Goal: Task Accomplishment & Management: Manage account settings

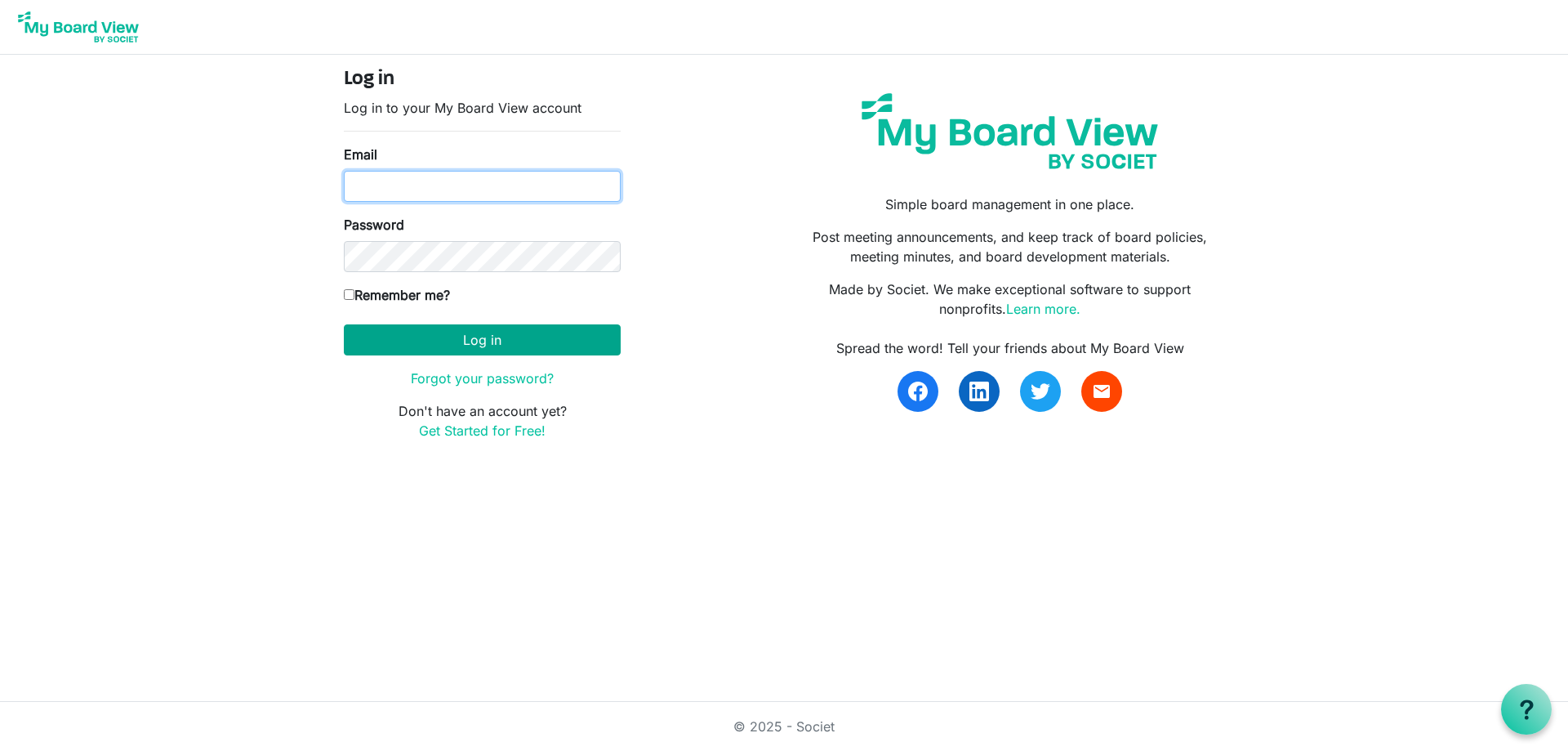
type input "kpratt@thefamilycounselingcenter.org"
click at [446, 335] on button "Log in" at bounding box center [482, 340] width 277 height 31
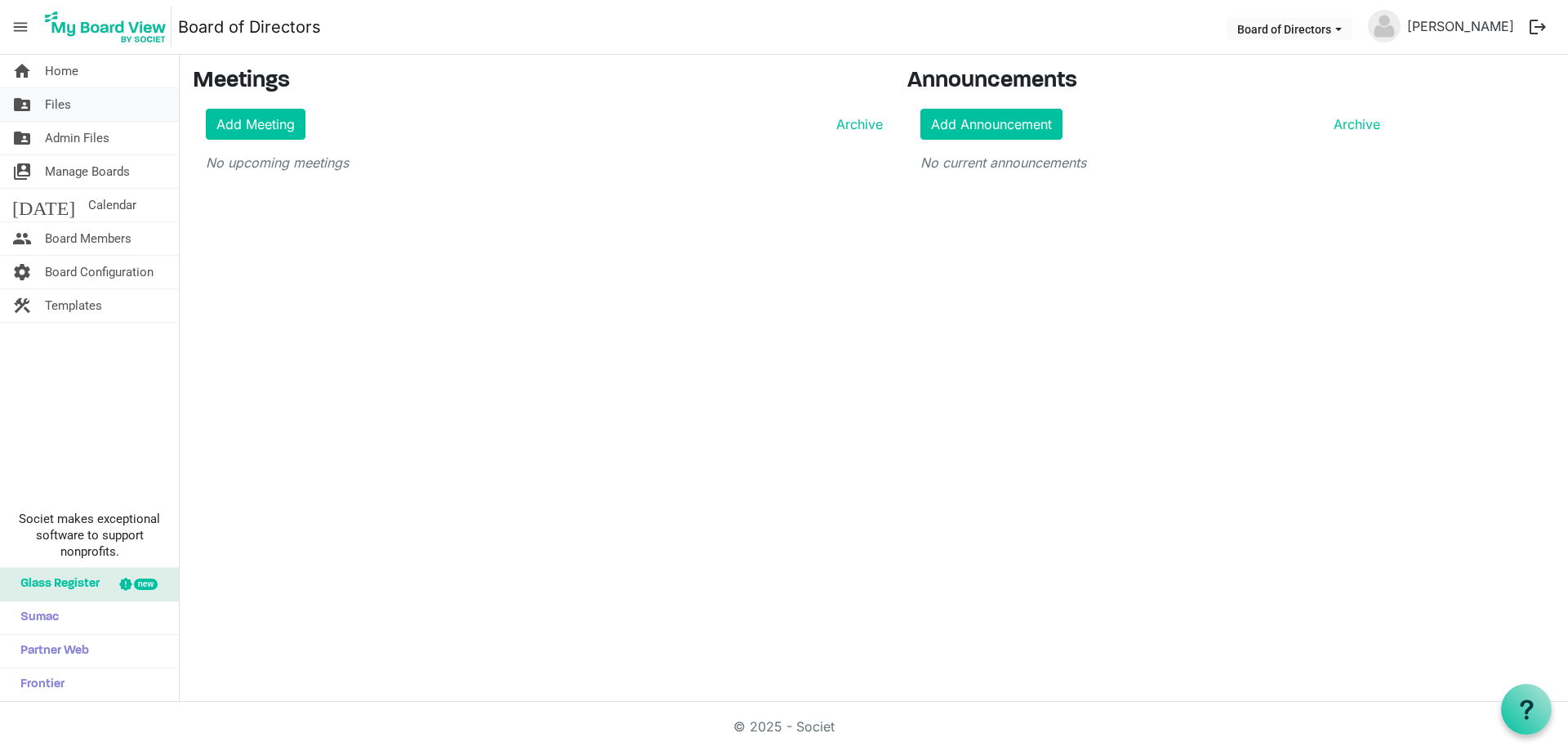
click at [64, 96] on span "Files" at bounding box center [58, 104] width 26 height 32
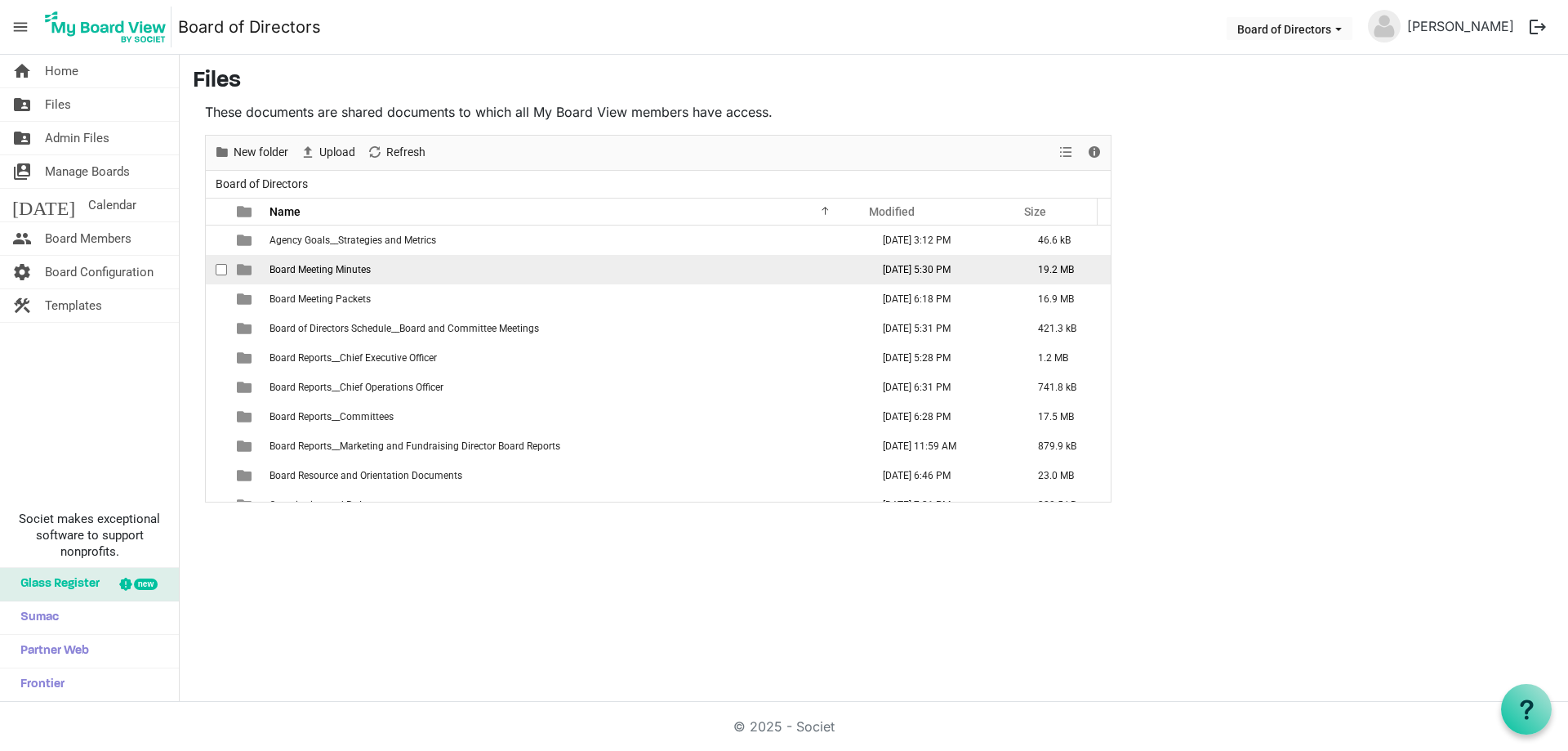
click at [381, 271] on td "Board Meeting Minutes" at bounding box center [565, 270] width 601 height 29
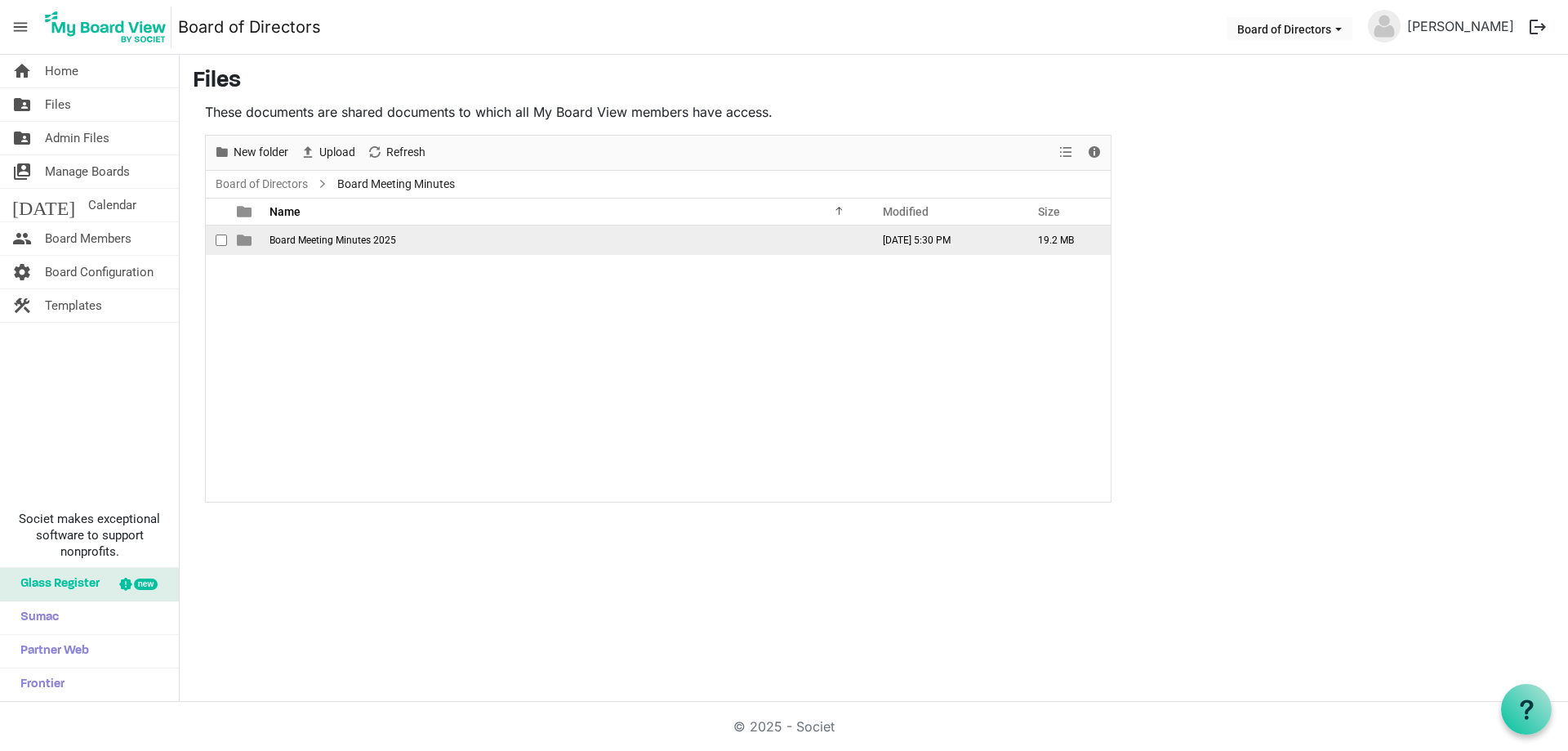
click at [380, 245] on td "Board Meeting Minutes 2025" at bounding box center [565, 241] width 601 height 29
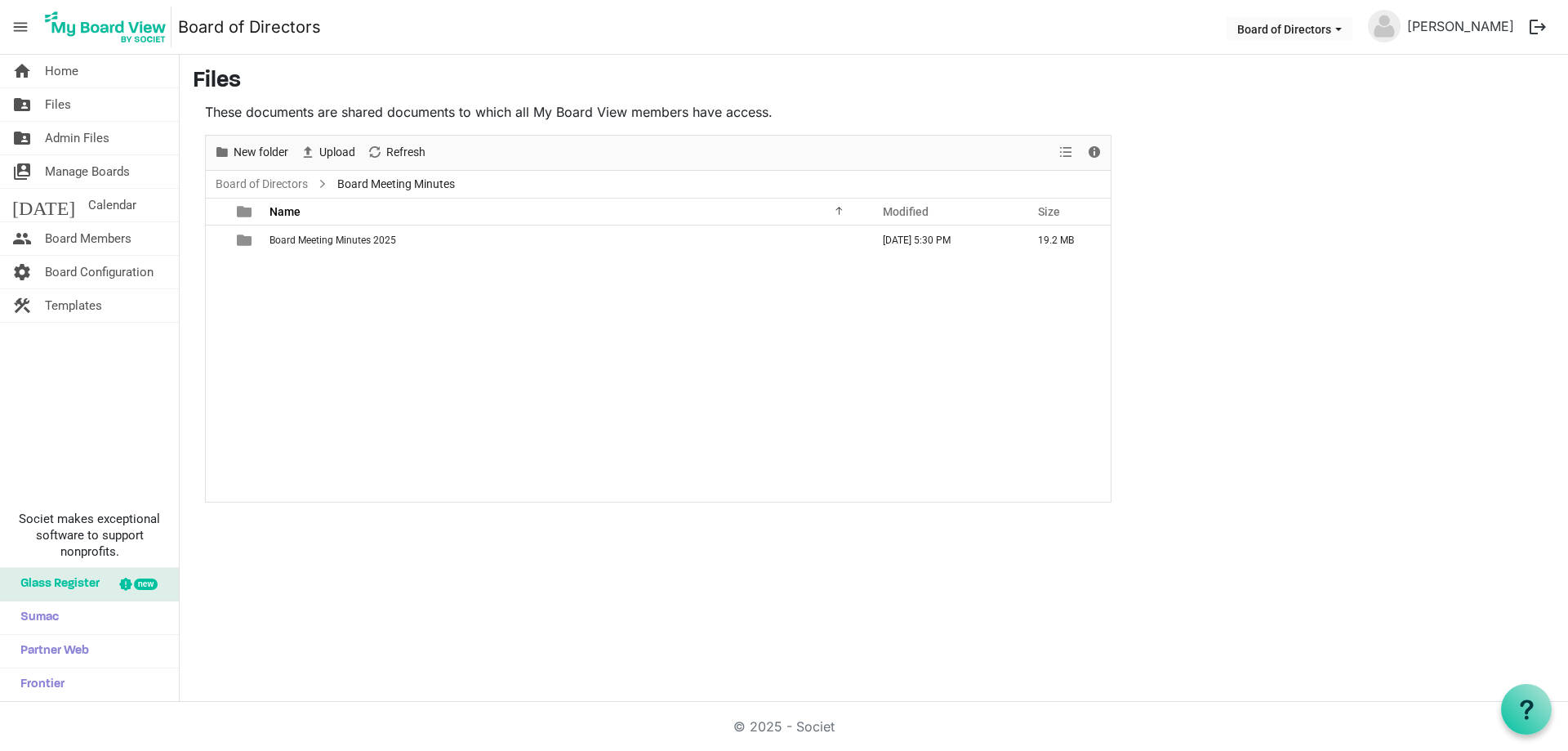
click at [380, 245] on td "Board Meeting Minutes 2025" at bounding box center [565, 241] width 601 height 29
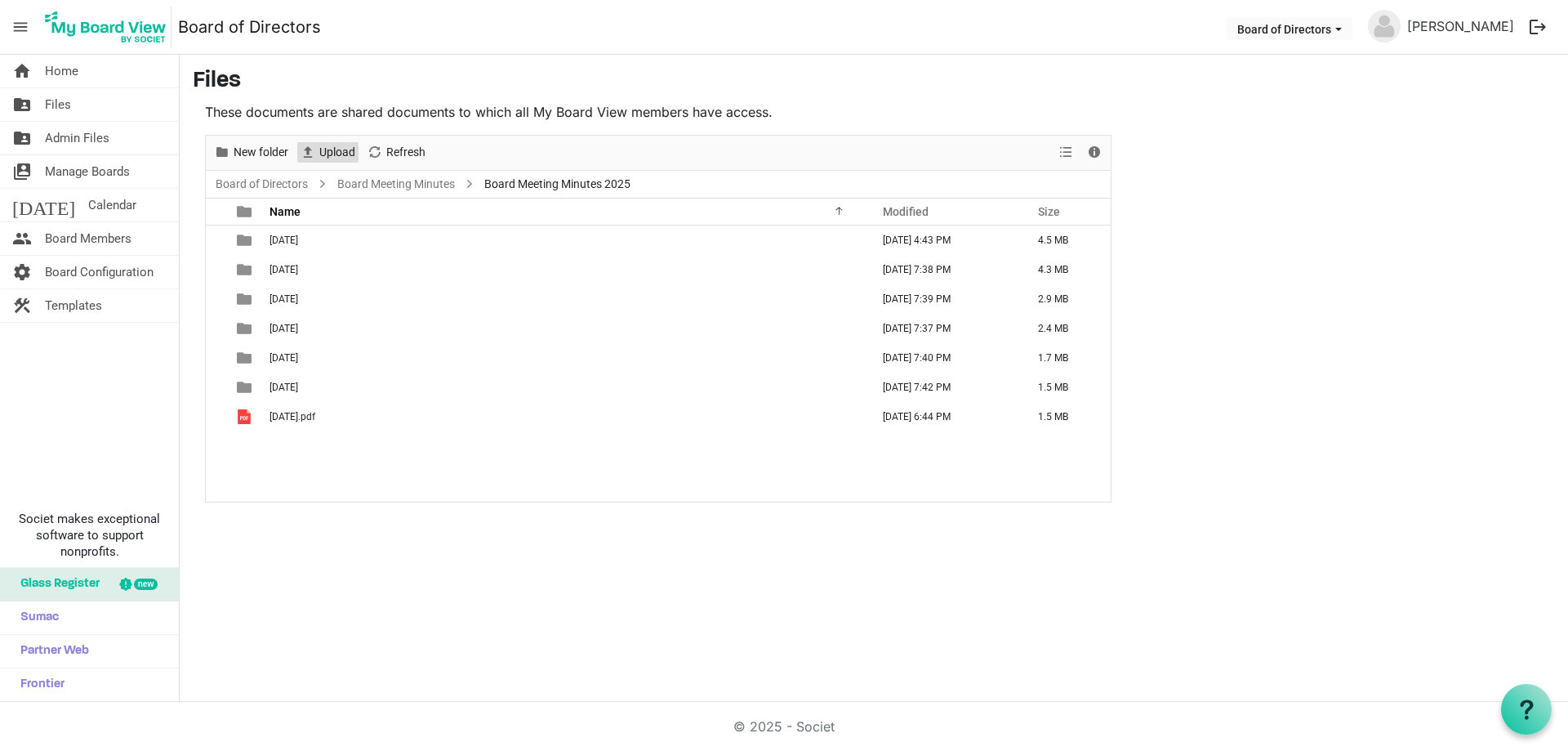
click at [350, 152] on span "Upload" at bounding box center [337, 152] width 39 height 21
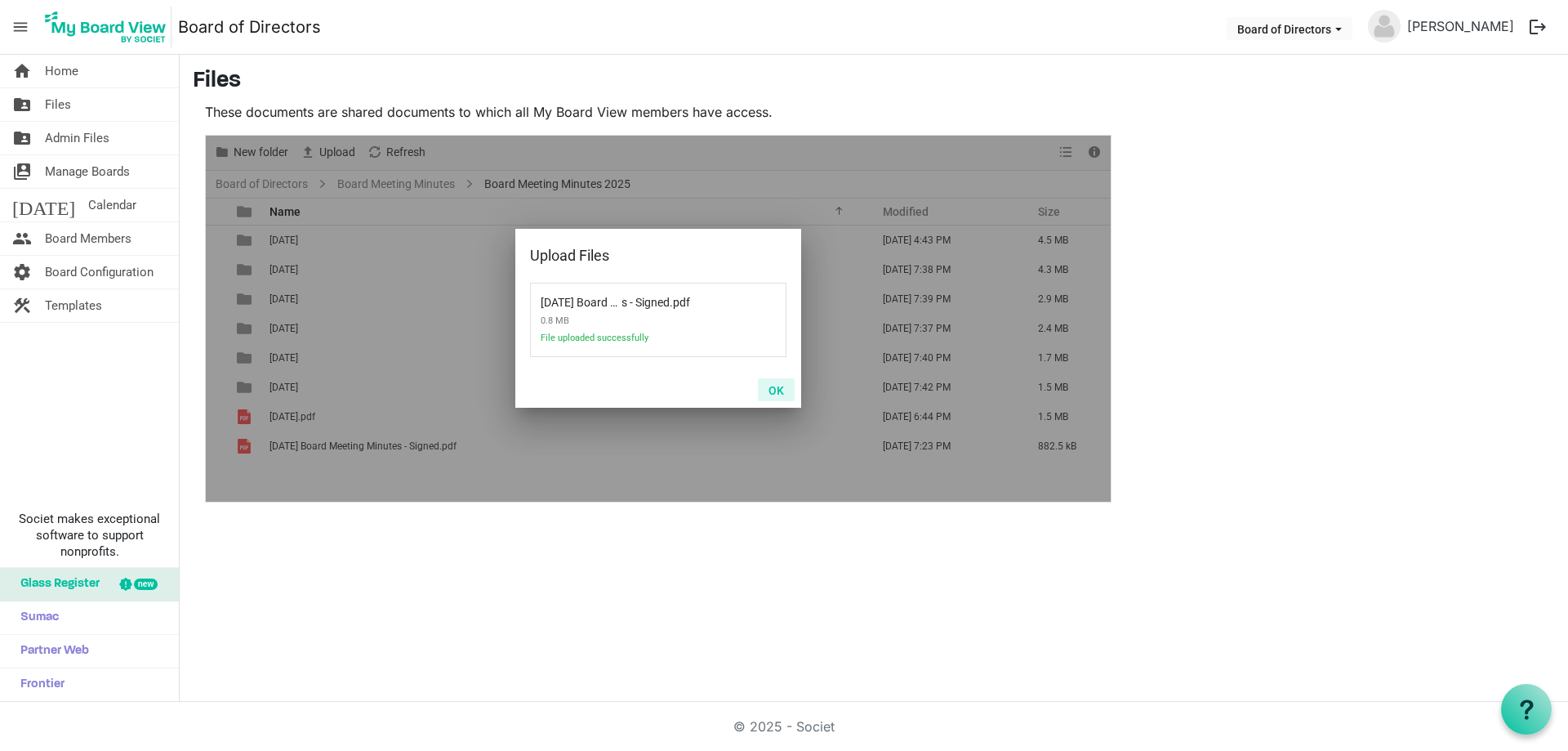
click at [777, 390] on button "OK" at bounding box center [776, 389] width 37 height 22
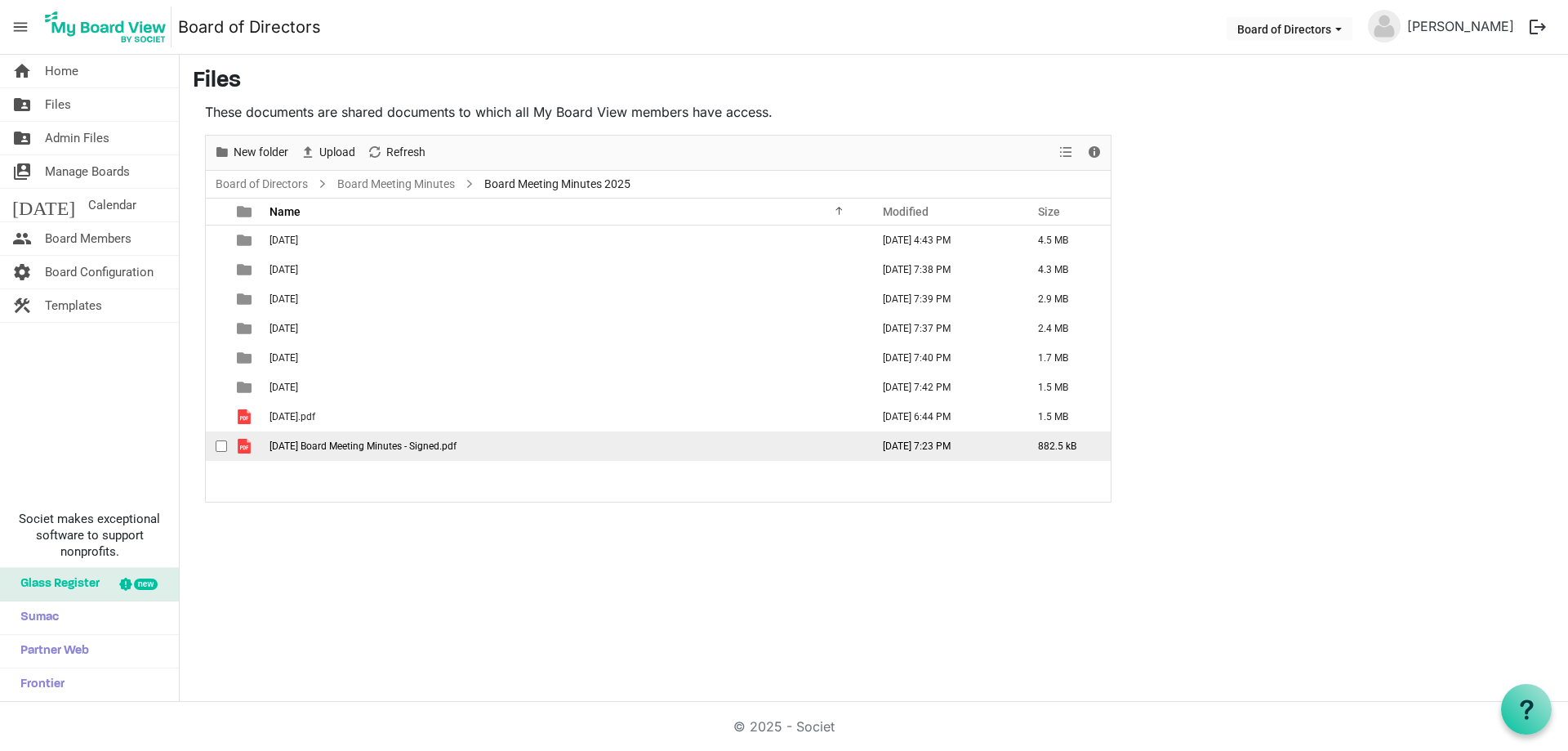
click at [483, 439] on td "[DATE] Board Meeting Minutes - Signed.pdf" at bounding box center [565, 446] width 601 height 29
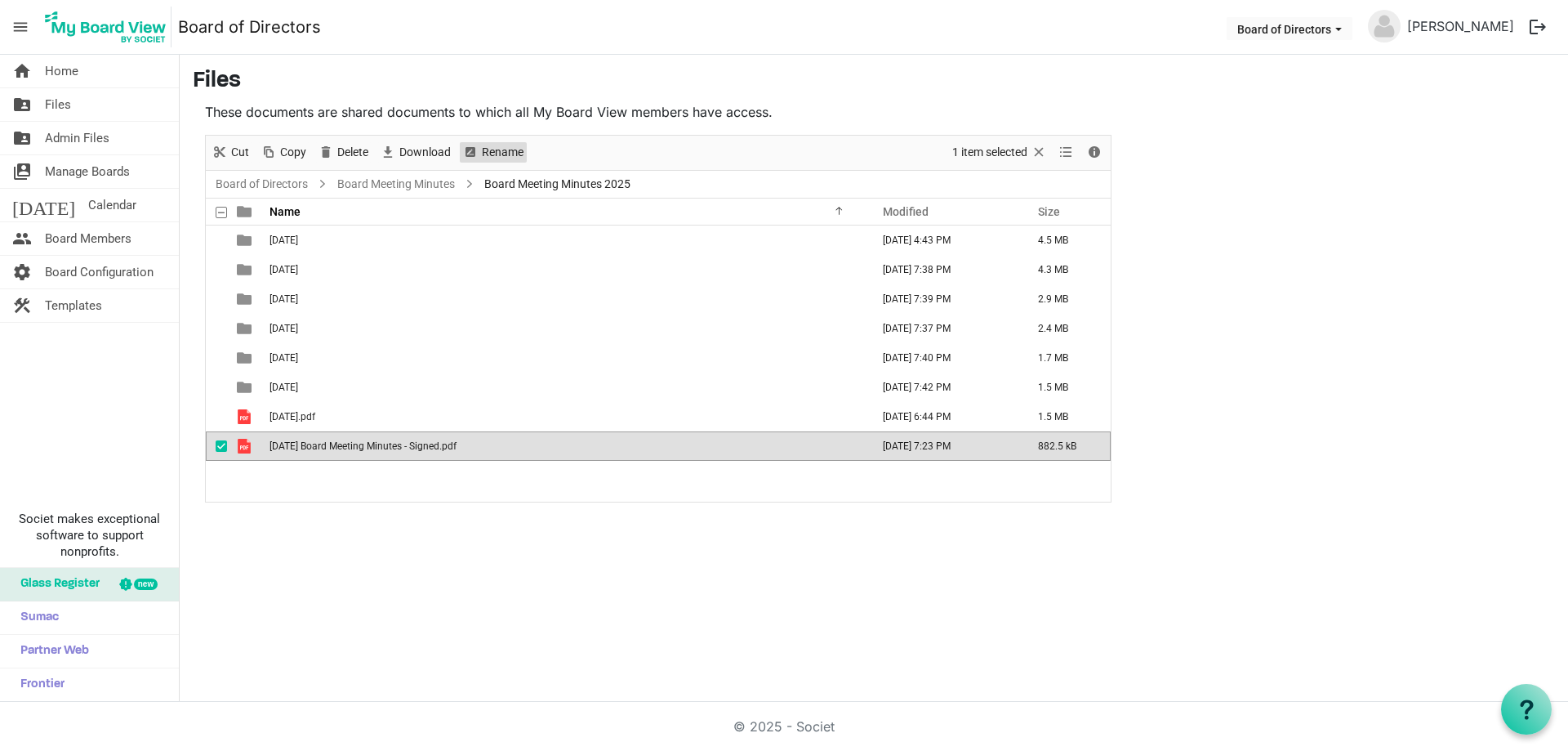
click at [497, 149] on span "Rename" at bounding box center [502, 152] width 45 height 21
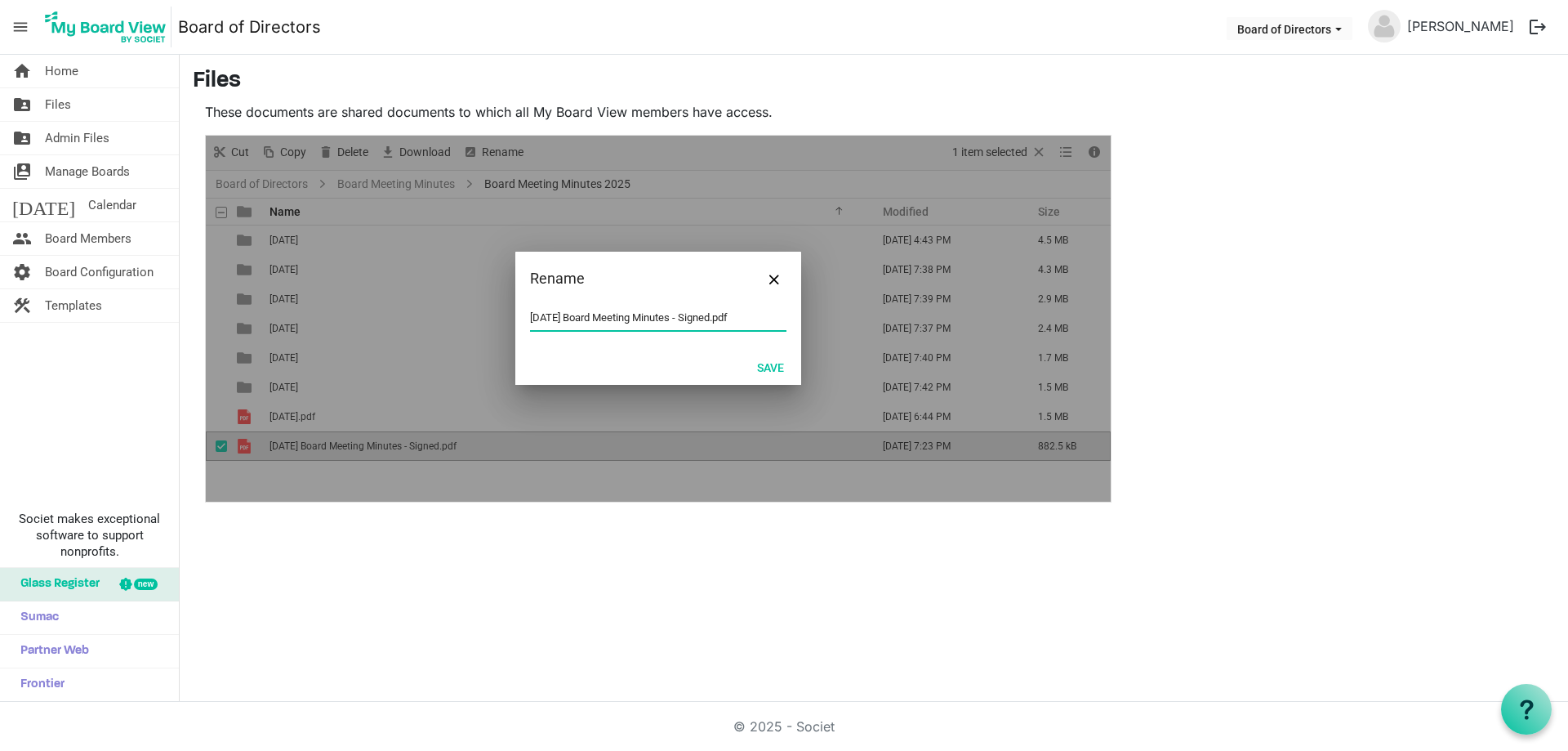
click at [532, 315] on input "[DATE] Board Meeting Minutes - Signed.pdf" at bounding box center [658, 317] width 256 height 24
click at [584, 318] on input "08 [DATE] Board Meeting Minutes - Signed.pdf" at bounding box center [658, 317] width 256 height 24
click at [603, 320] on input "[DATE] Board Meeting Minutes - Signed.pdf" at bounding box center [658, 317] width 256 height 24
type input "[DATE].pdf"
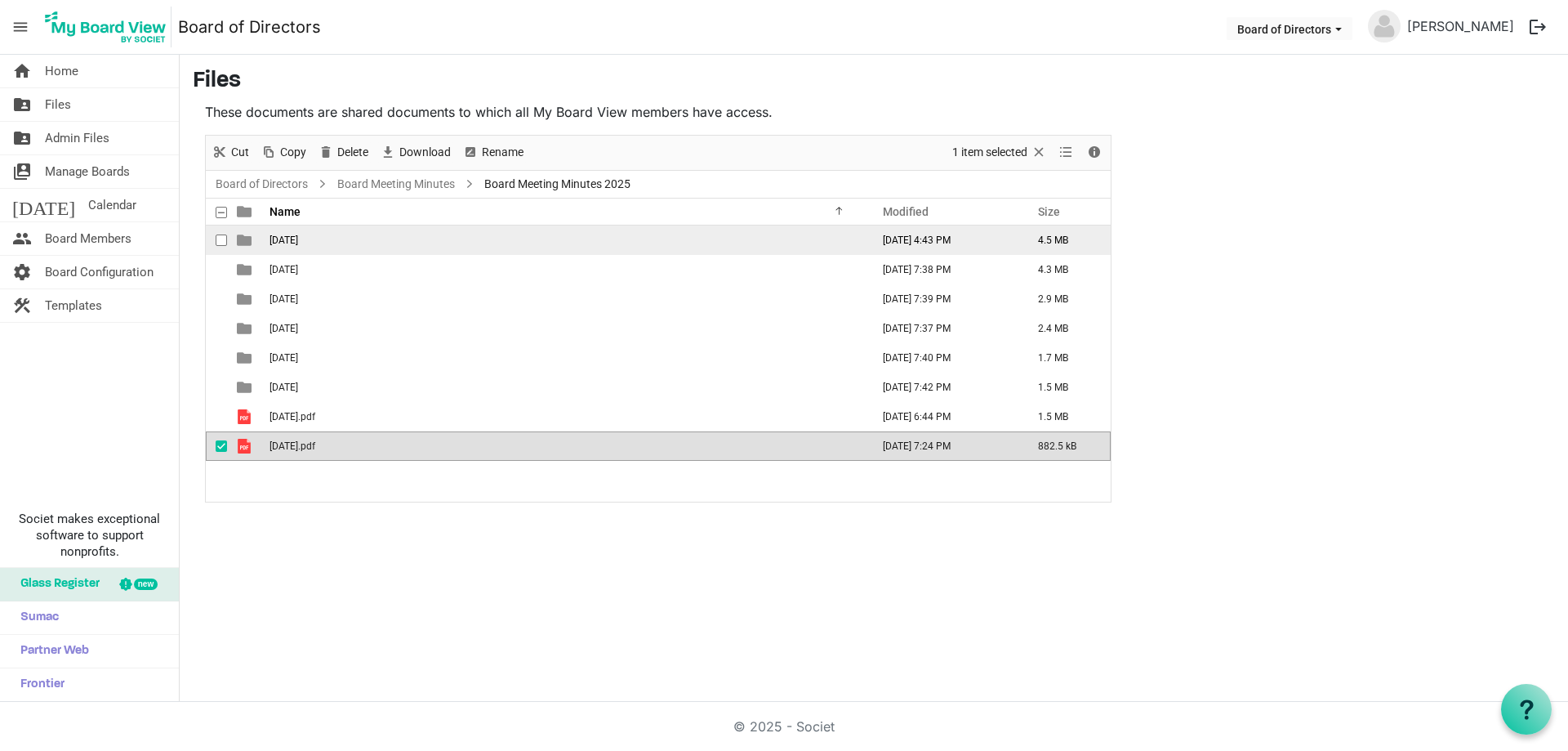
click at [336, 237] on td "[DATE]" at bounding box center [565, 241] width 601 height 29
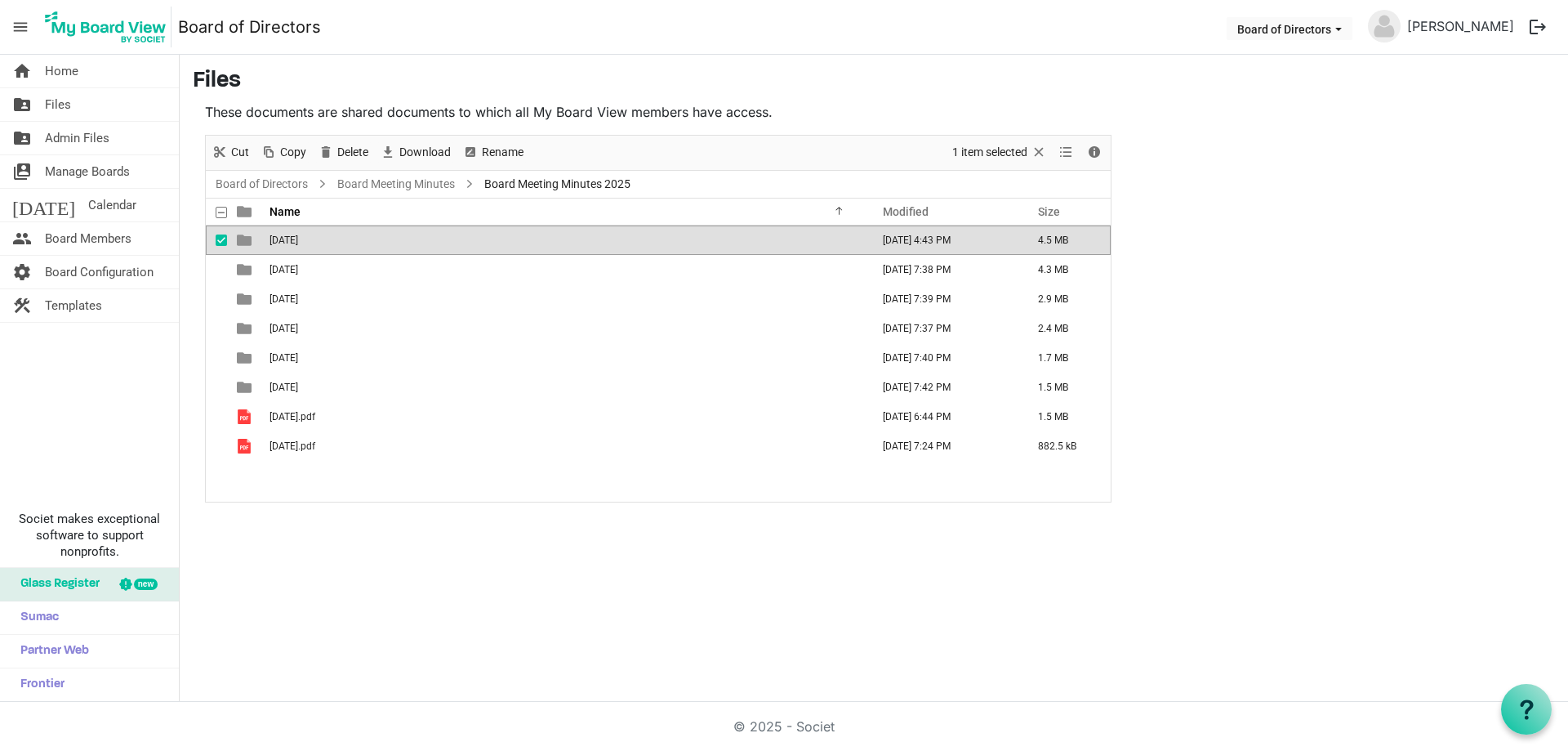
click at [336, 237] on td "[DATE]" at bounding box center [565, 241] width 601 height 29
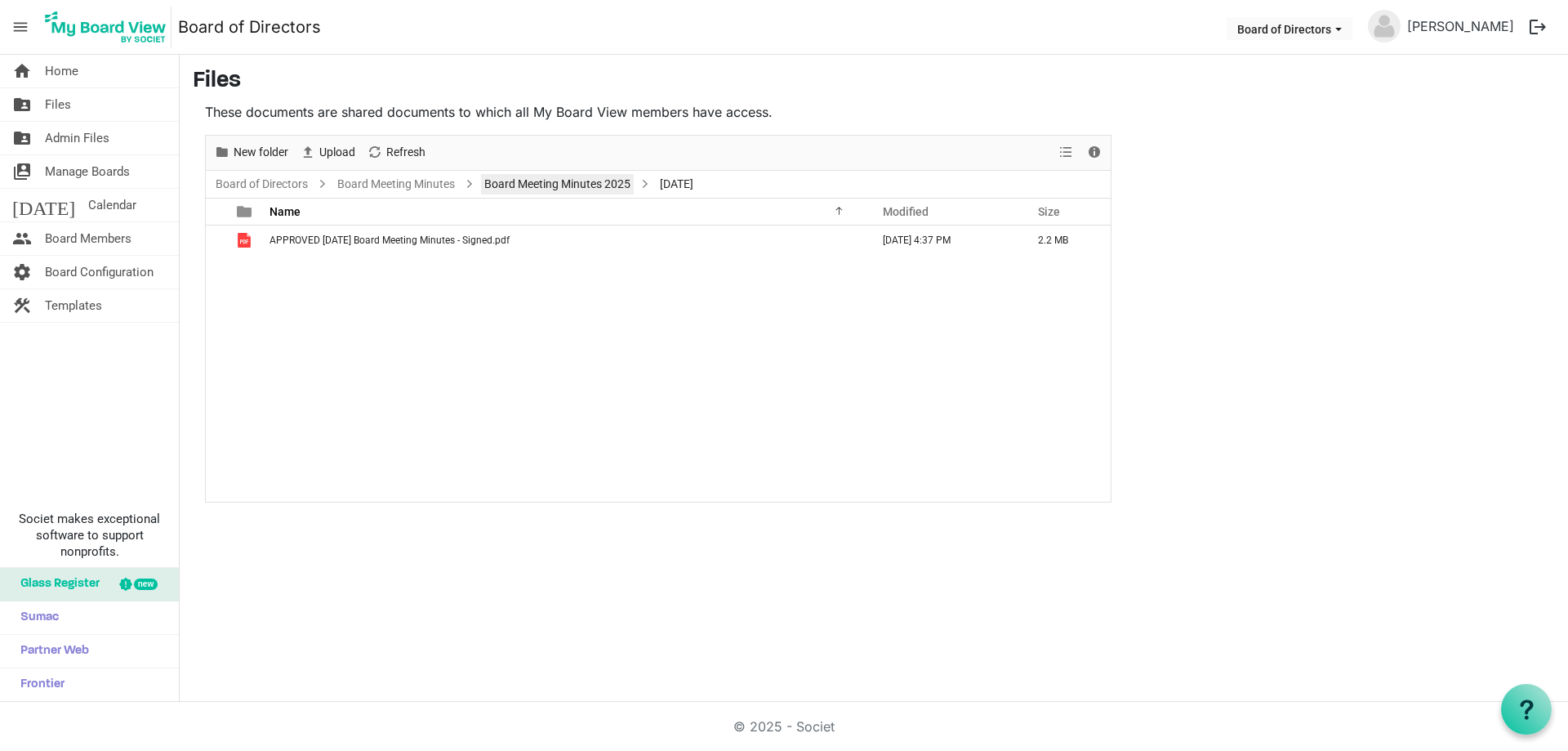
click at [588, 181] on link "Board Meeting Minutes 2025" at bounding box center [557, 184] width 152 height 21
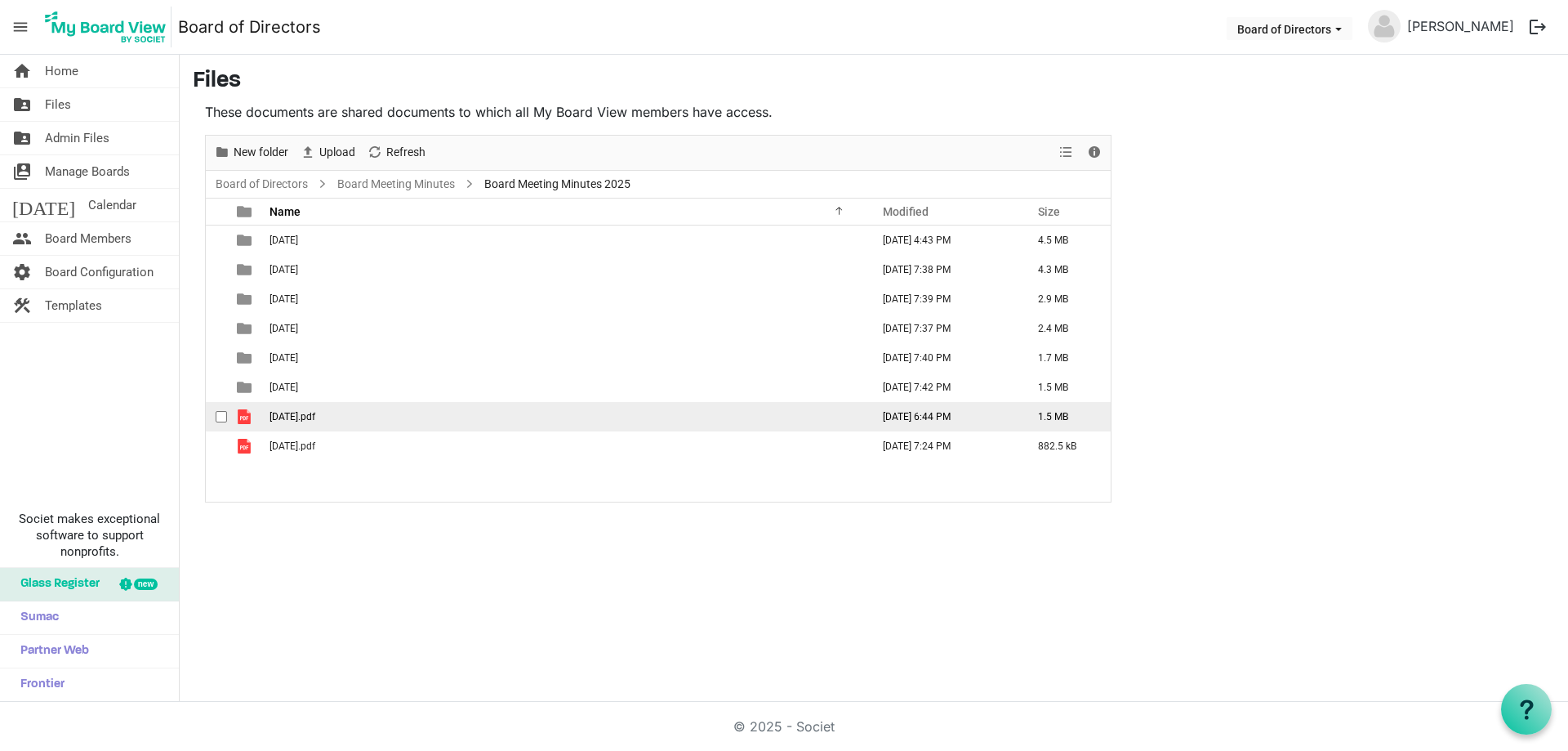
click at [315, 415] on span "[DATE].pdf" at bounding box center [292, 417] width 46 height 12
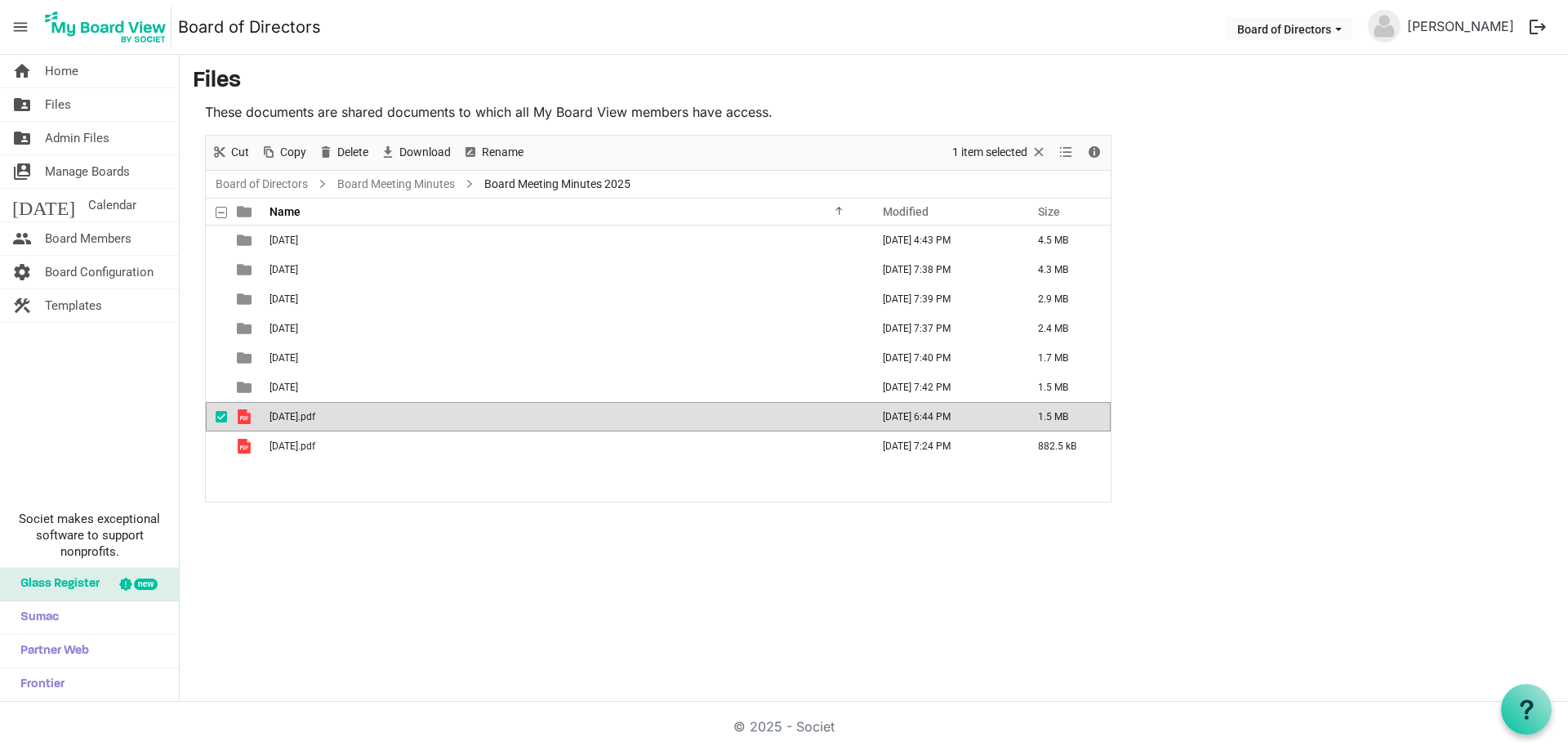
click at [315, 415] on span "[DATE].pdf" at bounding box center [292, 417] width 46 height 12
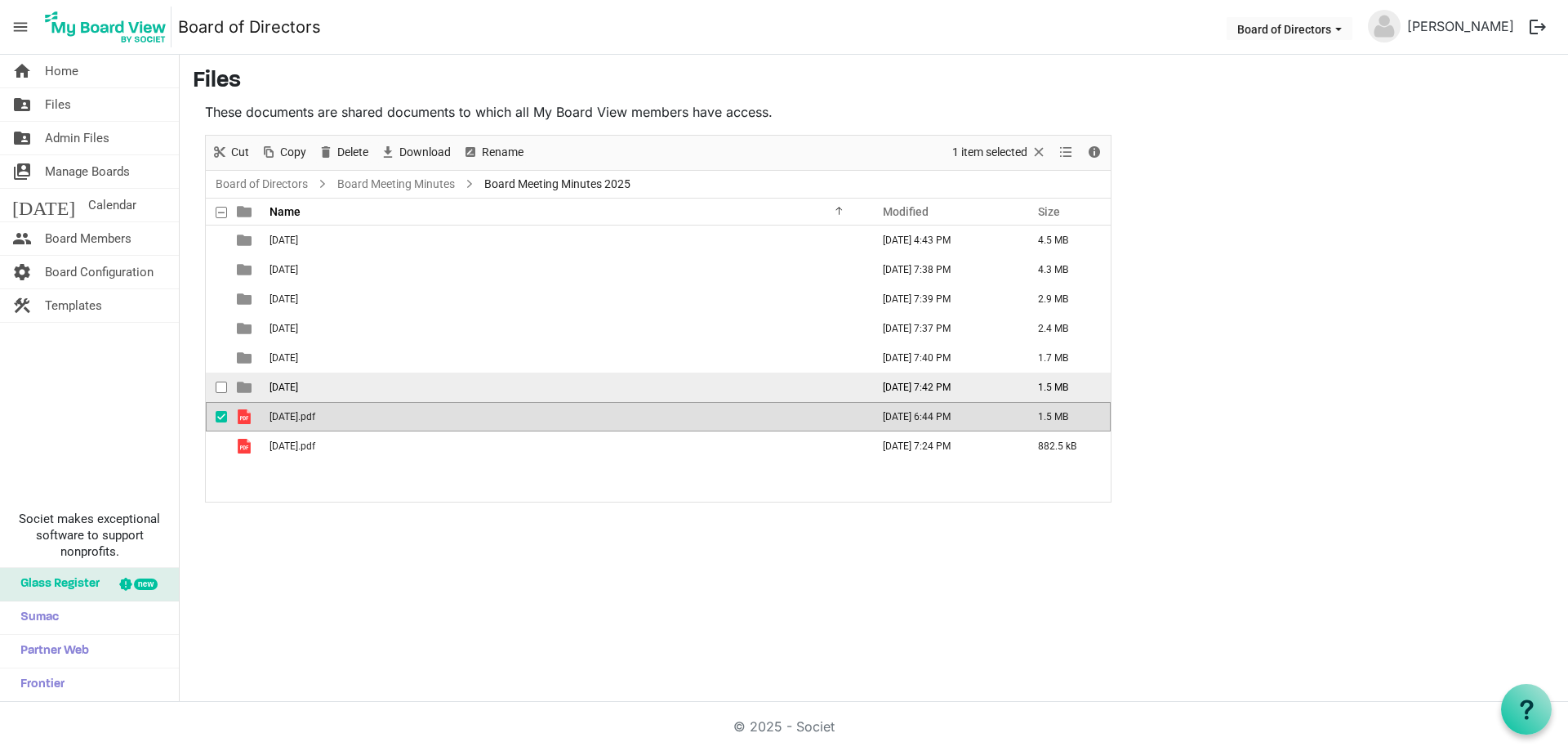
click at [298, 388] on span "[DATE]" at bounding box center [283, 387] width 28 height 12
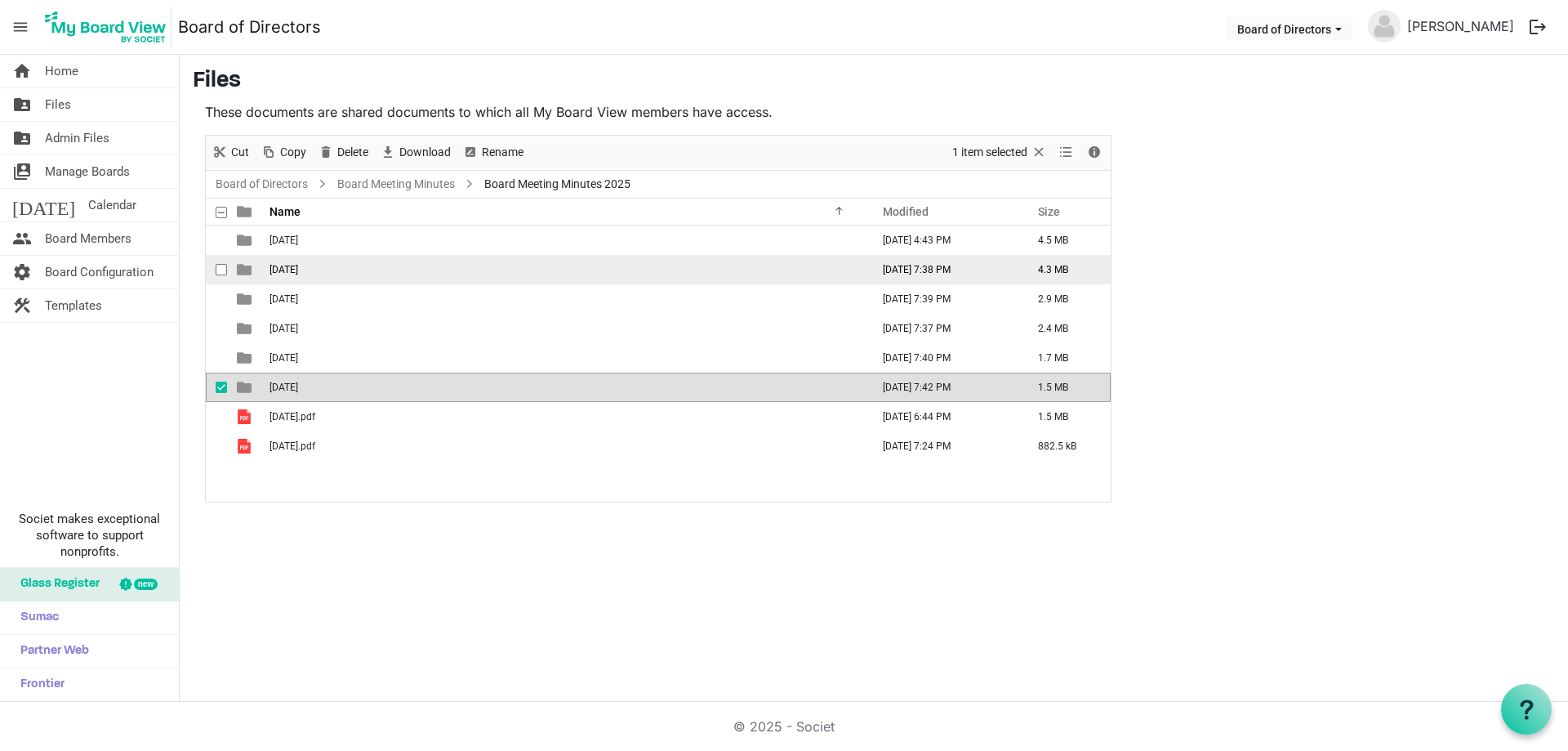
click at [370, 271] on td "[DATE]" at bounding box center [565, 270] width 601 height 29
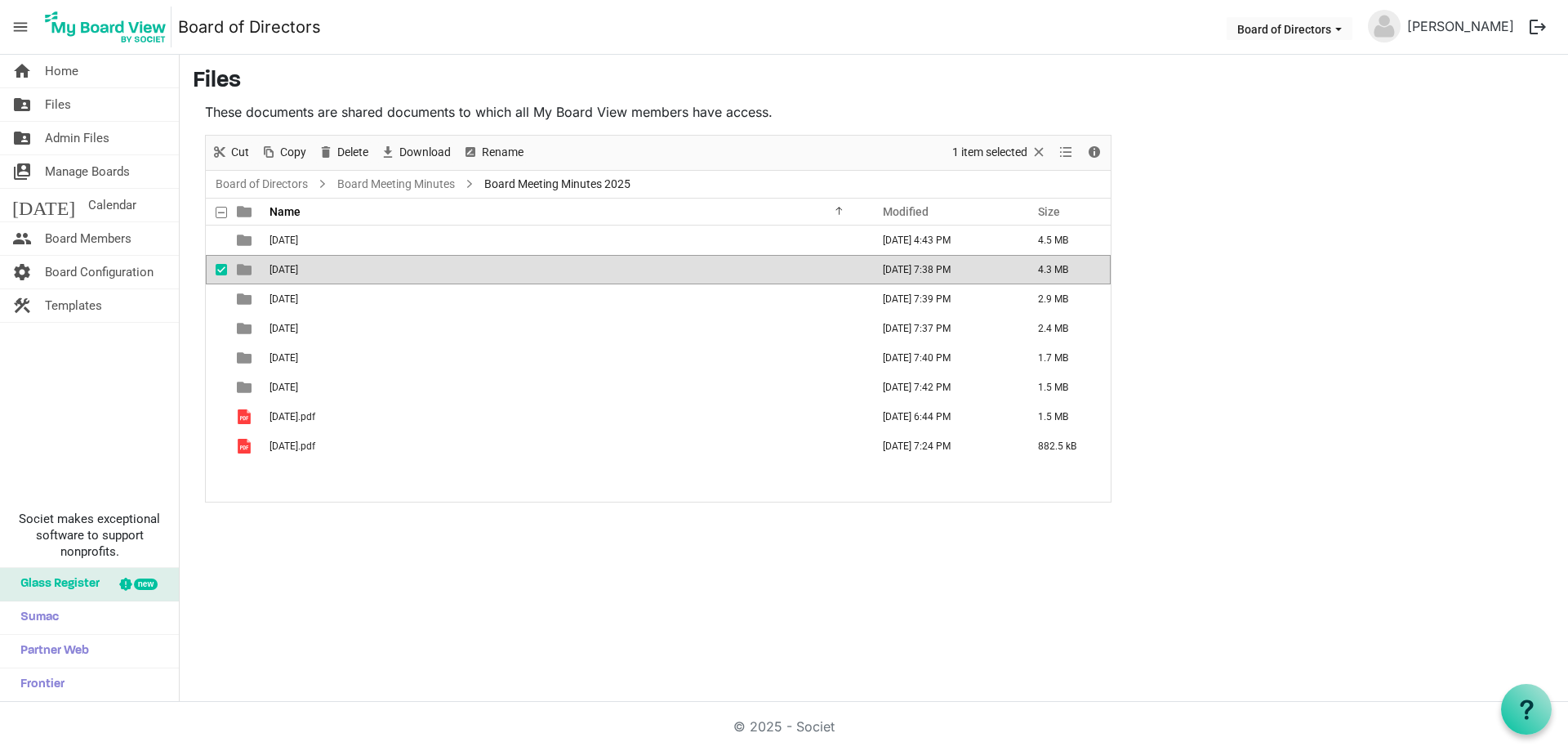
click at [370, 271] on td "[DATE]" at bounding box center [565, 270] width 601 height 29
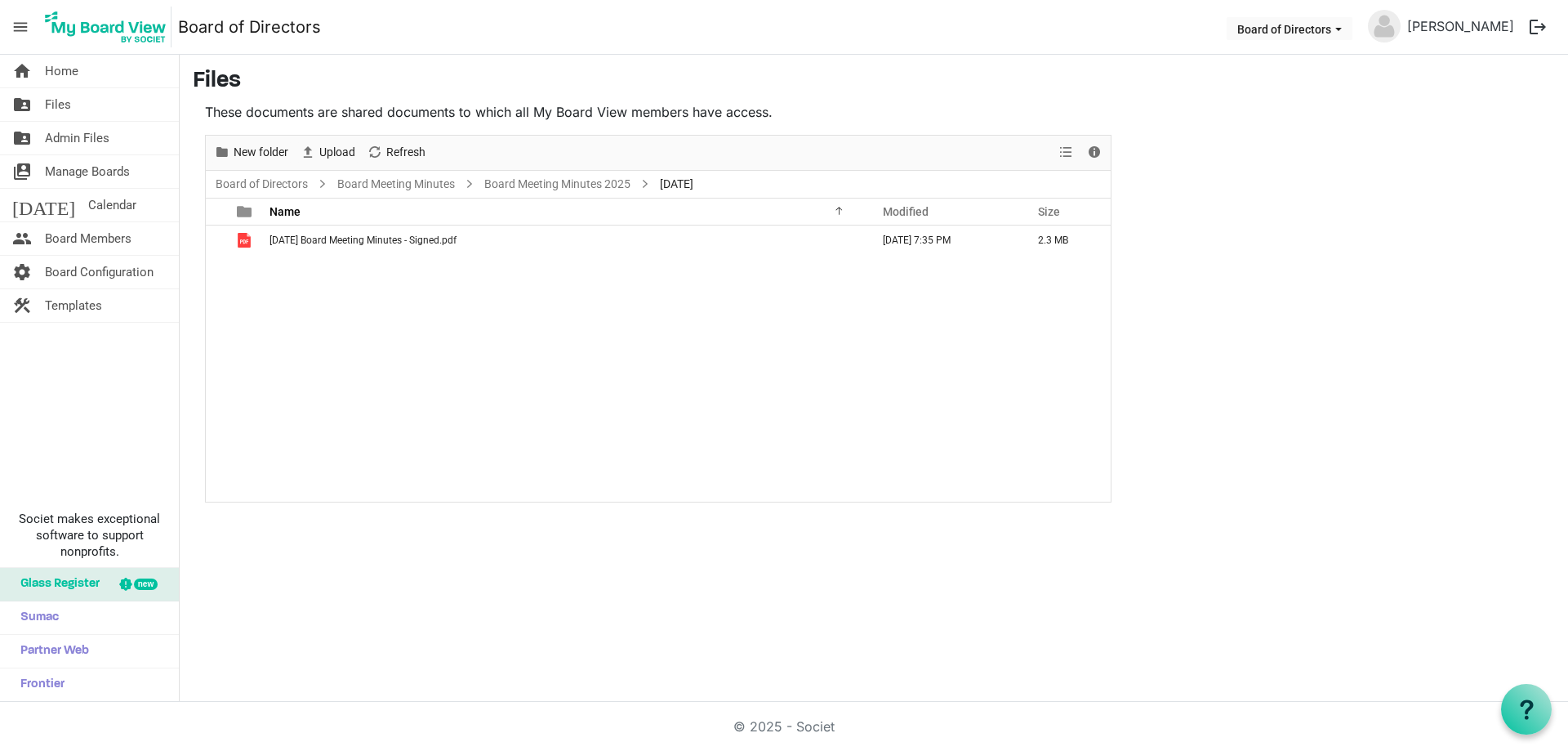
click at [337, 278] on div "[DATE] Board Meeting Minutes - Signed.pdf [DATE] 7:35 PM 2.3 MB" at bounding box center [659, 364] width 905 height 276
click at [544, 181] on link "Board Meeting Minutes 2025" at bounding box center [557, 184] width 152 height 21
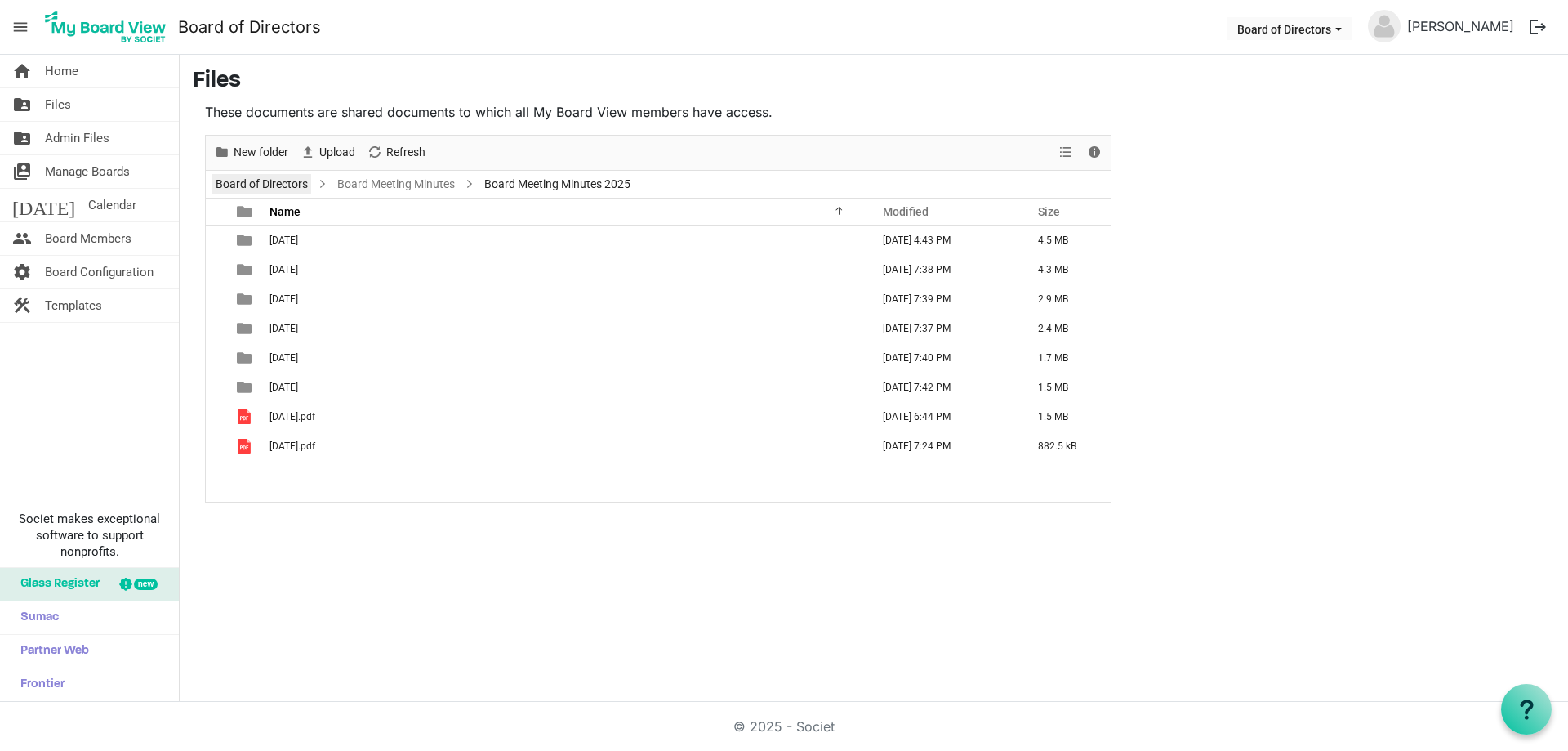
click at [247, 181] on link "Board of Directors" at bounding box center [261, 184] width 99 height 21
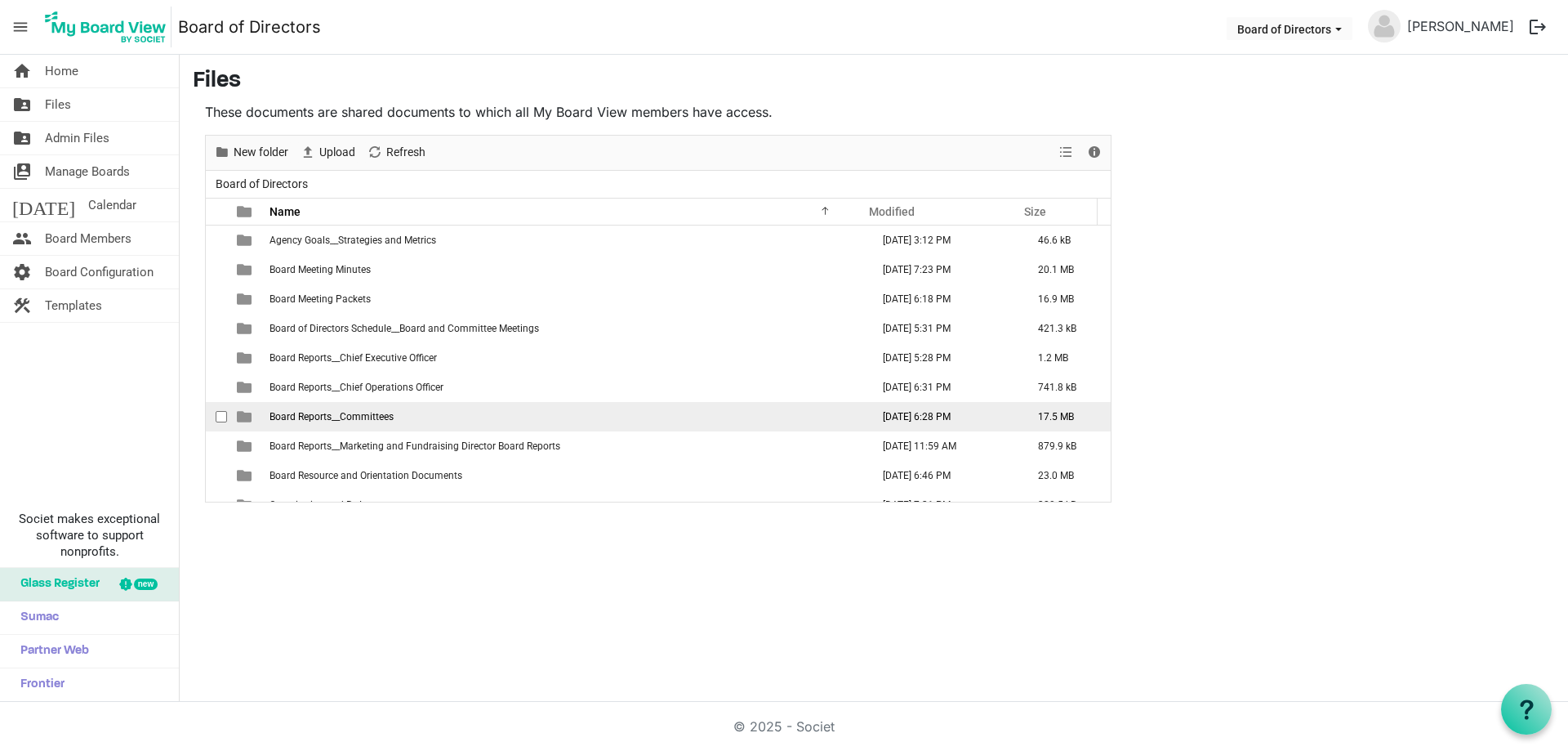
click at [371, 418] on span "Board Reports__Committees" at bounding box center [331, 417] width 124 height 12
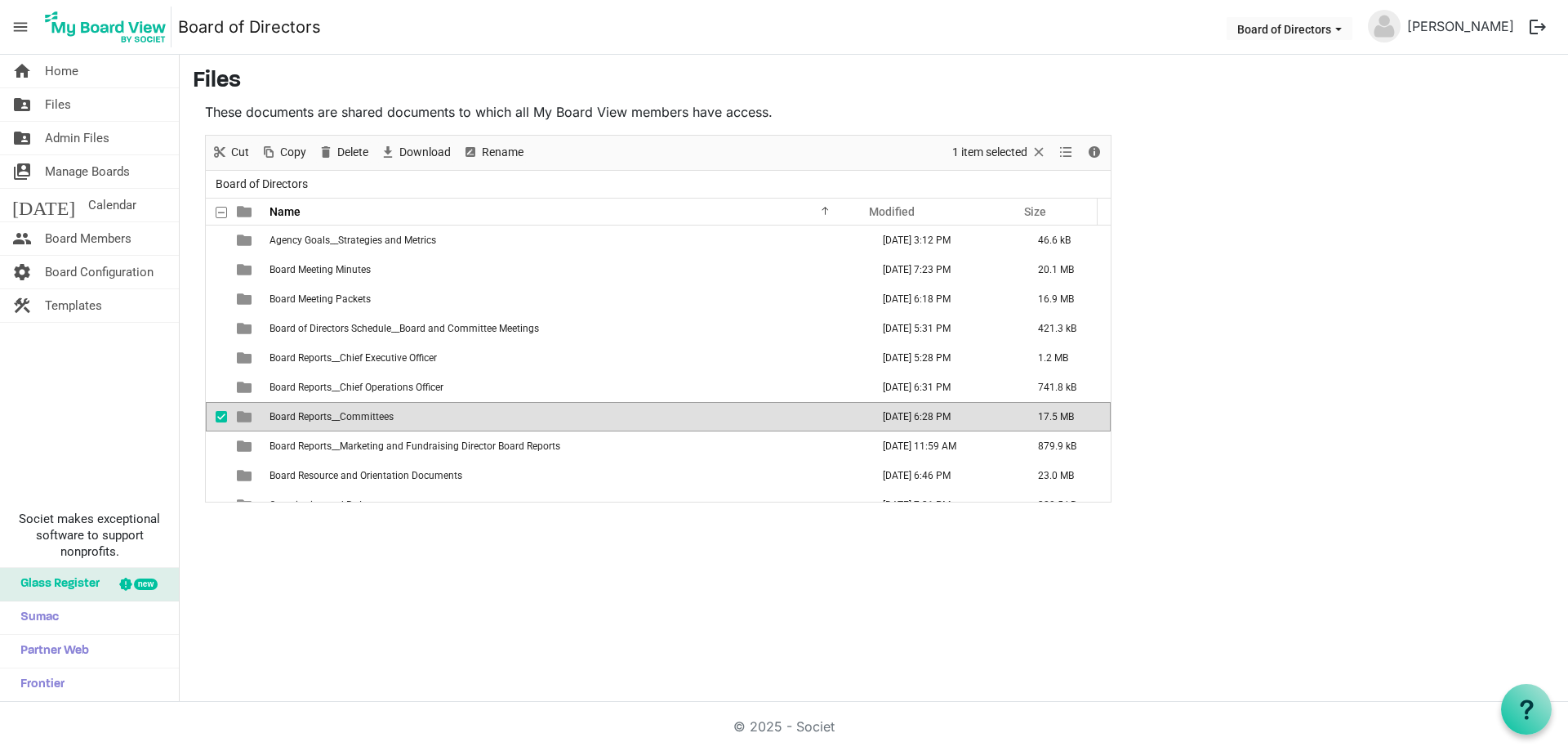
click at [371, 417] on span "Board Reports__Committees" at bounding box center [331, 417] width 124 height 12
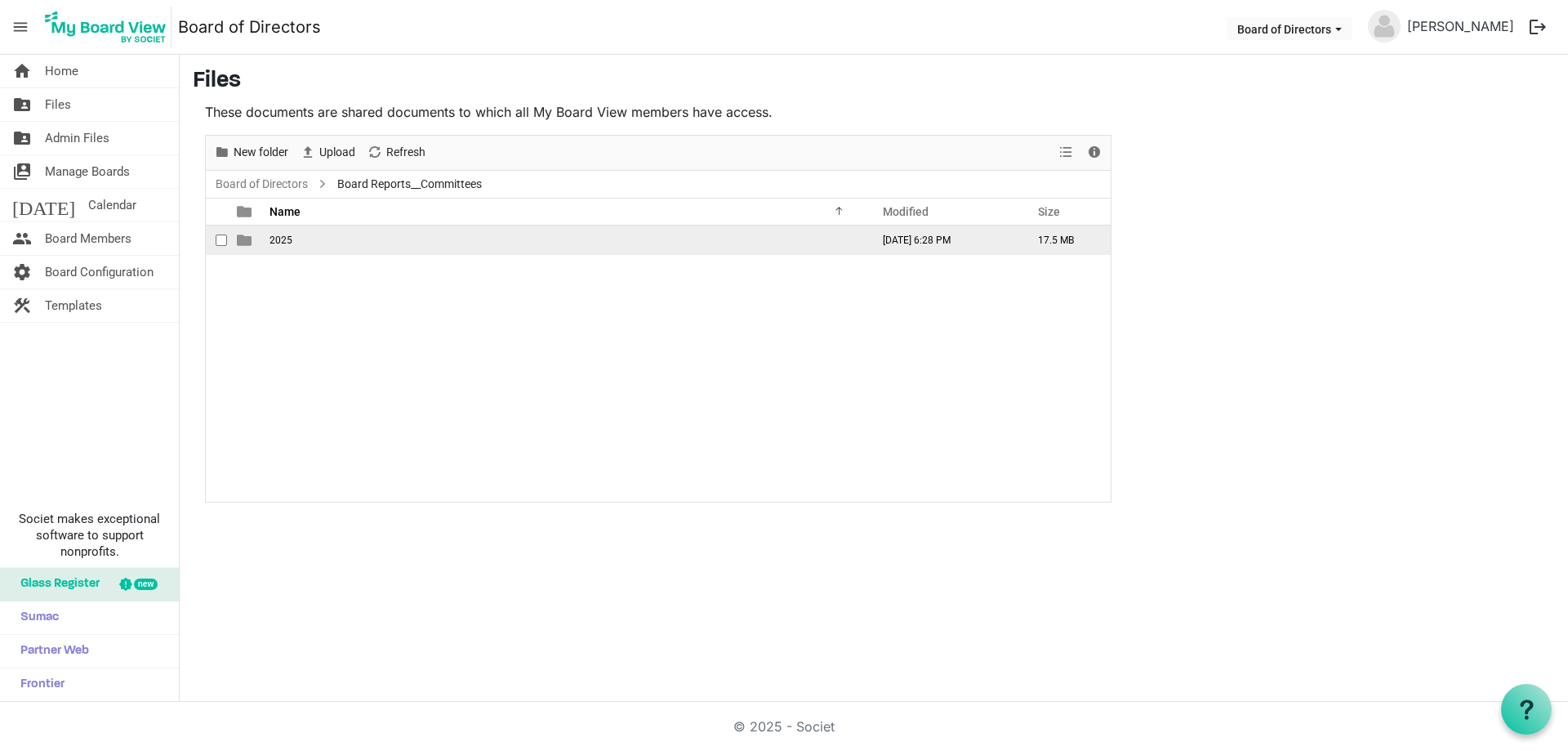
click at [297, 243] on td "2025" at bounding box center [565, 241] width 601 height 29
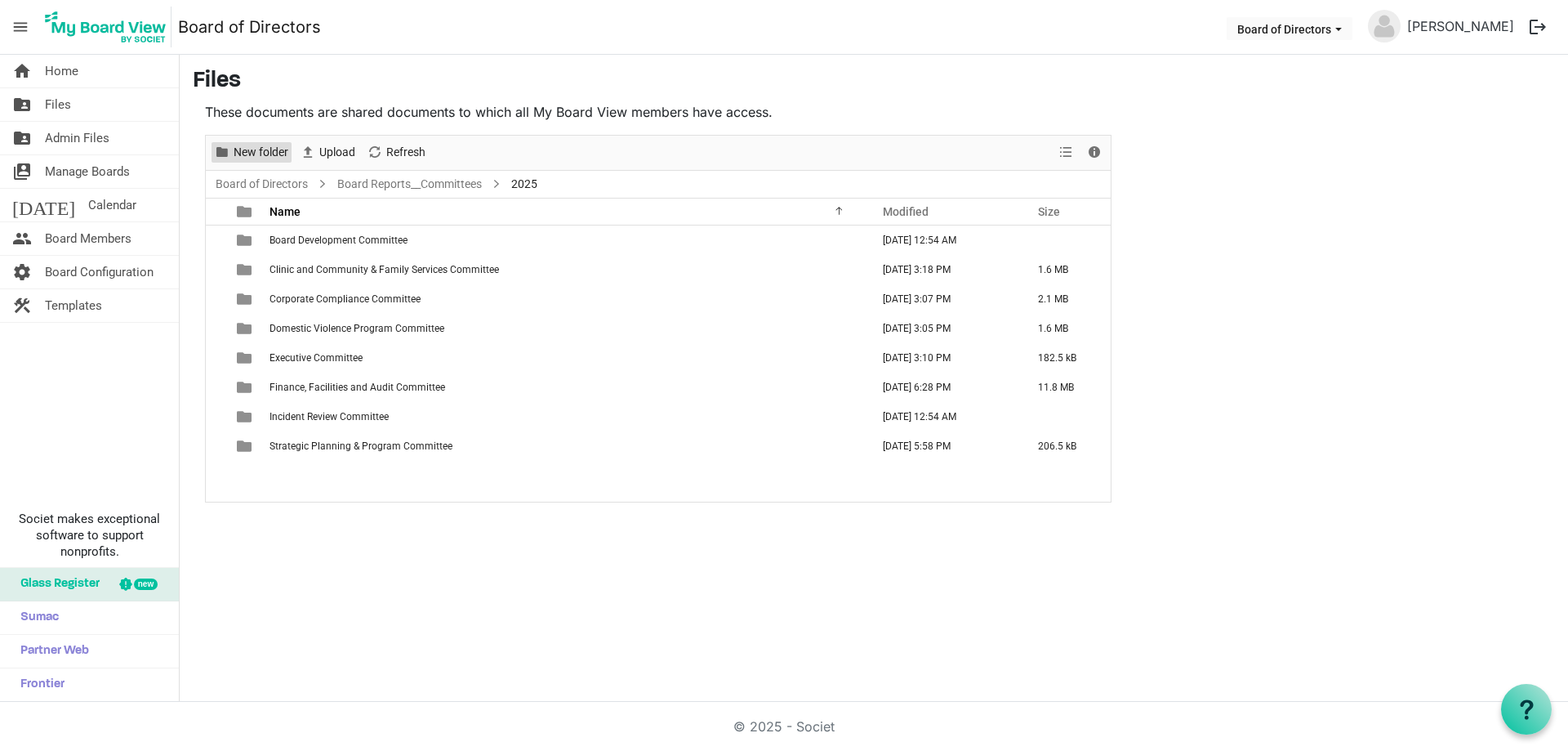
click at [267, 150] on span "New folder" at bounding box center [260, 152] width 58 height 21
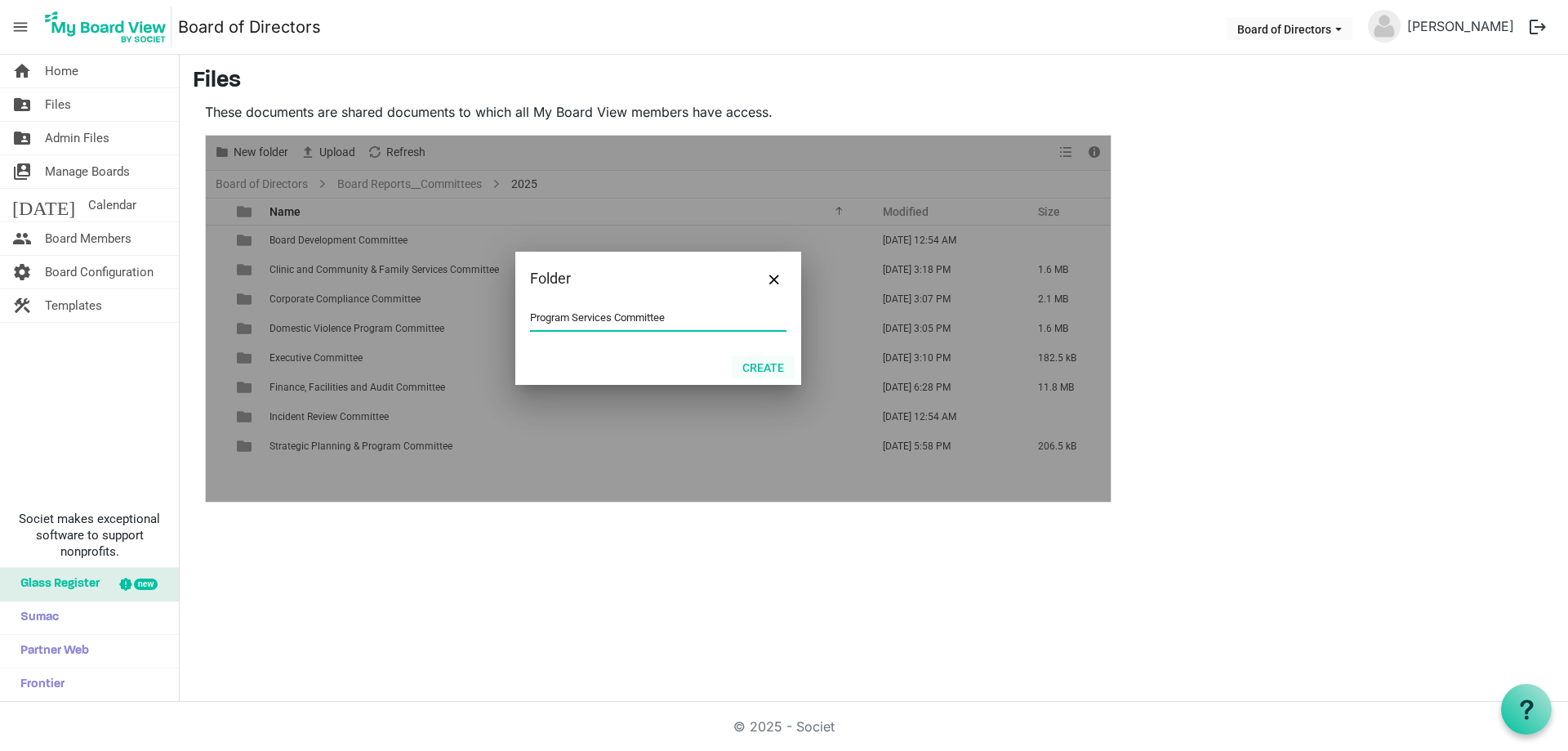
type input "Program Services Committee"
click at [767, 365] on button "Create" at bounding box center [763, 366] width 63 height 22
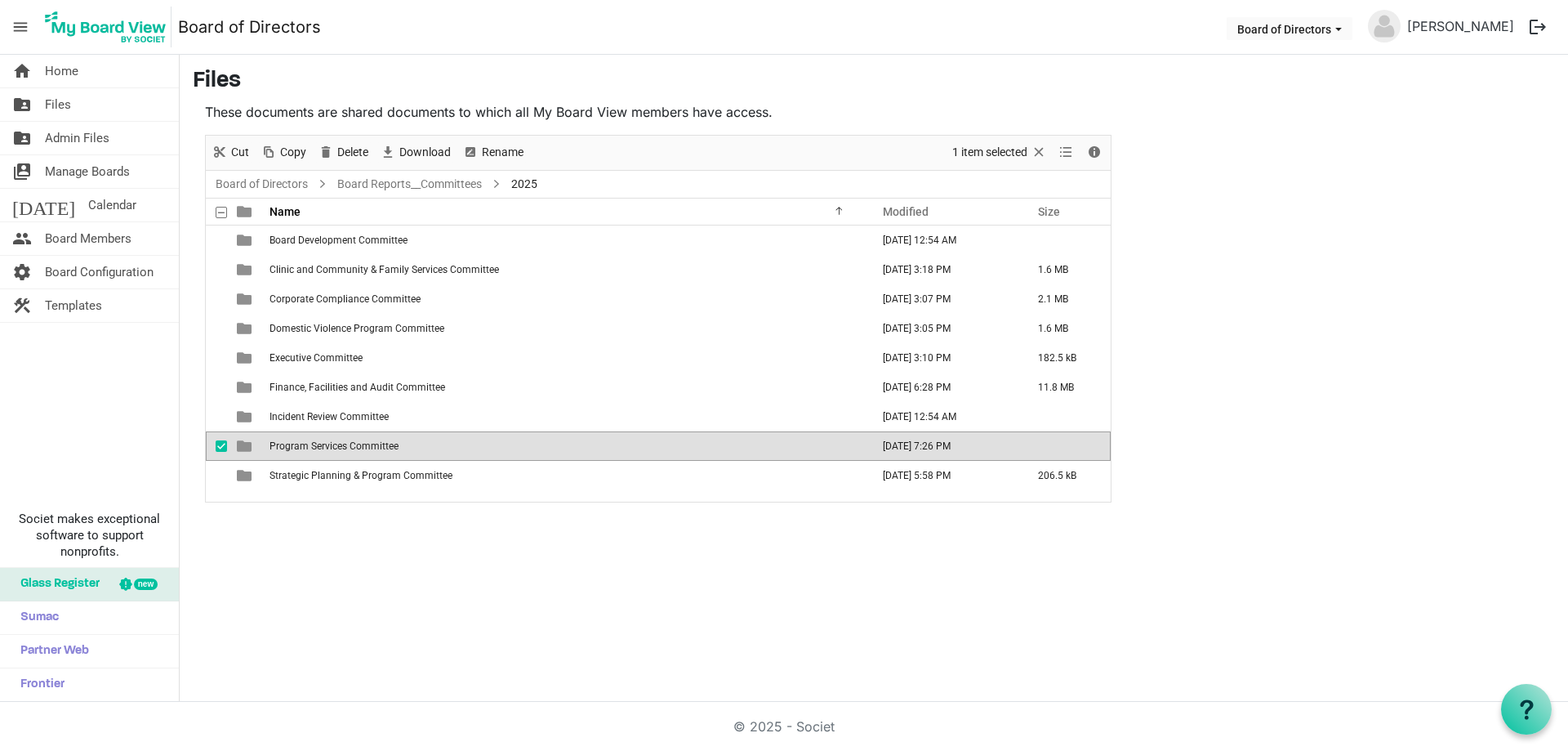
click at [306, 447] on span "Program Services Committee" at bounding box center [334, 446] width 129 height 12
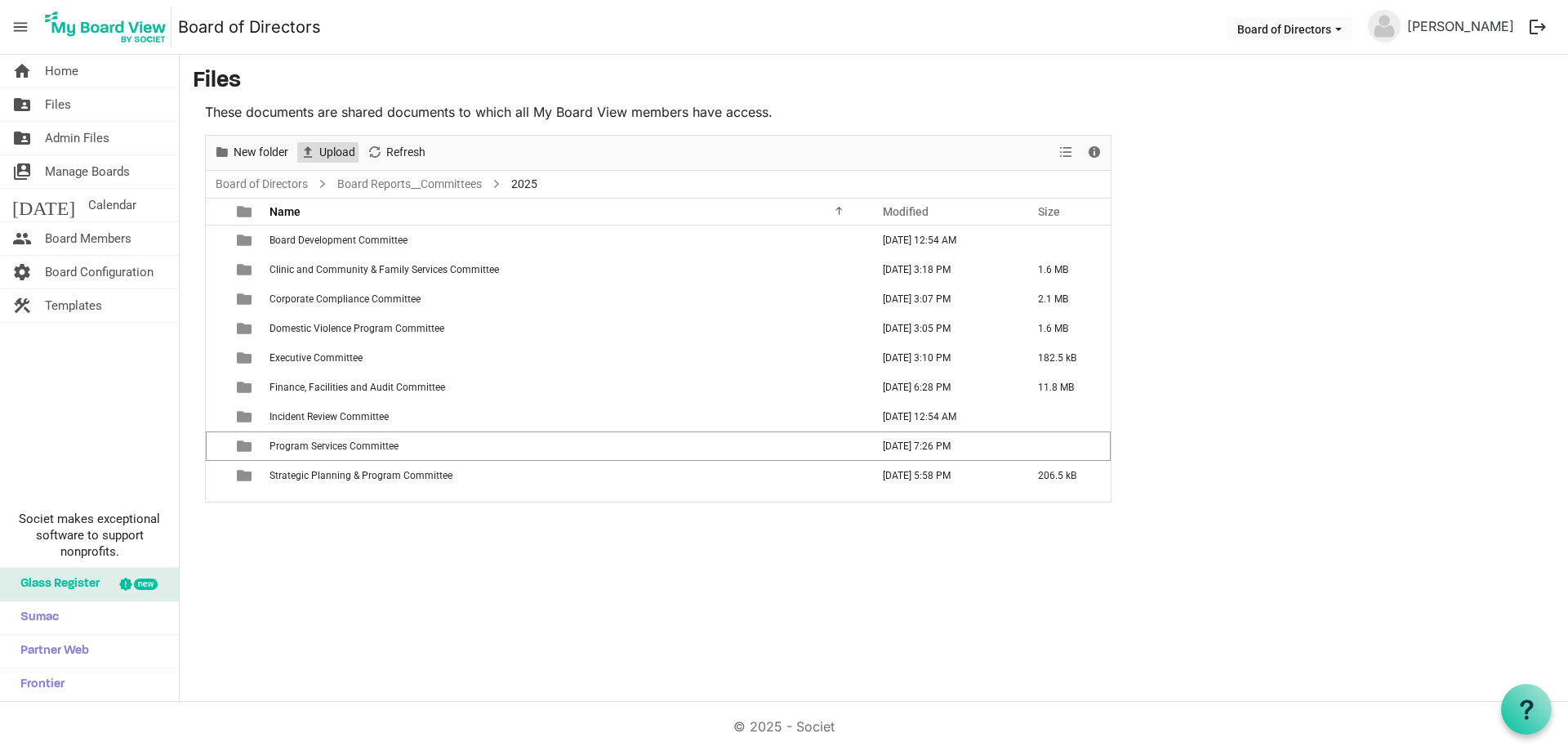
drag, startPoint x: 338, startPoint y: 151, endPoint x: 328, endPoint y: 608, distance: 457.1
click at [326, 616] on div "home Home folder_shared Files folder_shared Admin Files switch_account Manage B…" at bounding box center [784, 378] width 1568 height 647
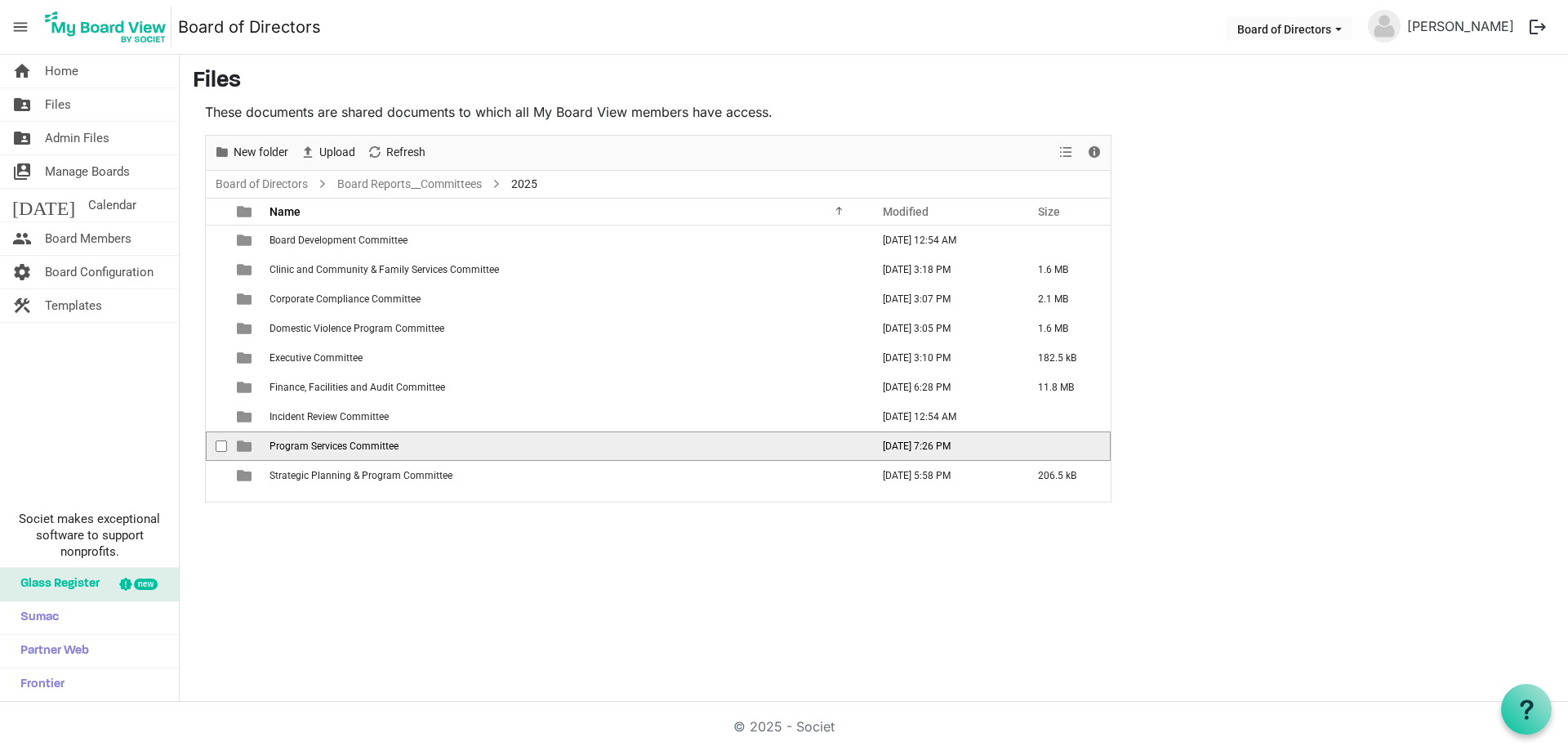
click at [318, 448] on span "Program Services Committee" at bounding box center [334, 446] width 129 height 12
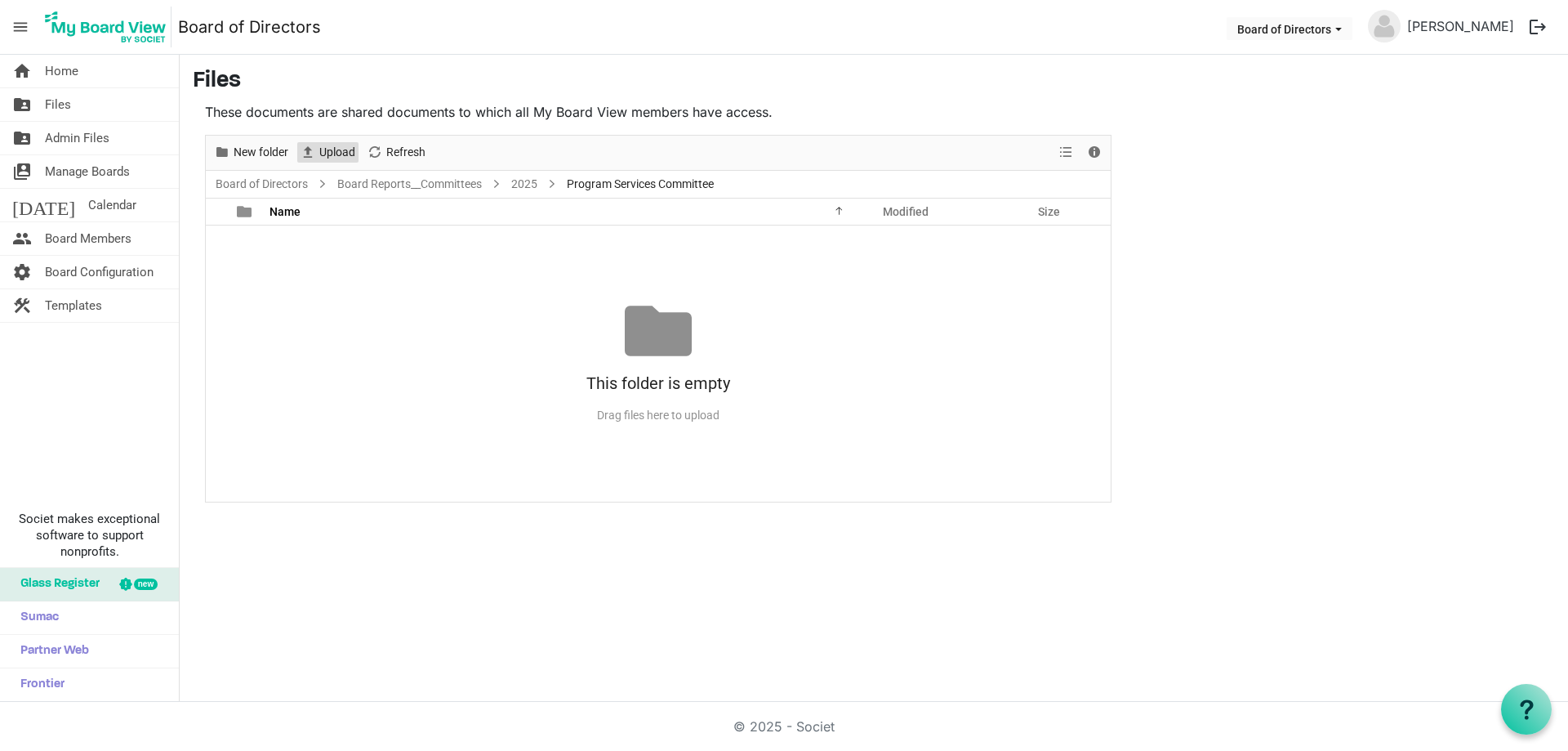
click at [340, 152] on span "Upload" at bounding box center [337, 152] width 39 height 21
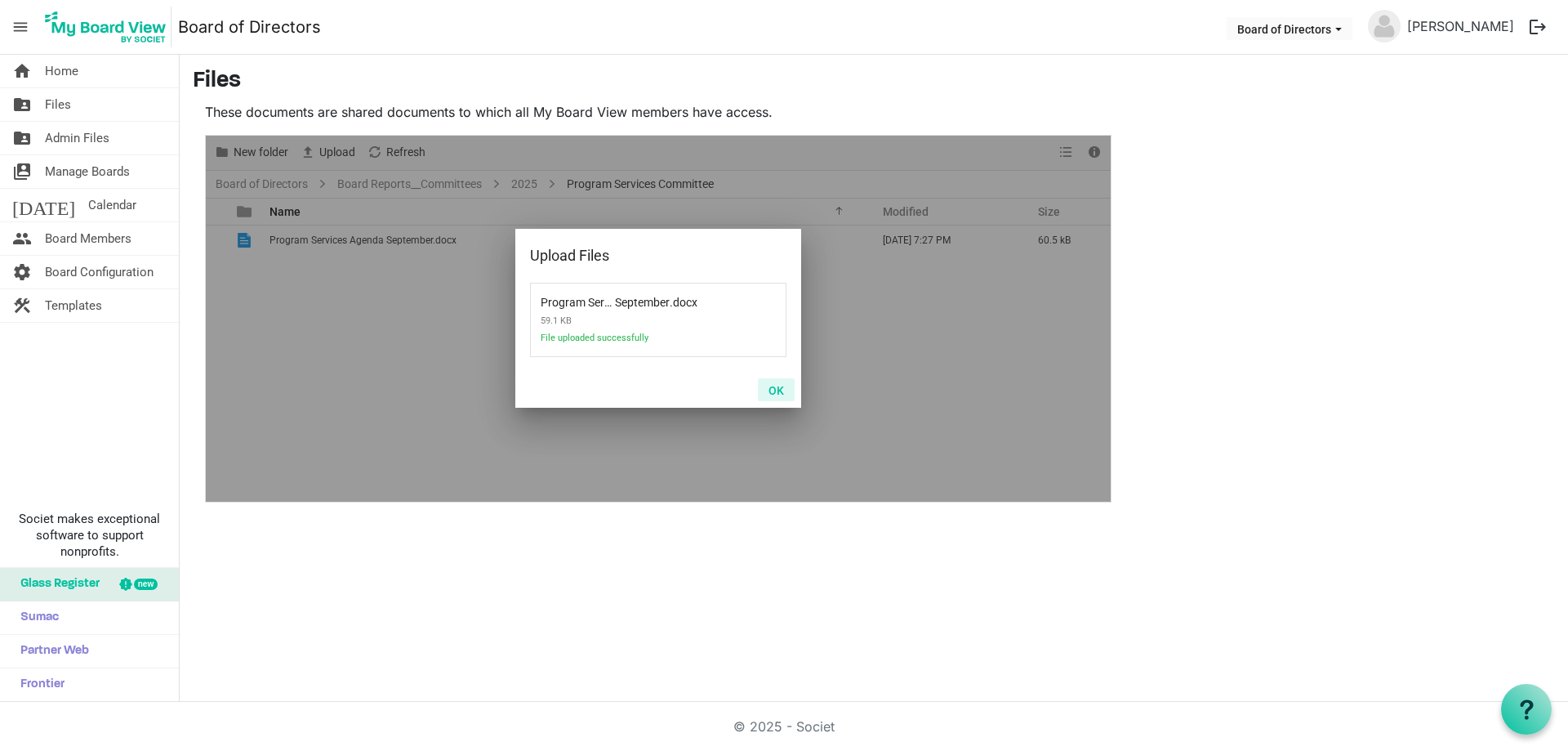
click at [787, 394] on button "OK" at bounding box center [776, 389] width 37 height 22
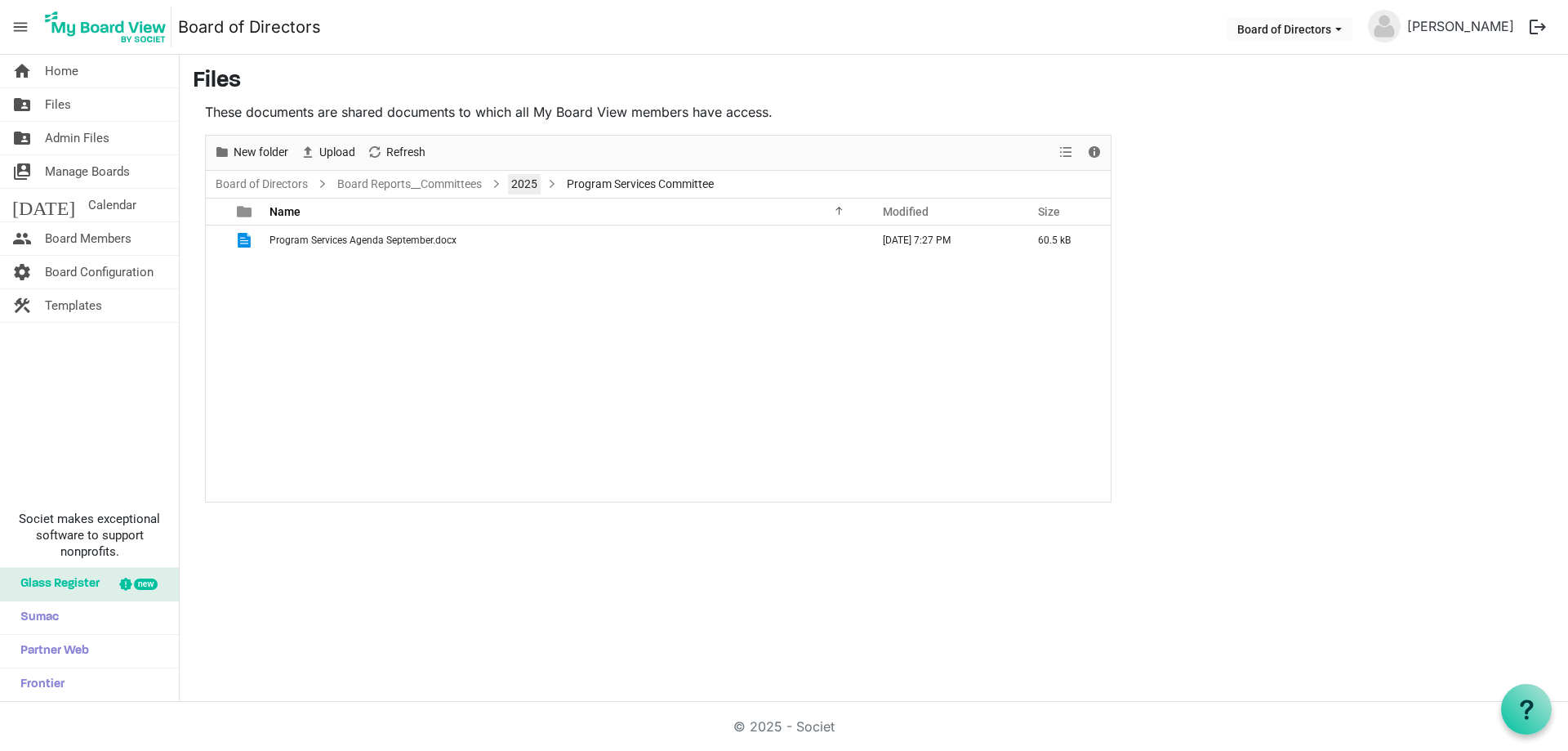
click at [527, 179] on link "2025" at bounding box center [524, 184] width 32 height 21
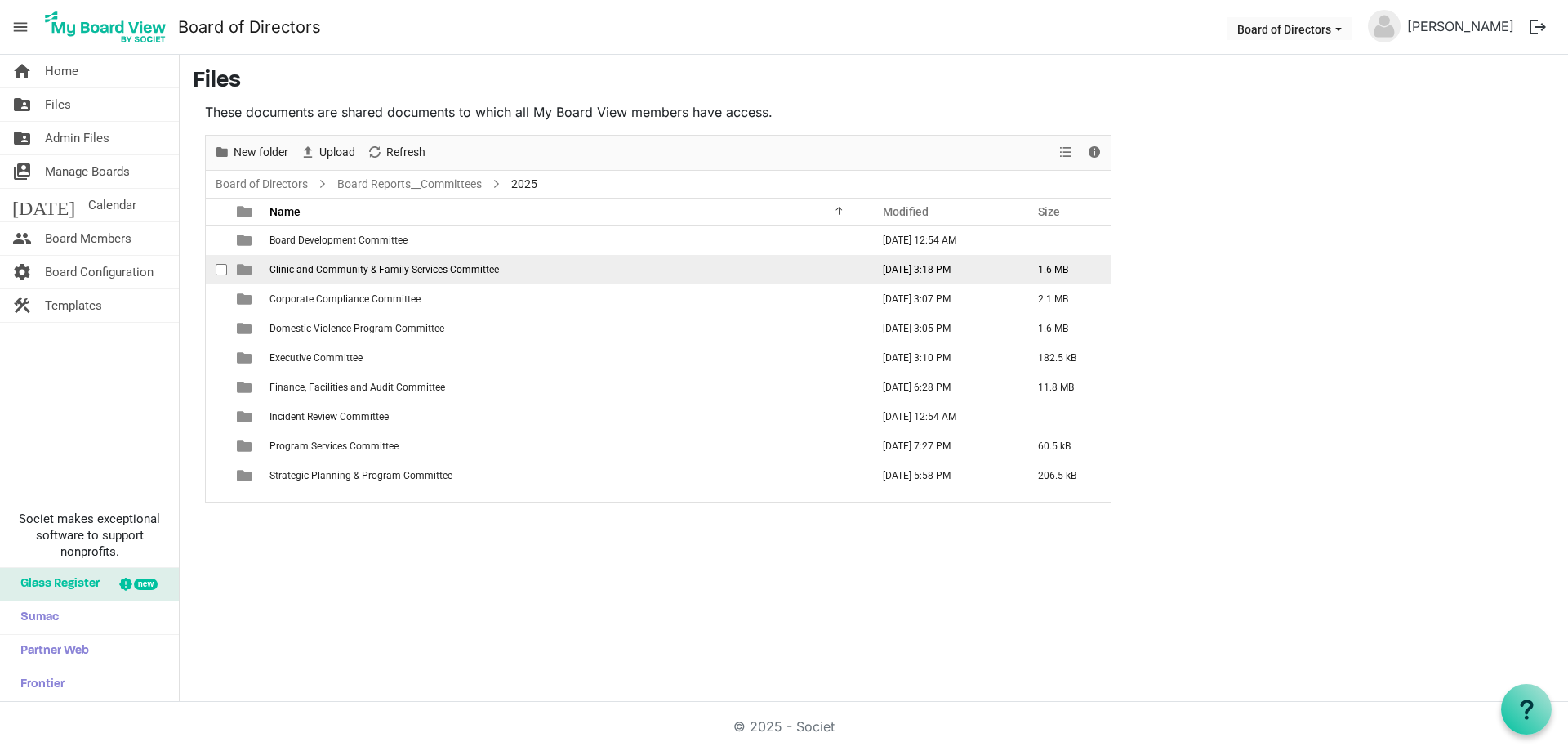
click at [406, 274] on span "Clinic and Community & Family Services Committee" at bounding box center [384, 270] width 230 height 12
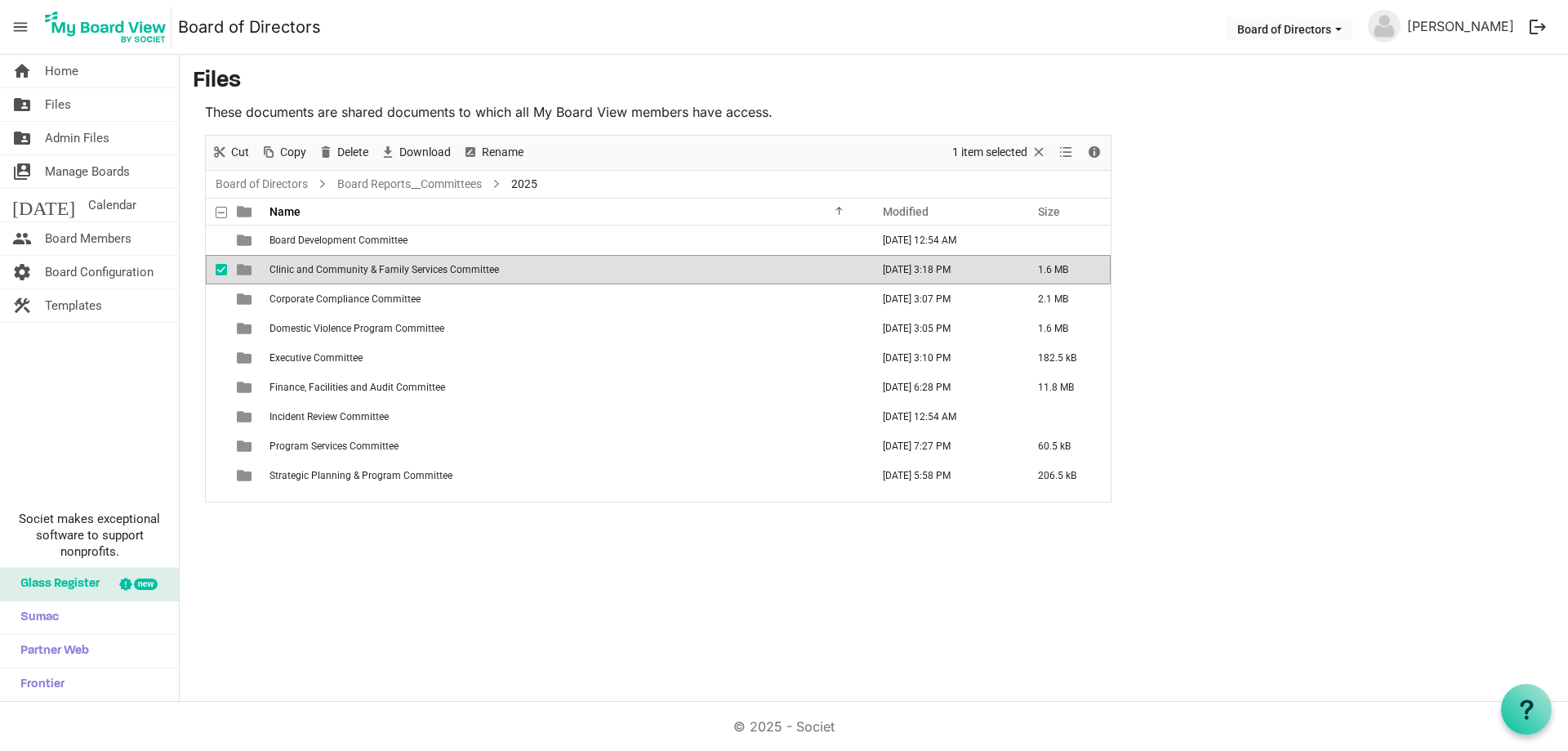
click at [406, 274] on span "Clinic and Community & Family Services Committee" at bounding box center [384, 270] width 230 height 12
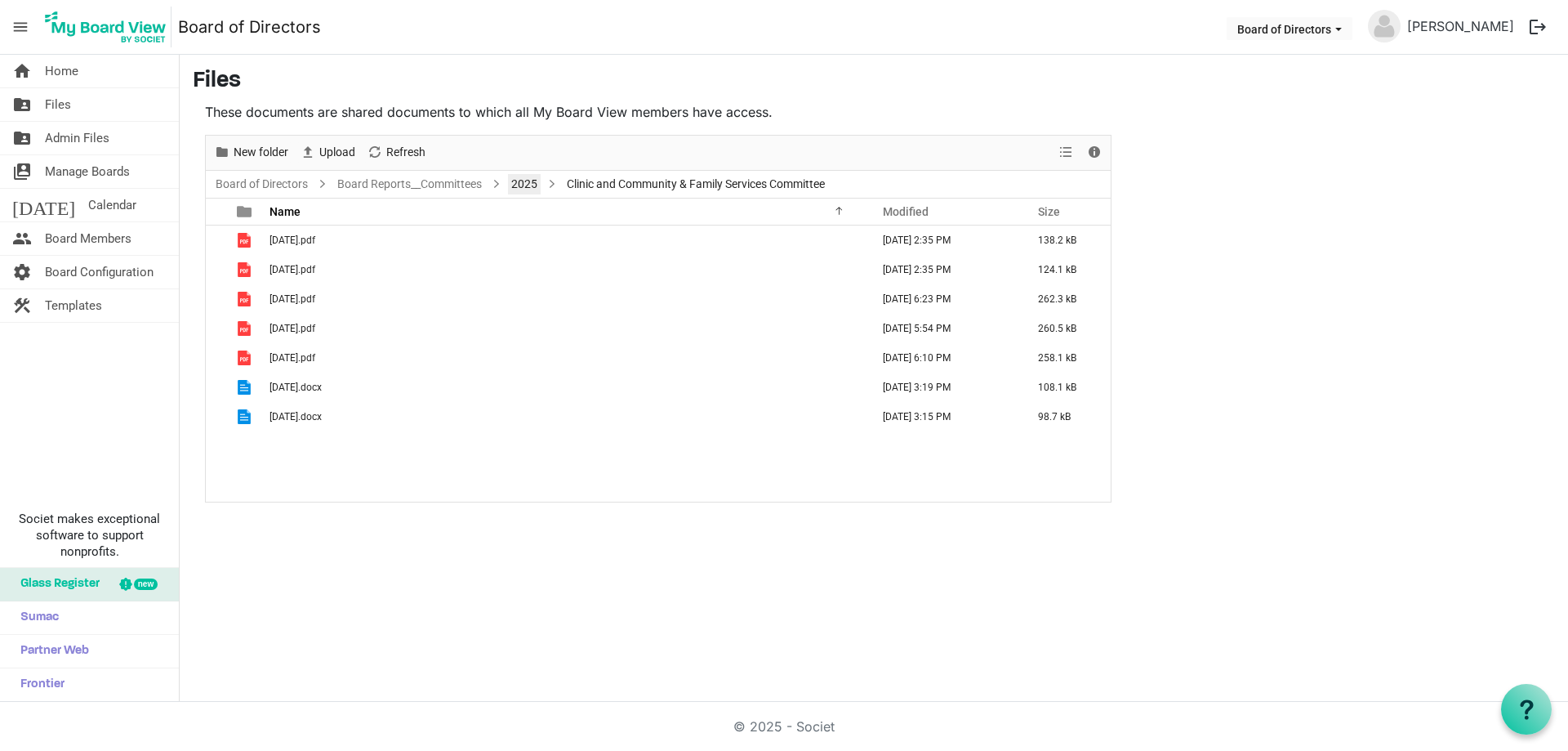
click at [526, 186] on link "2025" at bounding box center [524, 184] width 32 height 21
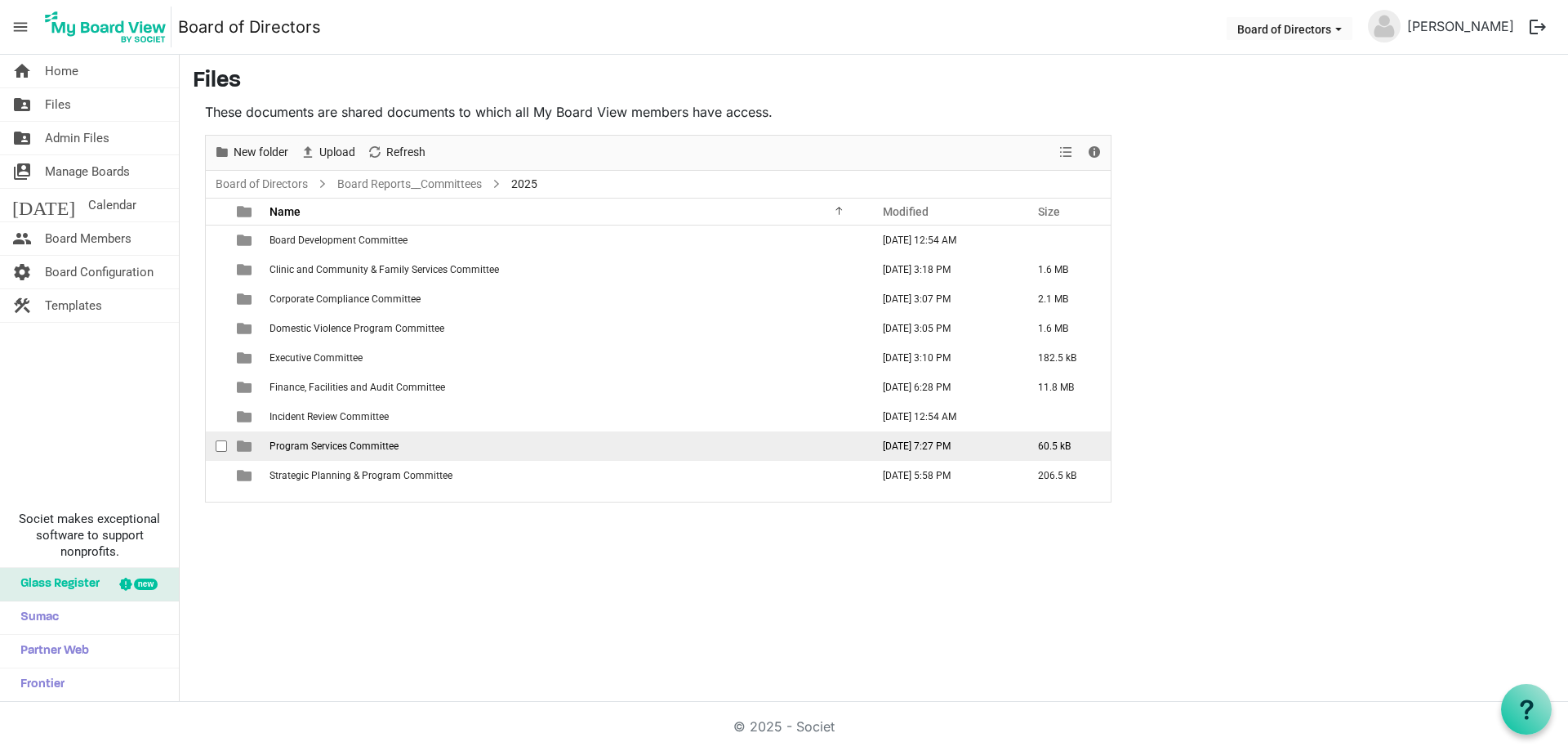
click at [331, 443] on span "Program Services Committee" at bounding box center [334, 446] width 129 height 12
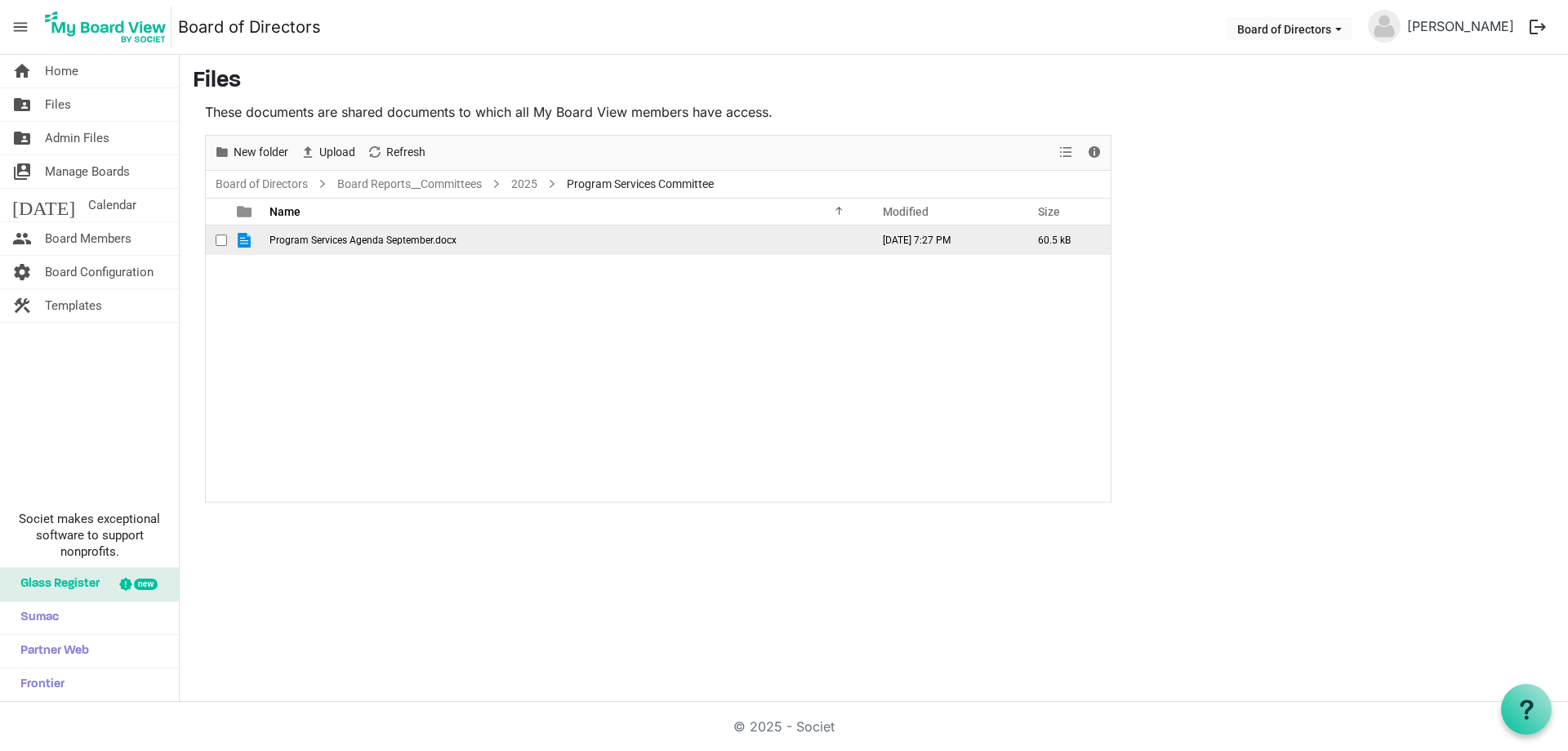
click at [416, 242] on span "Program Services Agenda September.docx" at bounding box center [363, 241] width 187 height 12
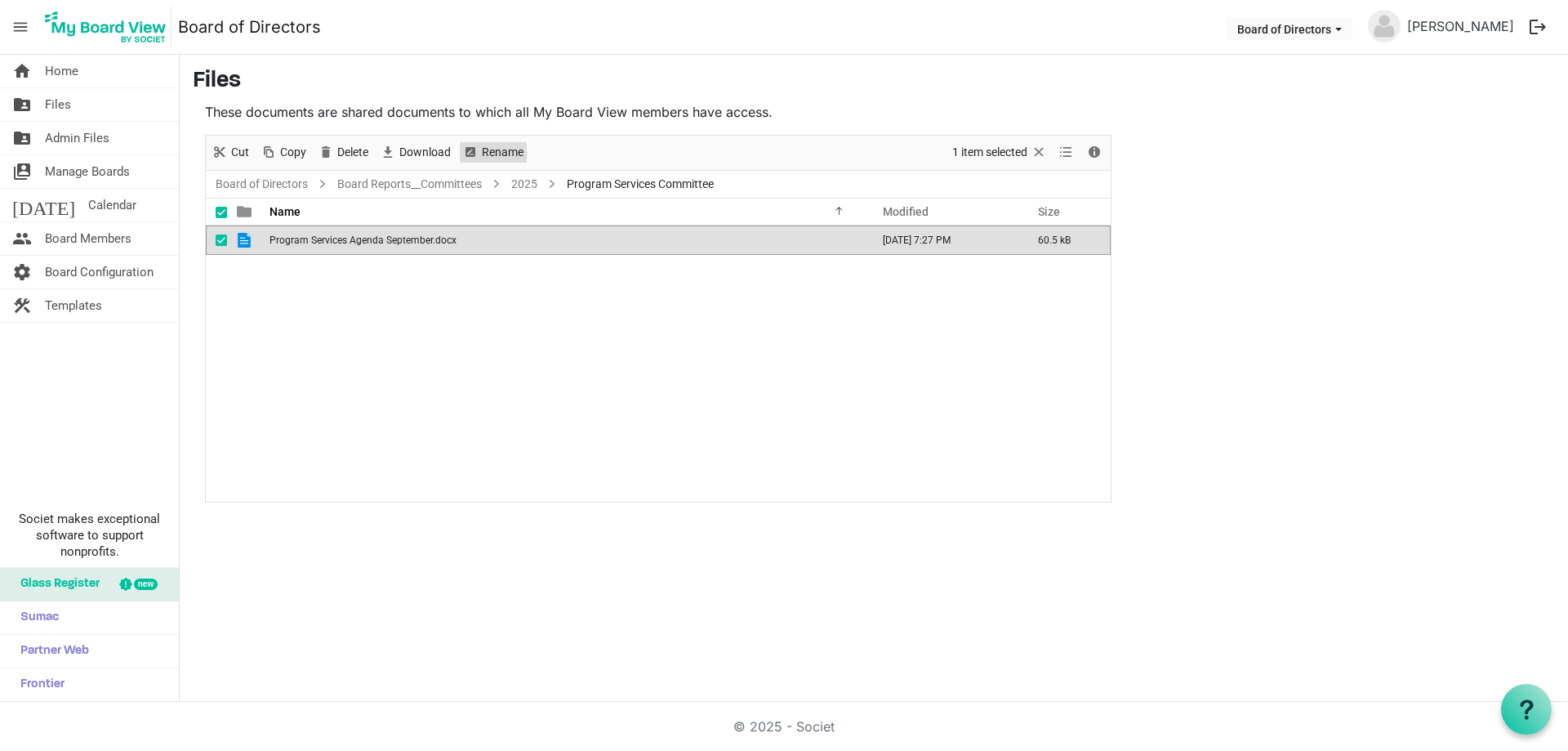
click at [503, 149] on span "Rename" at bounding box center [502, 152] width 45 height 21
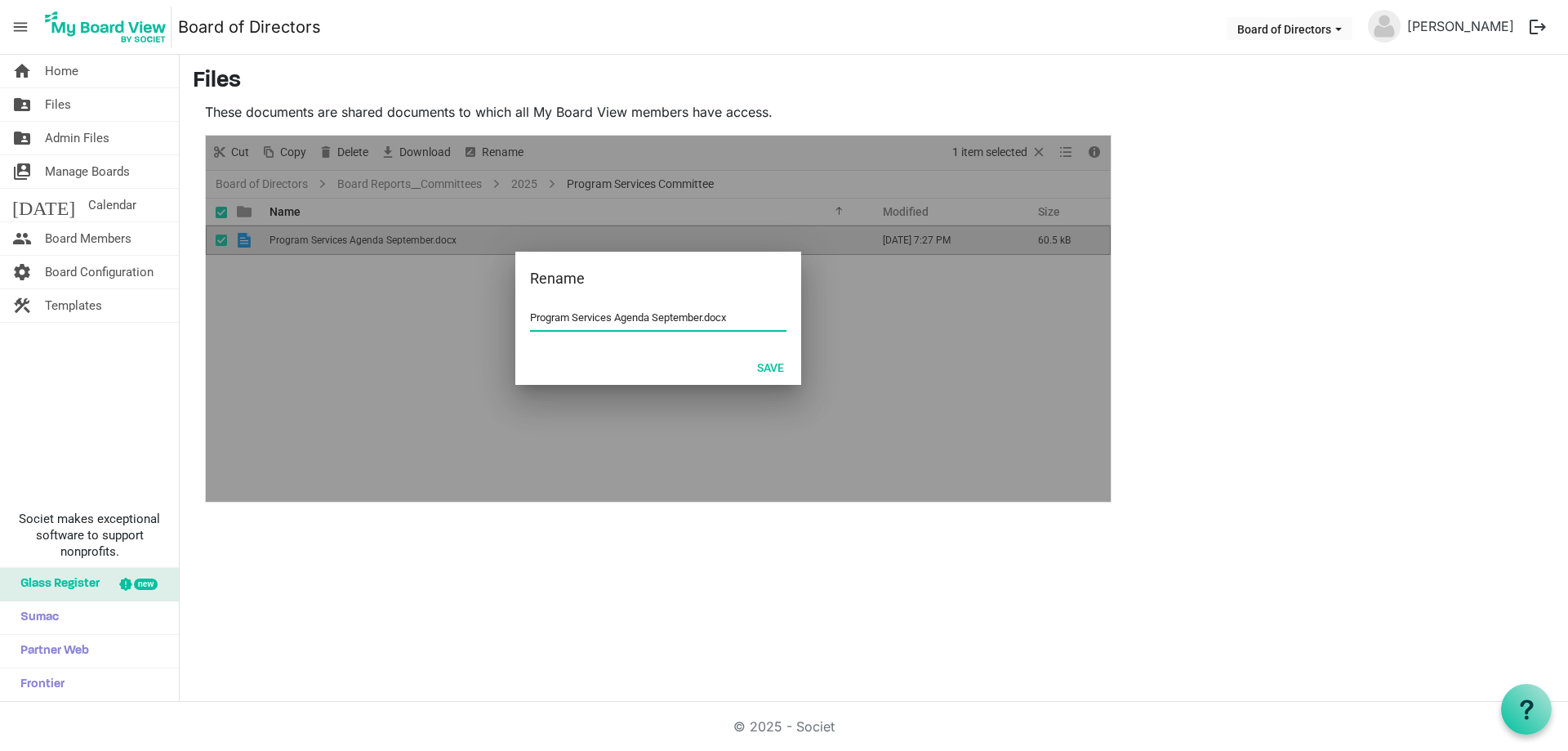
click at [531, 313] on input "Program Services Agenda September.docx" at bounding box center [658, 317] width 256 height 24
type input "[DATE].docx"
click at [777, 369] on button "Save" at bounding box center [770, 366] width 48 height 22
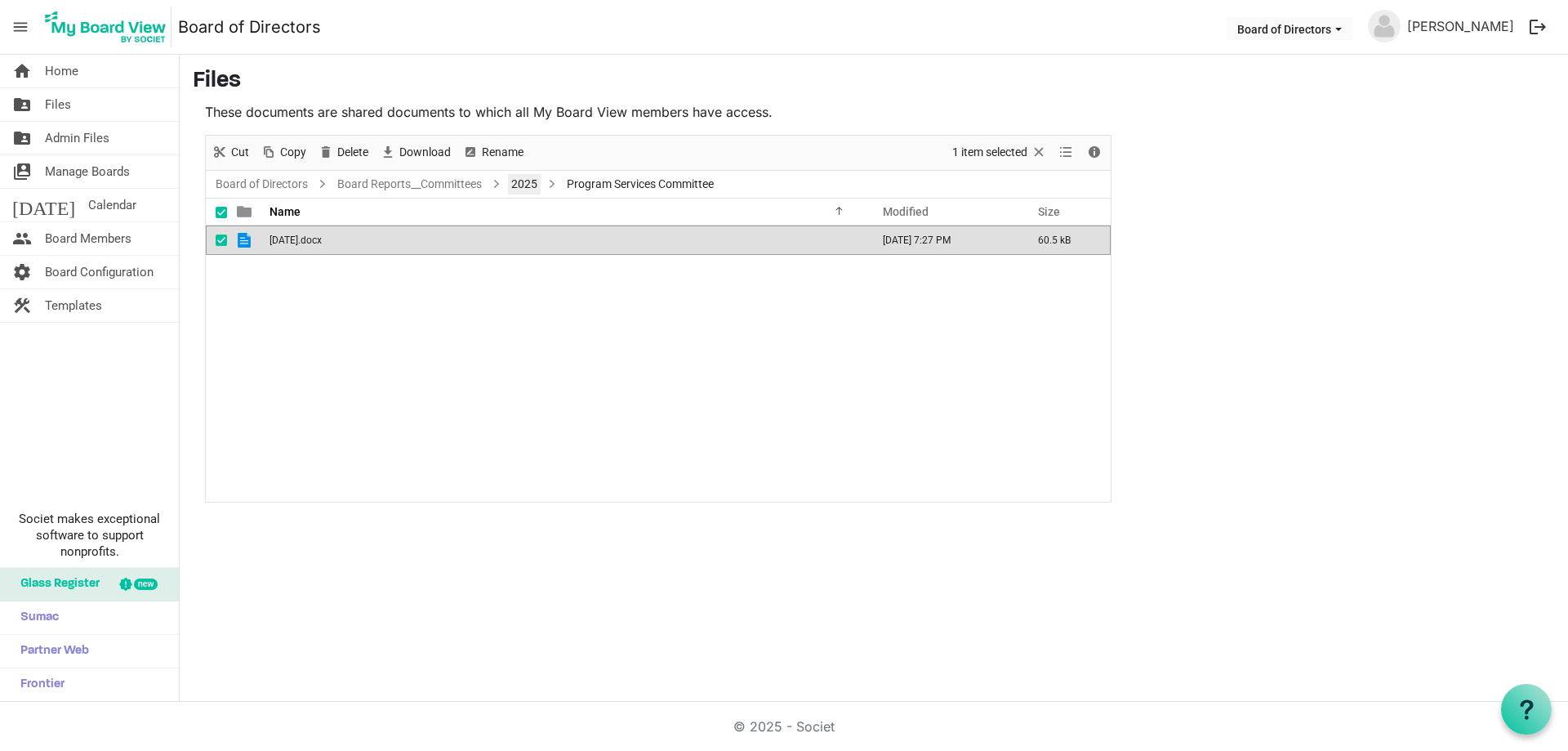
click at [519, 186] on link "2025" at bounding box center [524, 184] width 32 height 21
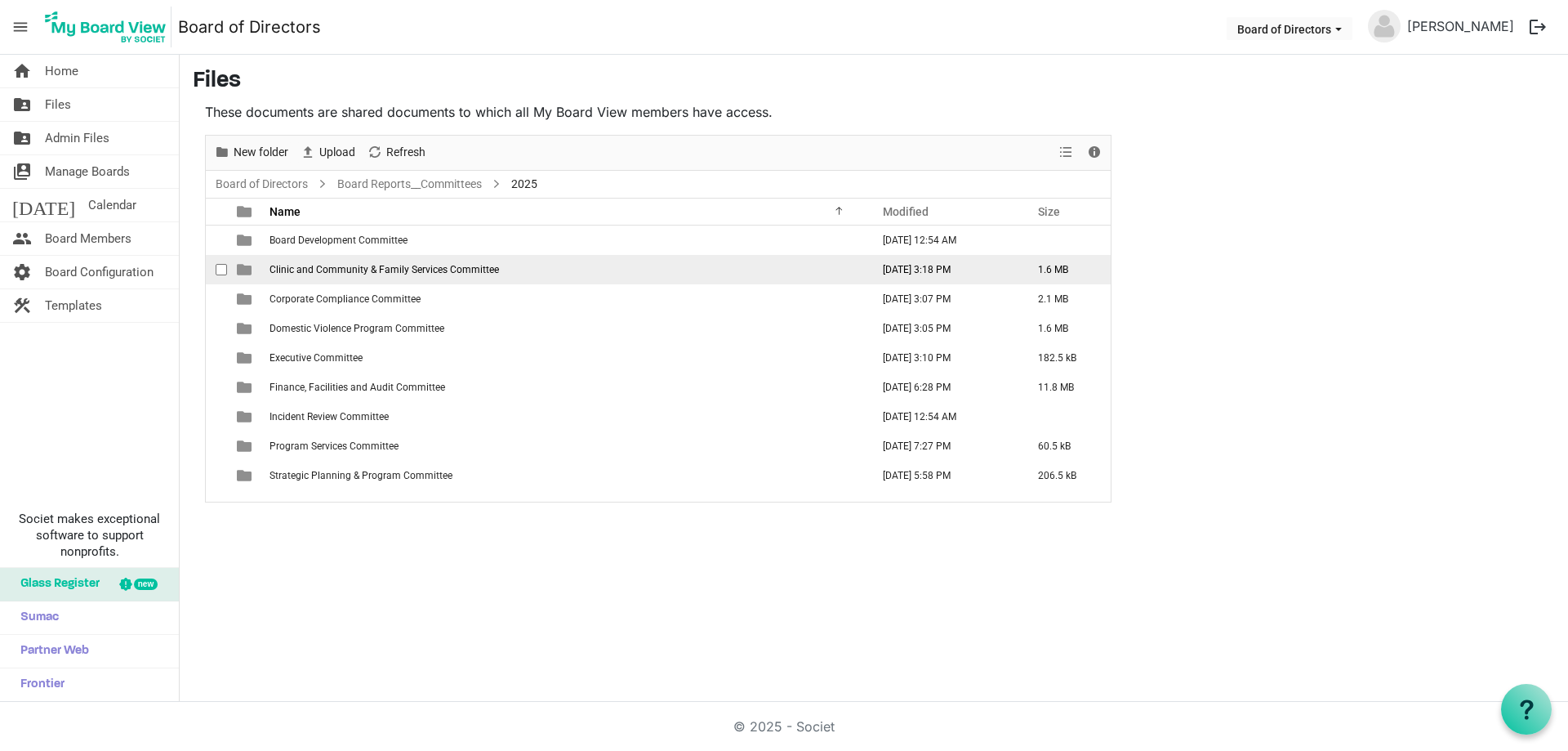
click at [365, 273] on span "Clinic and Community & Family Services Committee" at bounding box center [384, 270] width 230 height 12
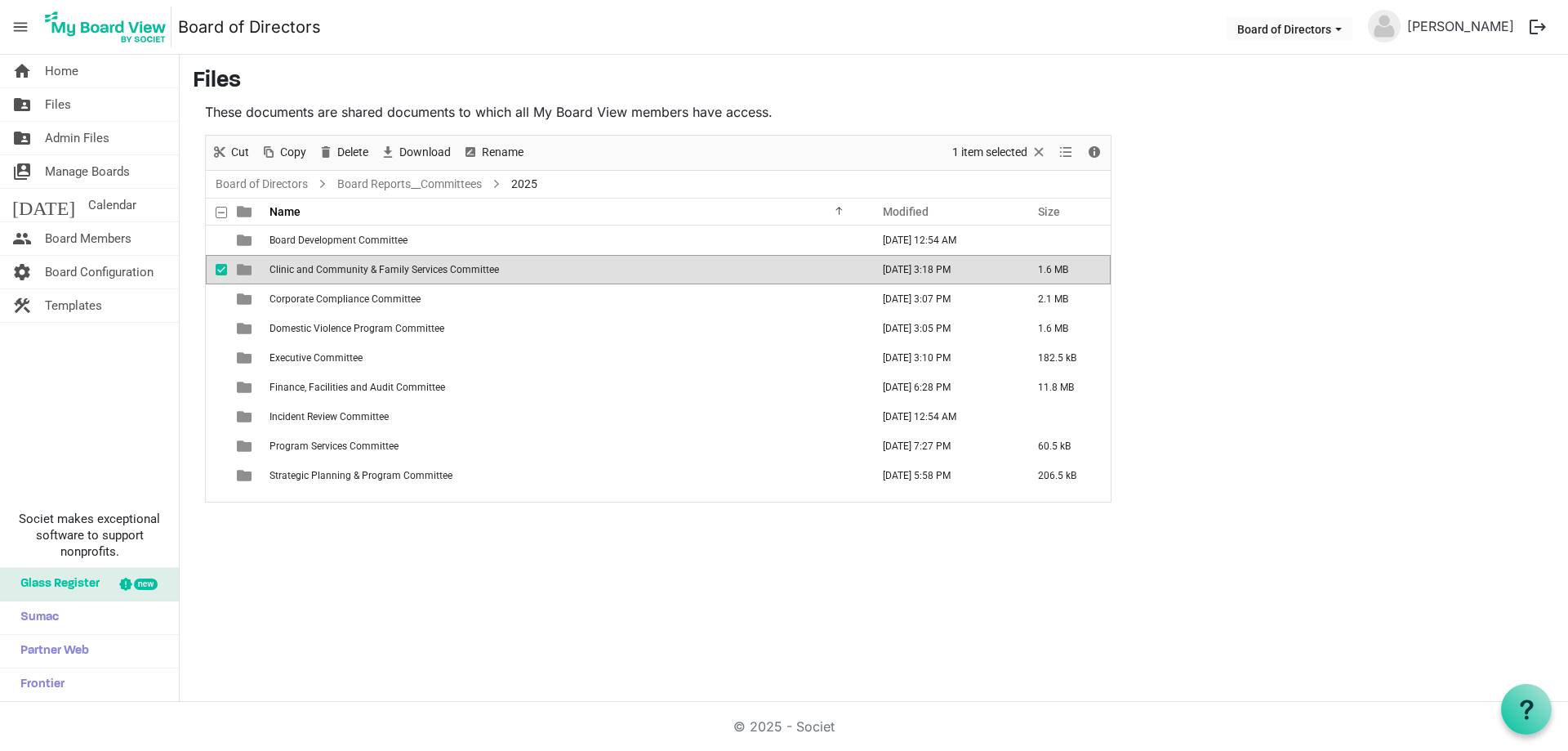
click at [365, 273] on span "Clinic and Community & Family Services Committee" at bounding box center [384, 270] width 230 height 12
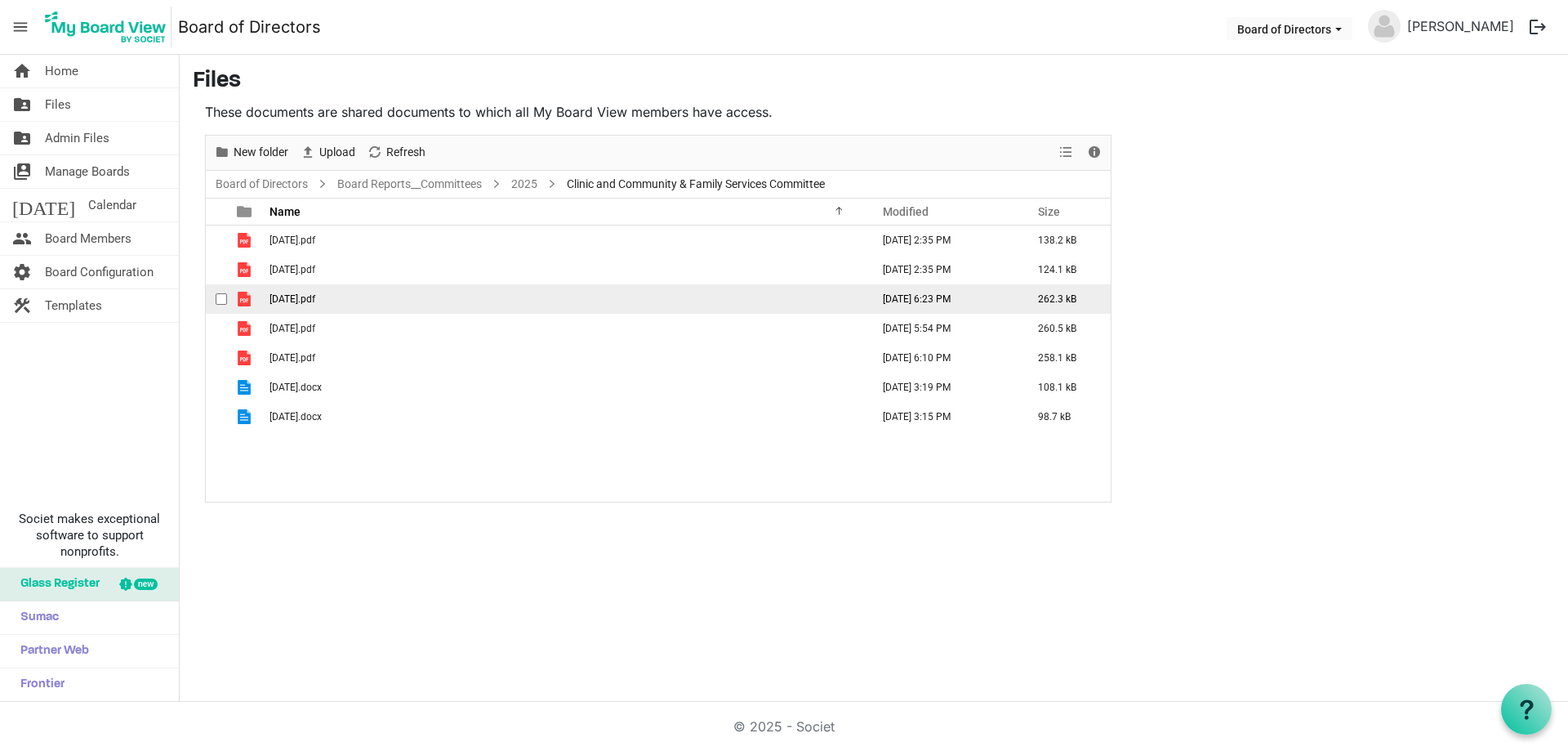
click at [526, 312] on td "[DATE].pdf" at bounding box center [565, 299] width 601 height 29
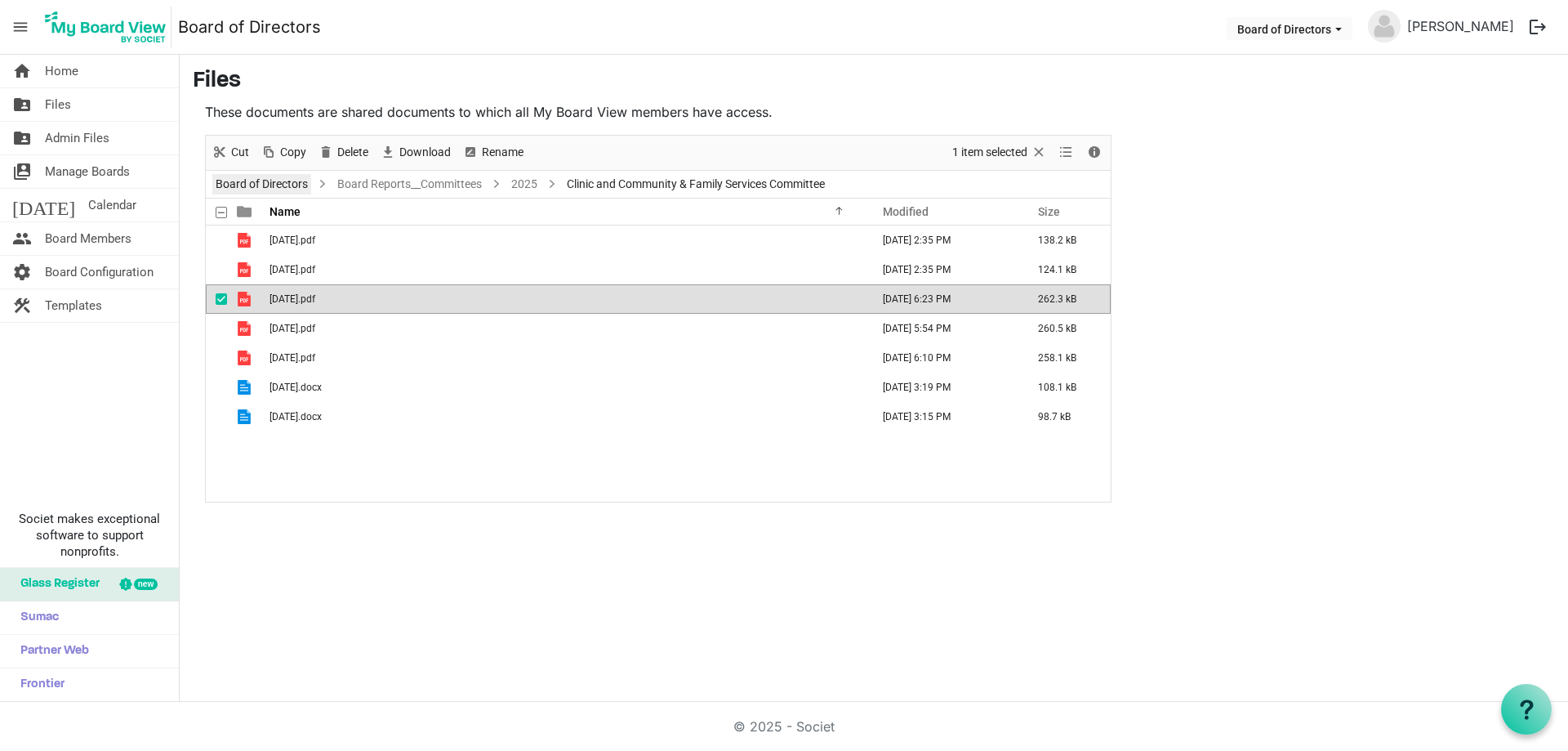
click at [284, 186] on link "Board of Directors" at bounding box center [261, 184] width 99 height 21
click at [0, 0] on div at bounding box center [0, 0] width 0 height 0
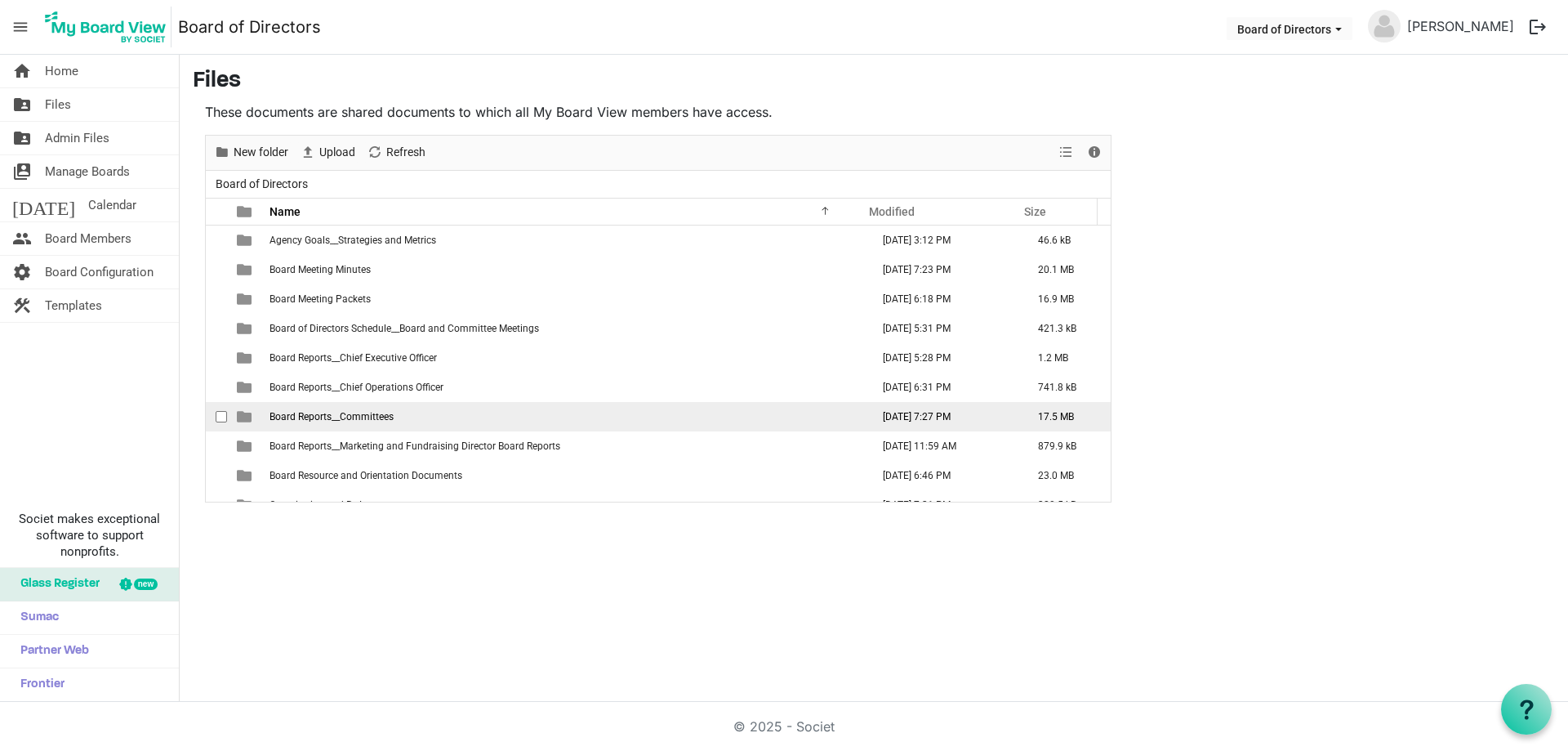
click at [364, 419] on span "Board Reports__Committees" at bounding box center [331, 417] width 124 height 12
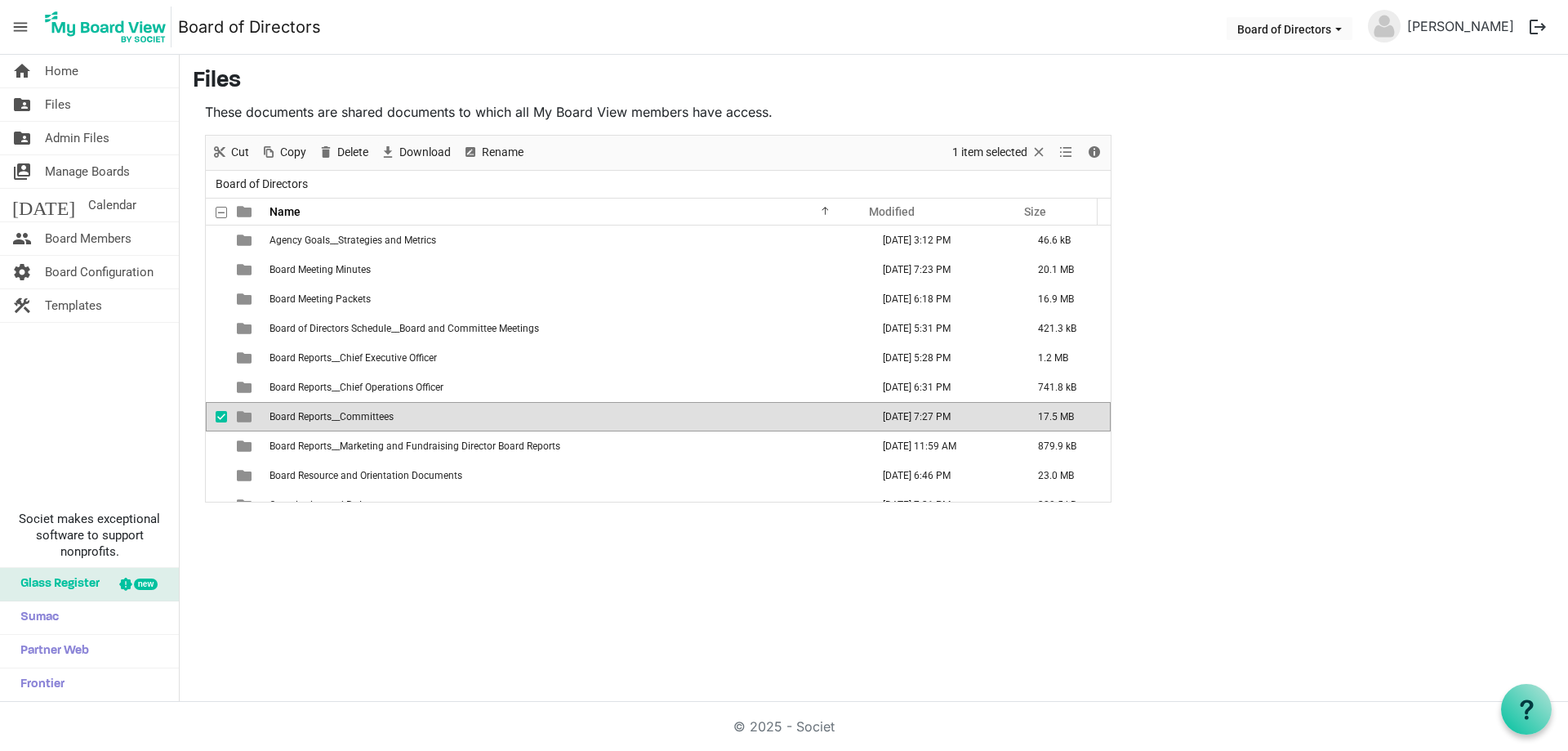
click at [364, 419] on span "Board Reports__Committees" at bounding box center [331, 417] width 124 height 12
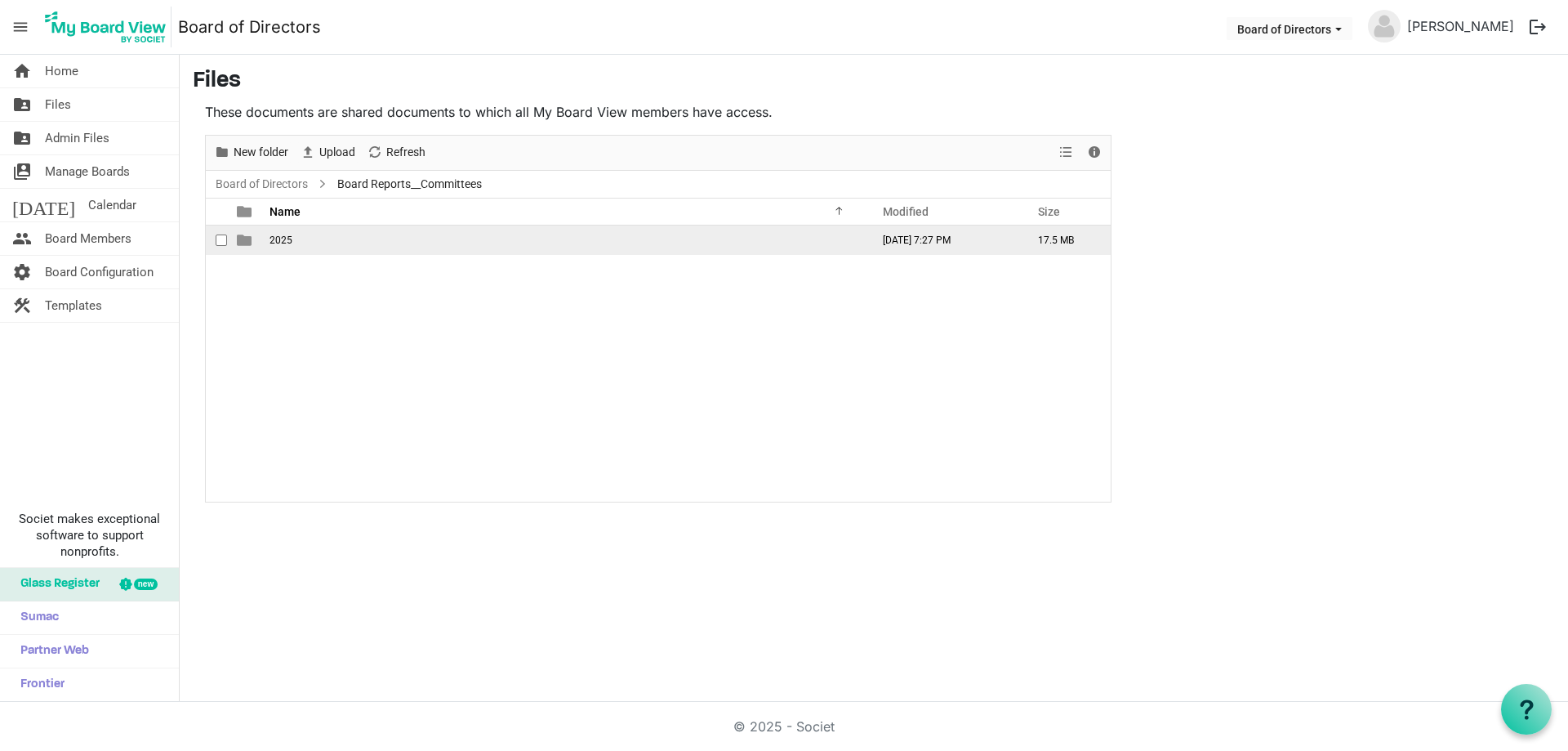
click at [352, 236] on td "2025" at bounding box center [565, 241] width 601 height 29
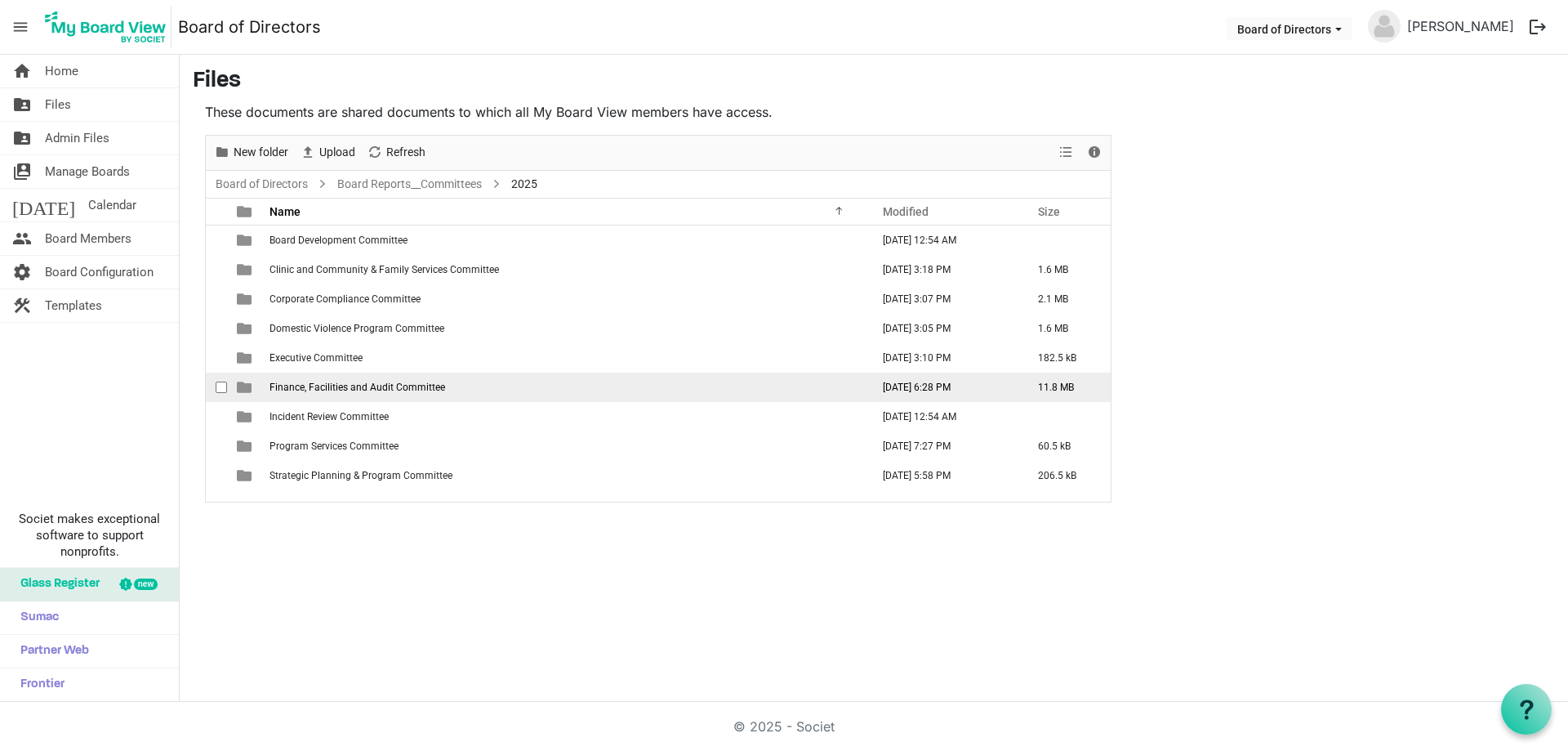
click at [363, 385] on span "Finance, Facilities and Audit Committee" at bounding box center [358, 387] width 176 height 12
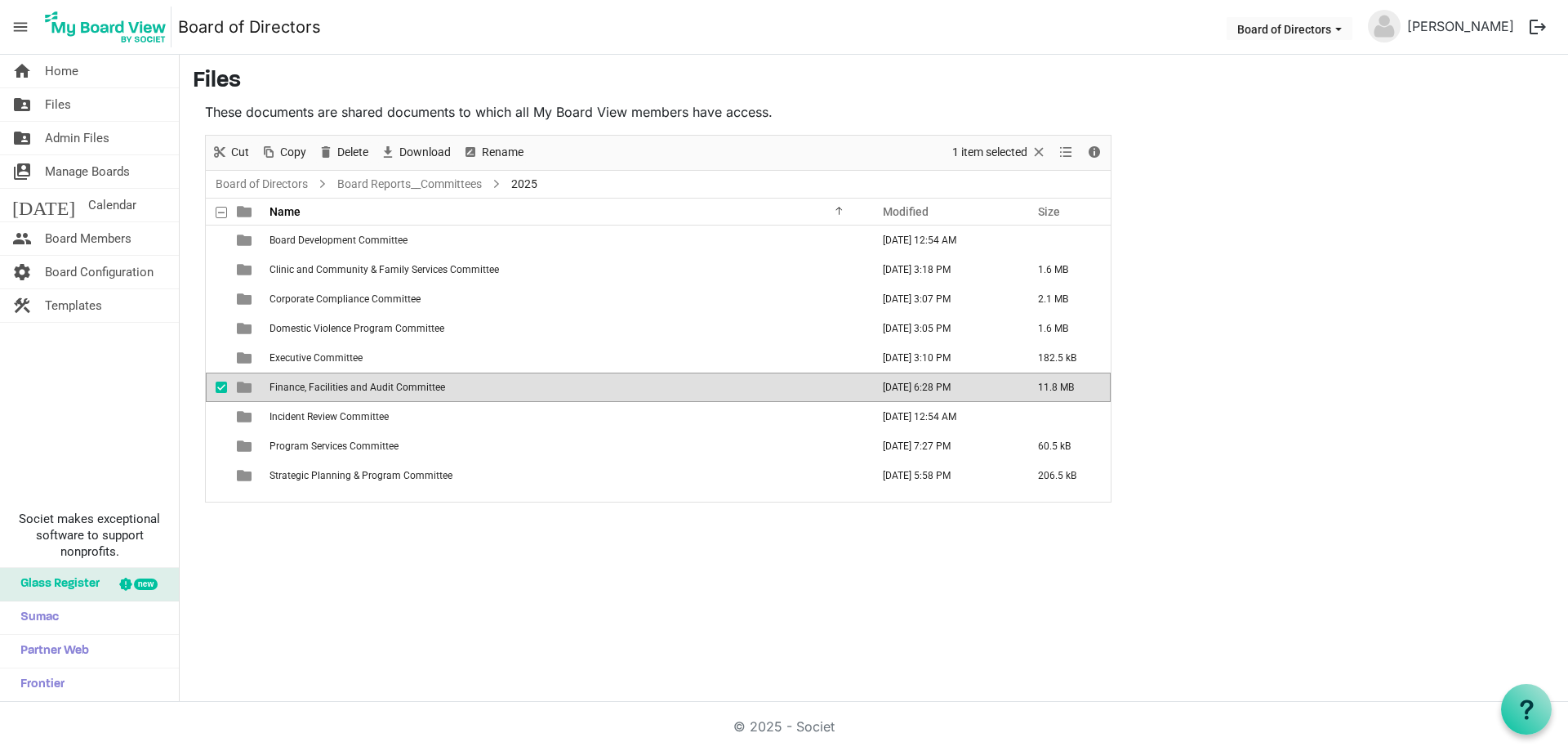
click at [363, 385] on span "Finance, Facilities and Audit Committee" at bounding box center [358, 387] width 176 height 12
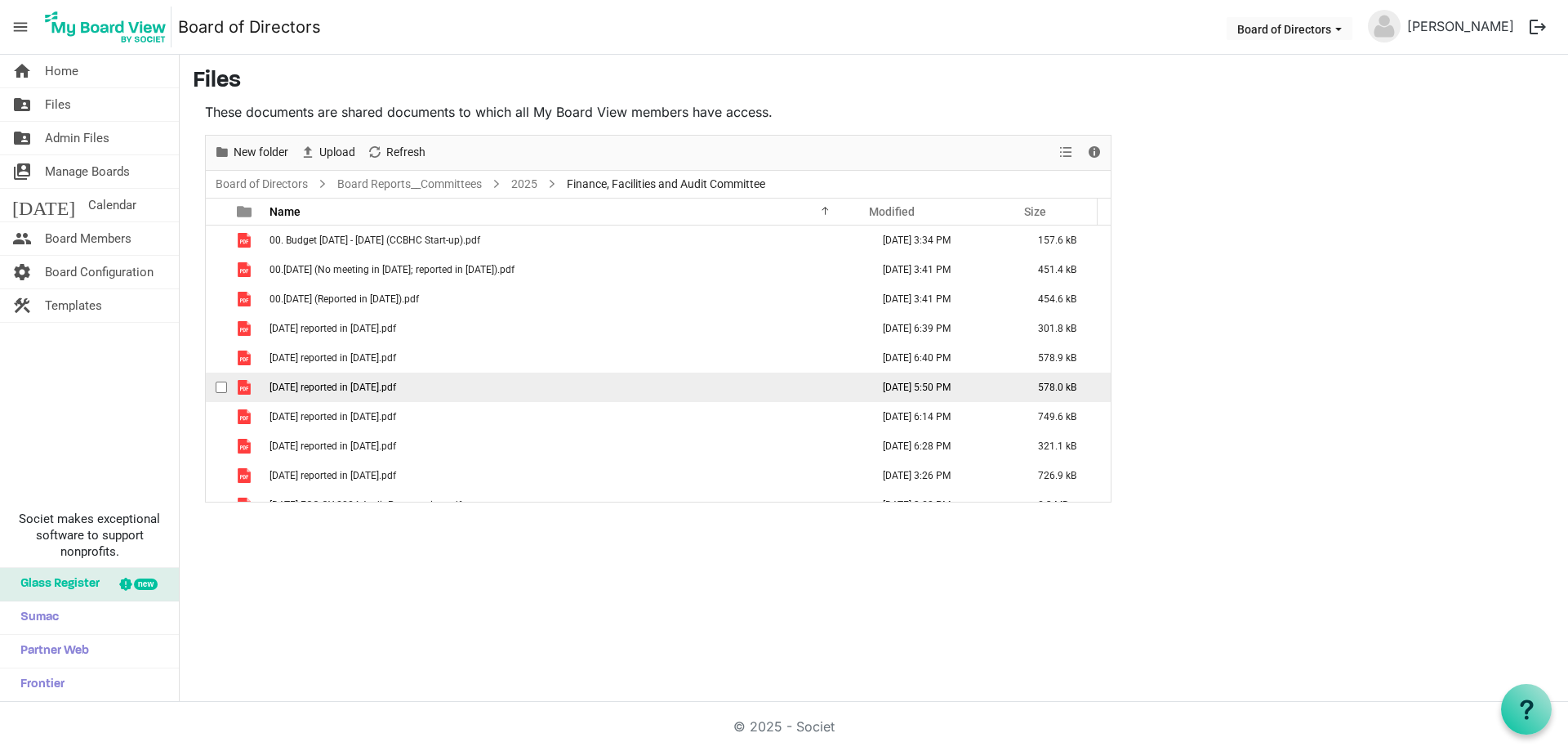
scroll to position [77, 0]
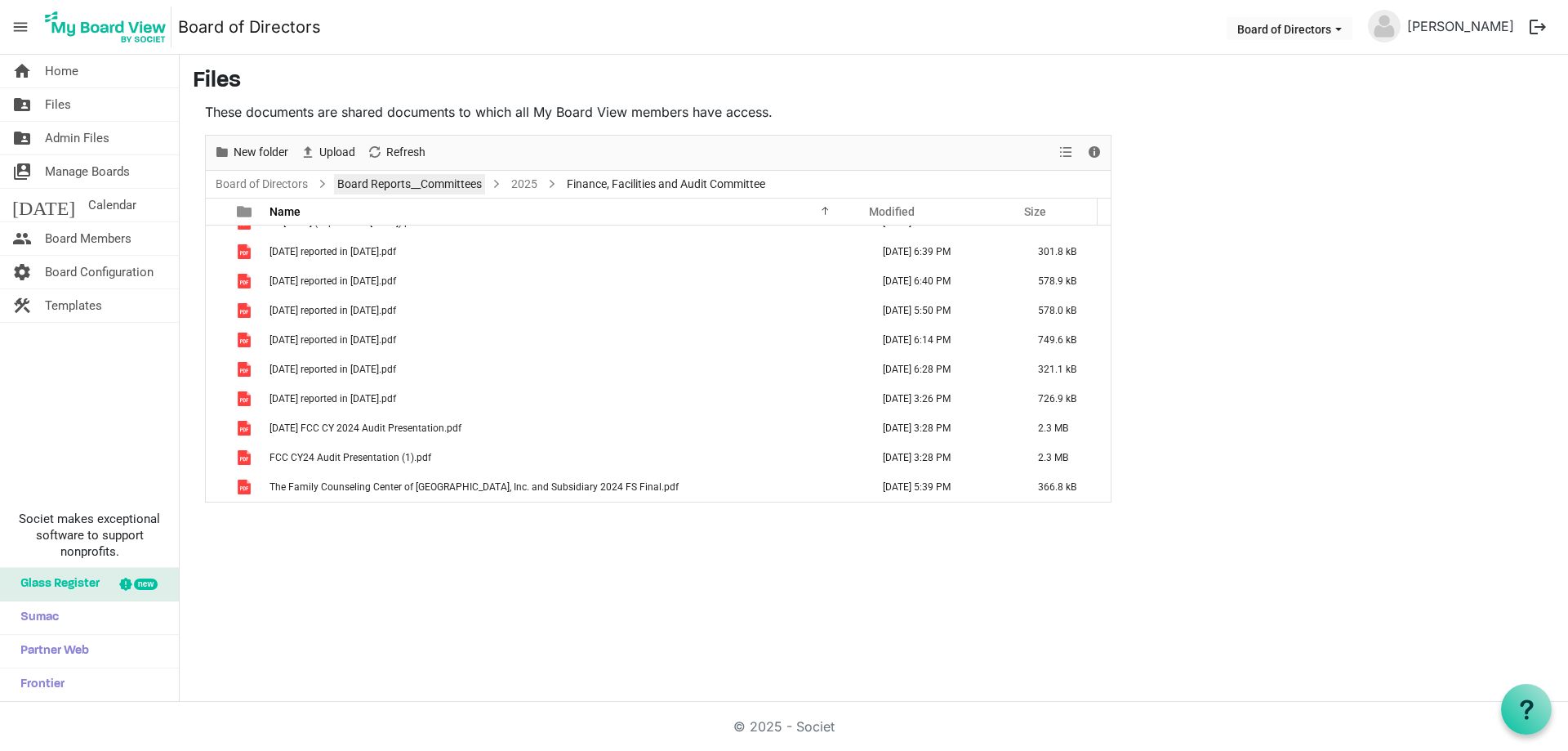
click at [414, 185] on link "Board Reports__Committees" at bounding box center [410, 184] width 152 height 21
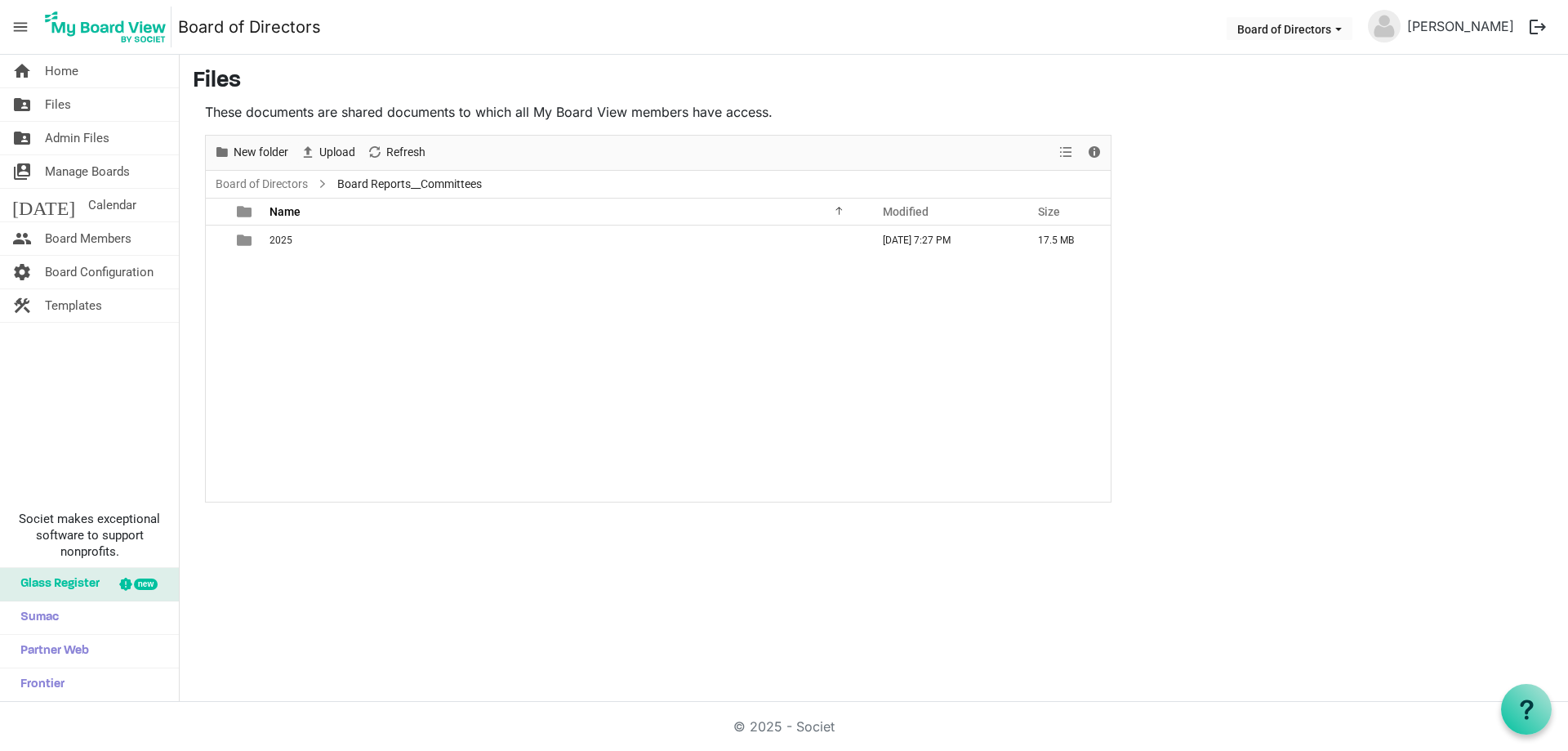
scroll to position [0, 0]
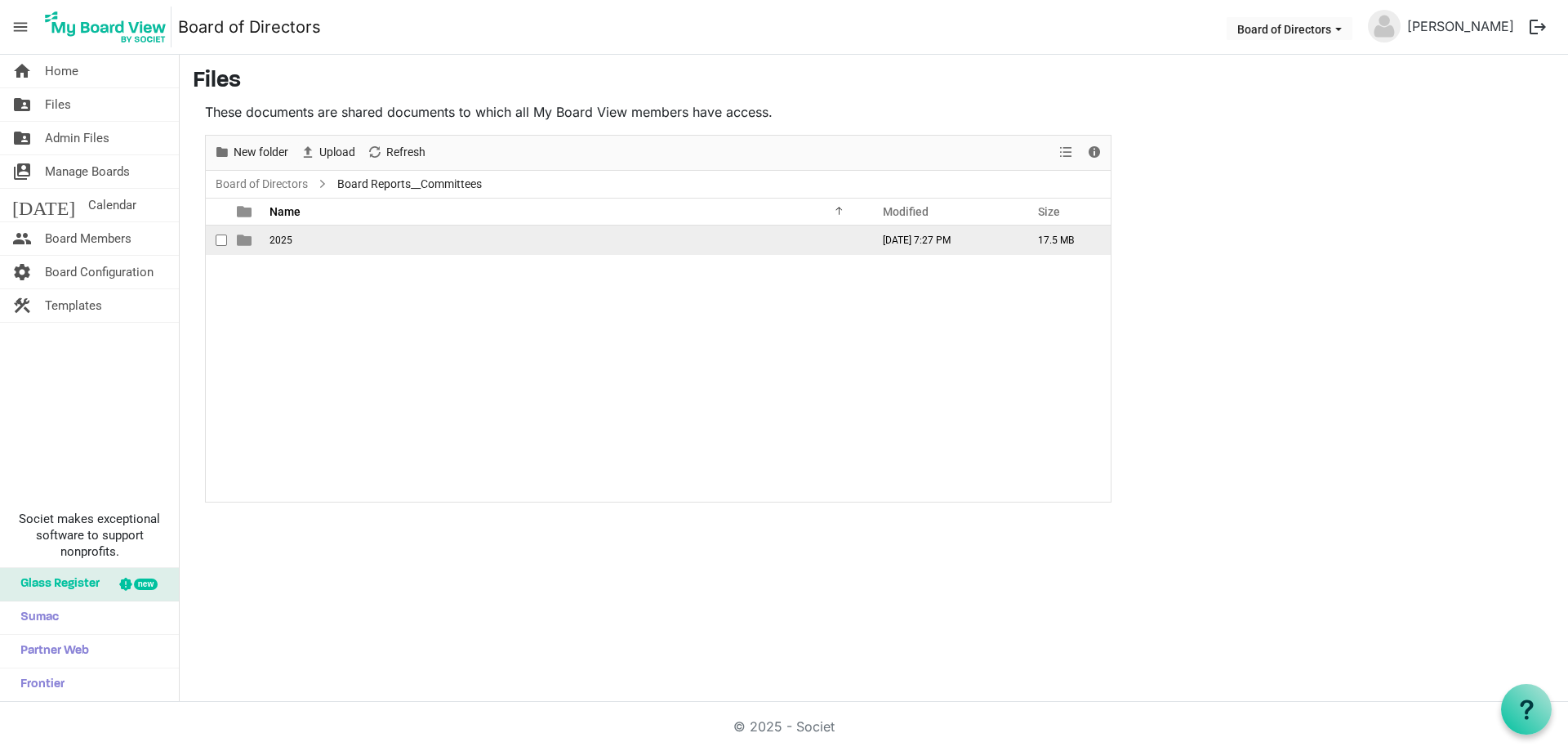
click at [283, 241] on span "2025" at bounding box center [281, 241] width 22 height 12
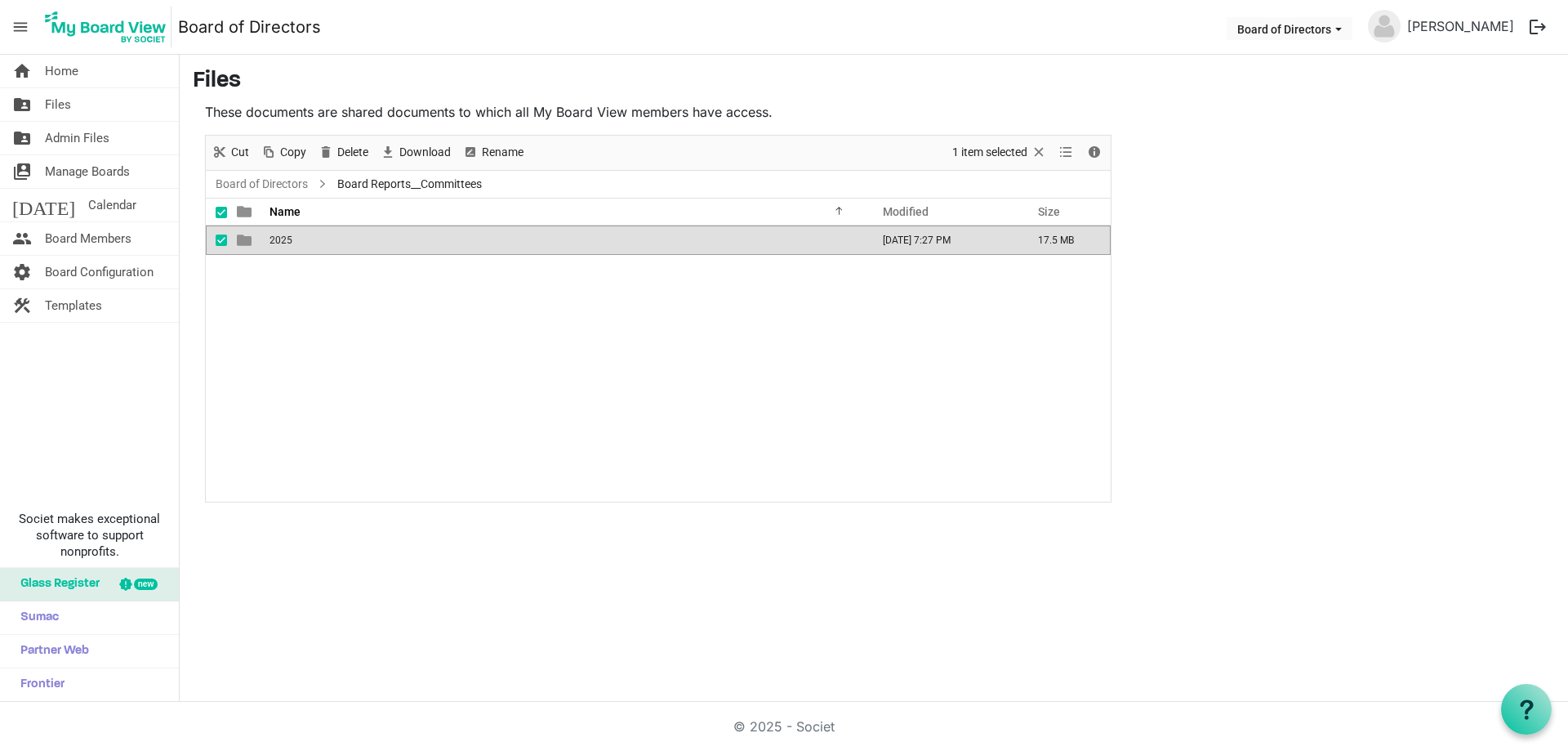
click at [283, 241] on span "2025" at bounding box center [281, 241] width 22 height 12
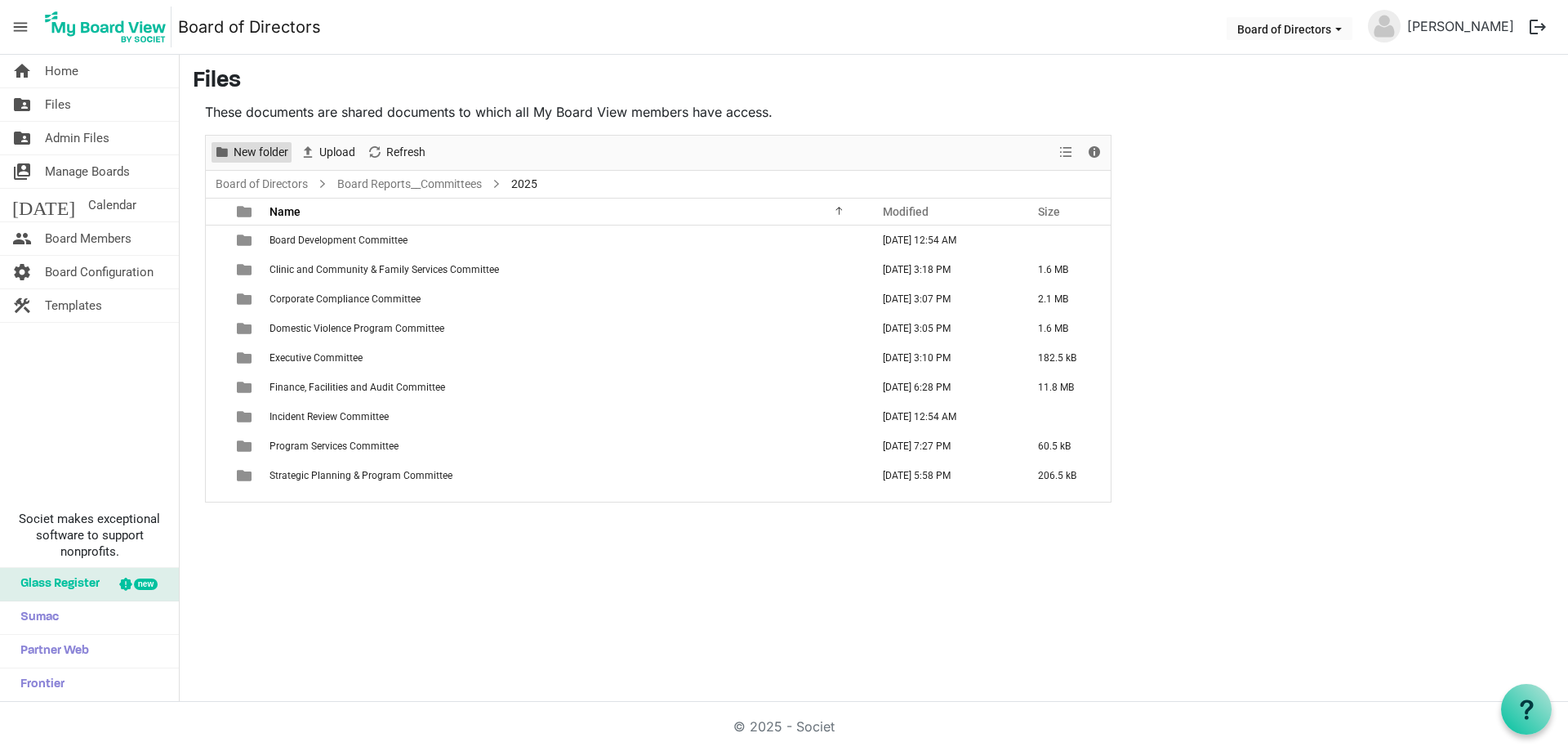
click at [249, 147] on span "New folder" at bounding box center [260, 152] width 58 height 21
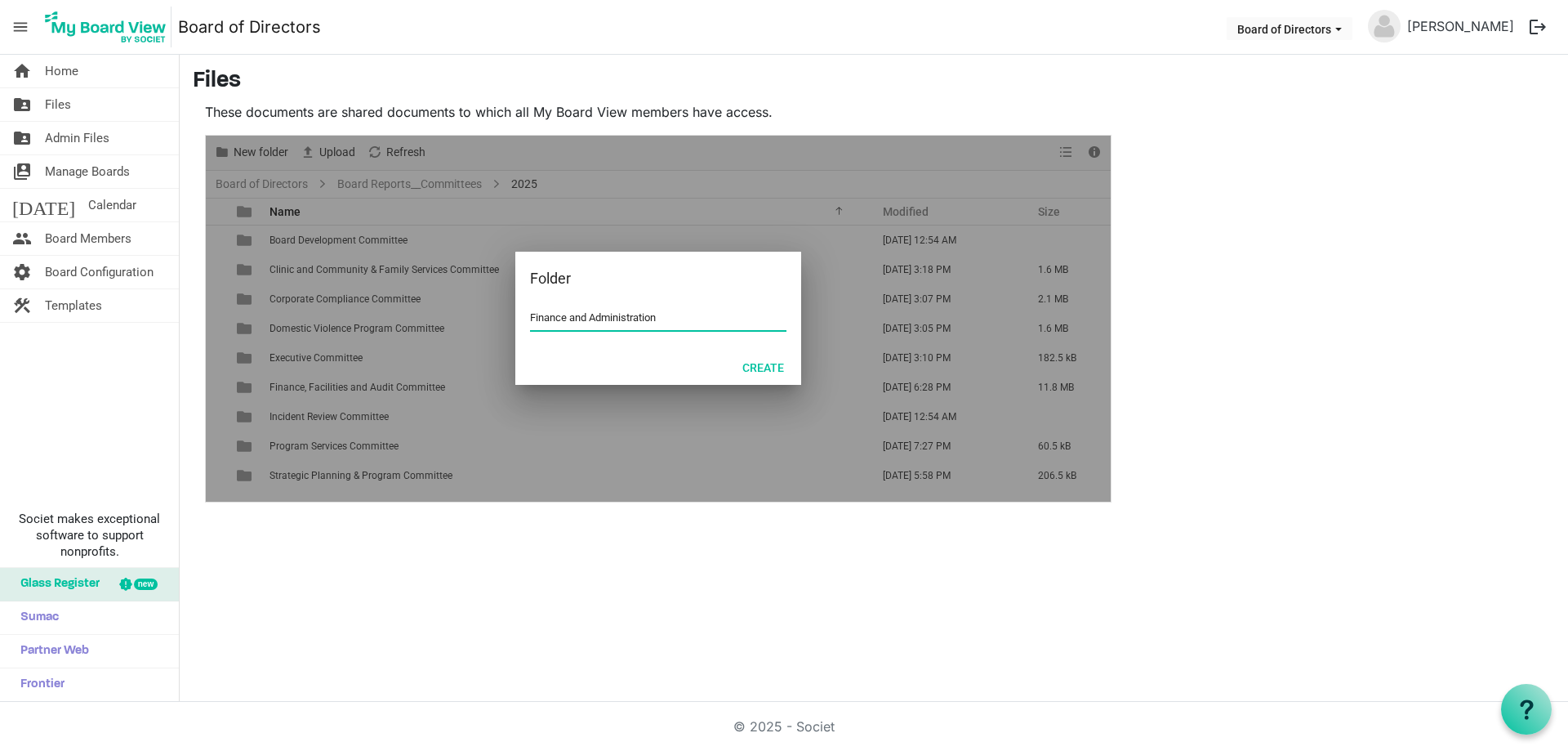
type input "Finance and Administration"
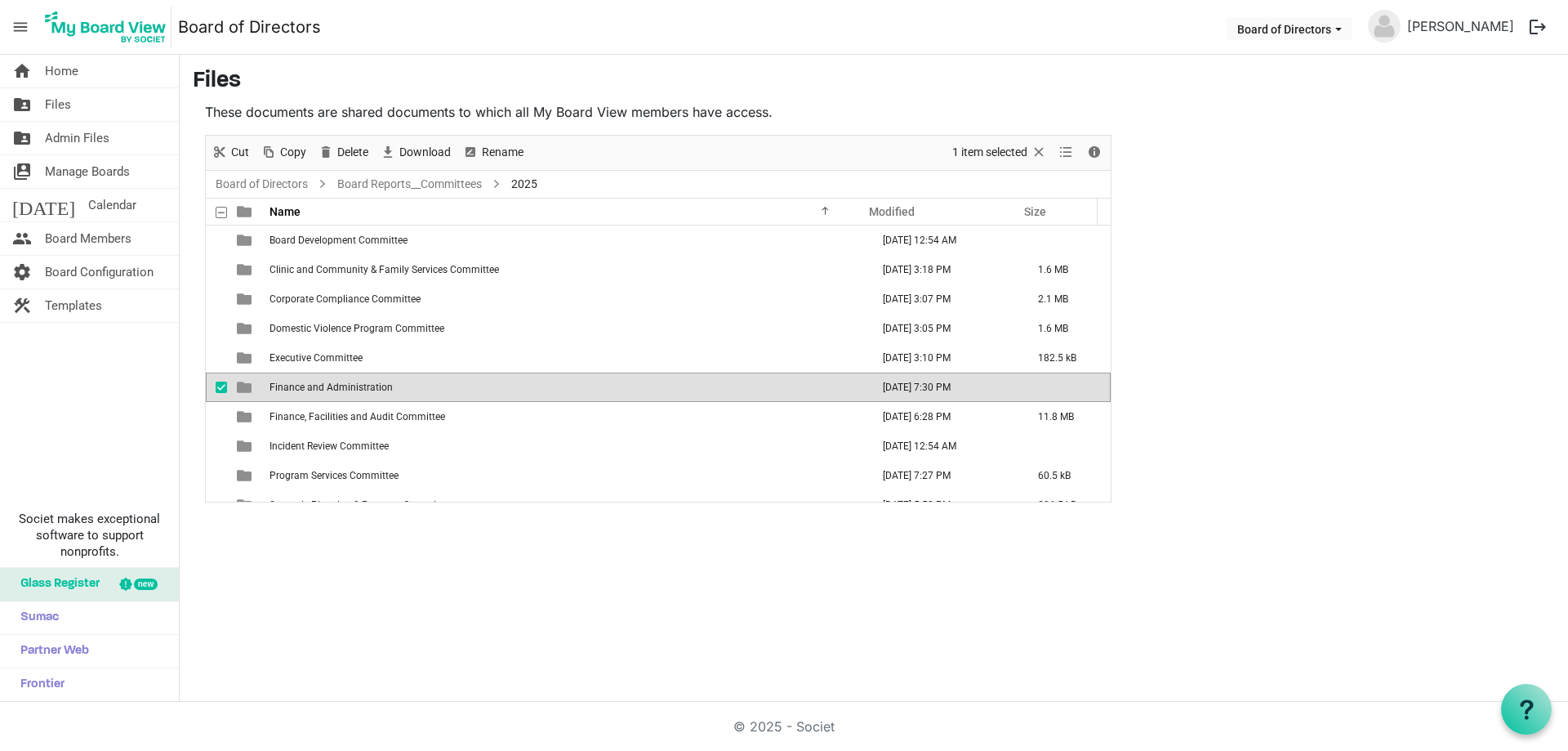
click at [366, 388] on span "Finance and Administration" at bounding box center [331, 387] width 123 height 12
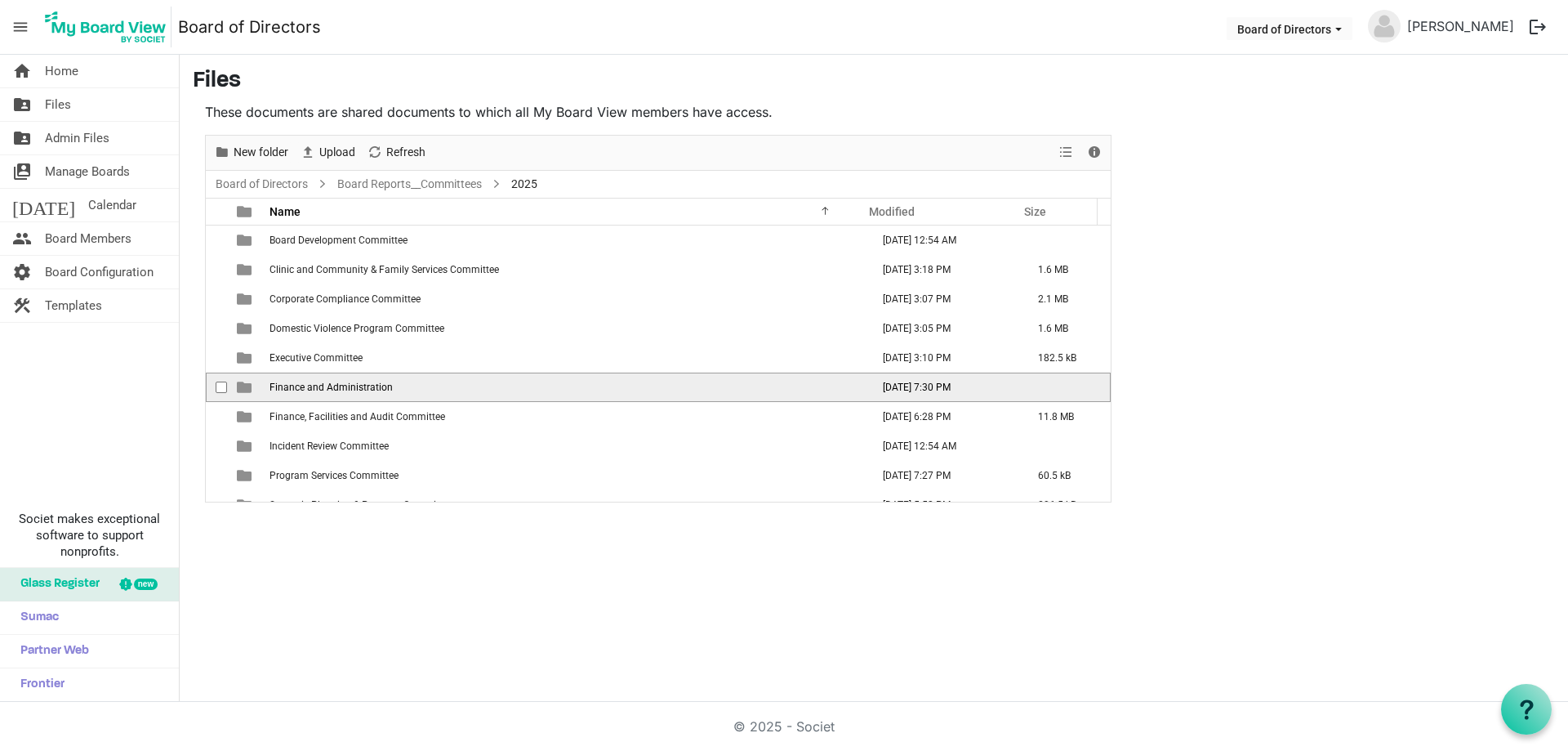
click at [366, 388] on span "Finance and Administration" at bounding box center [331, 387] width 123 height 12
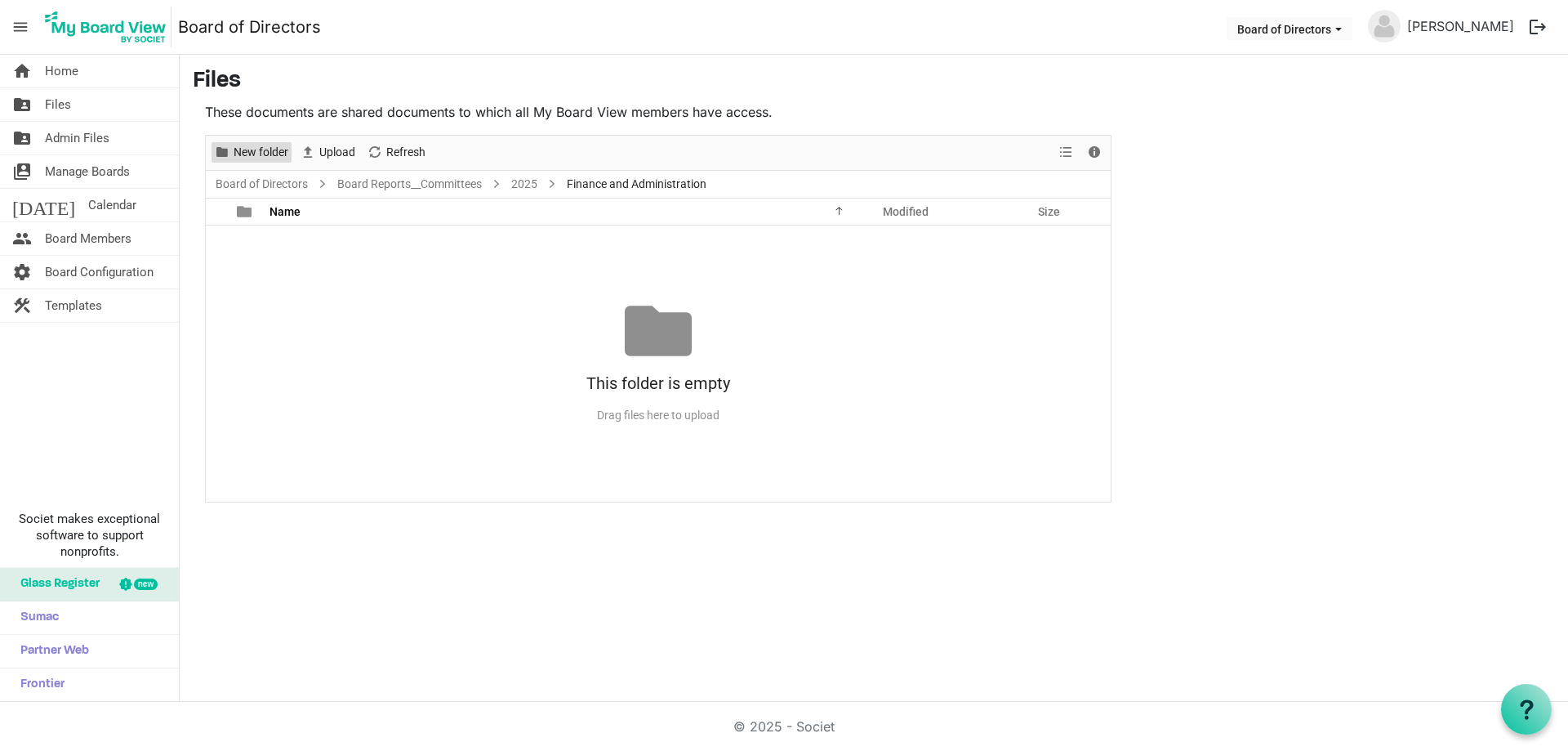
click at [278, 152] on span "New folder" at bounding box center [260, 152] width 58 height 21
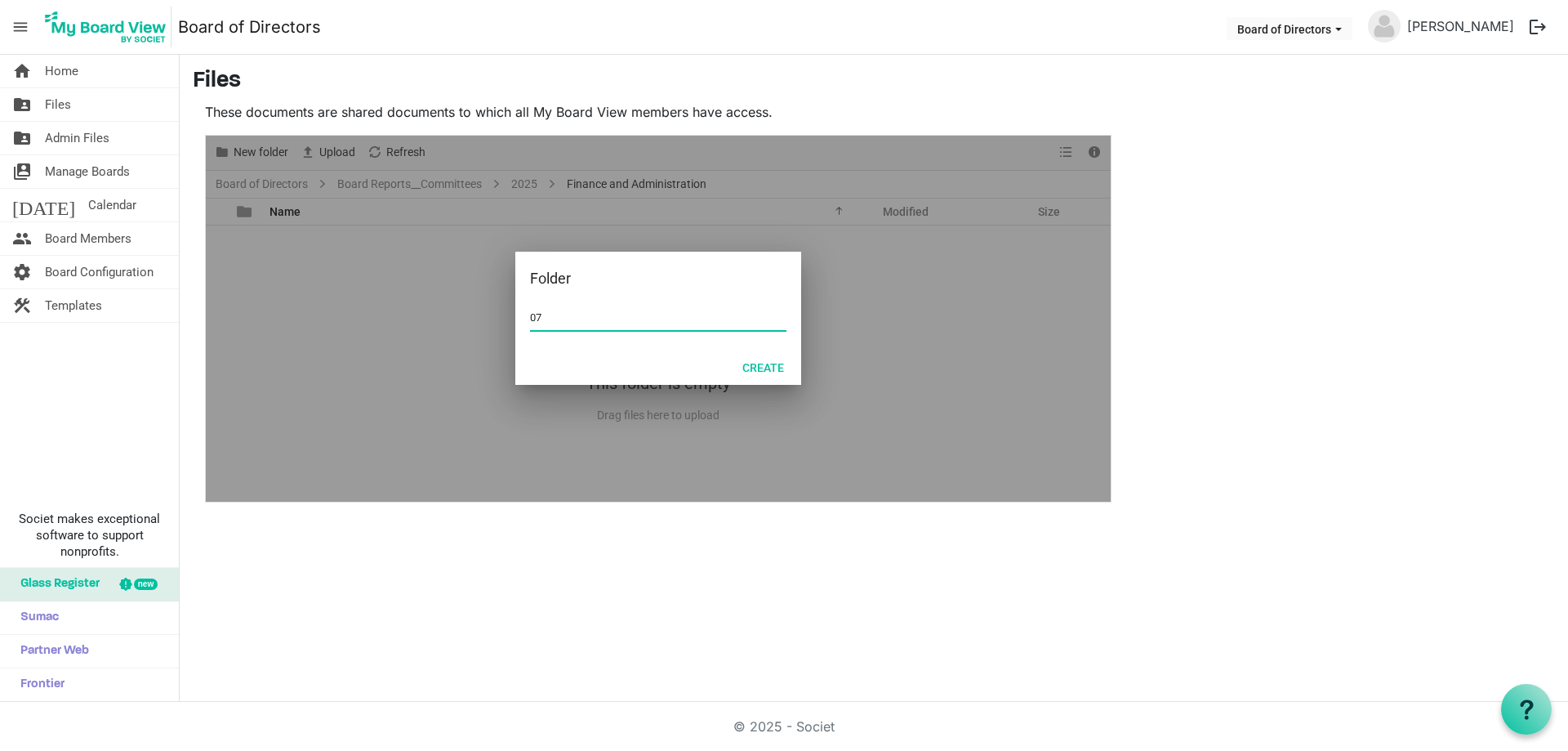
type input "0"
type input "[DATE] reported in [DATE]"
click at [769, 371] on button "Create" at bounding box center [763, 366] width 63 height 22
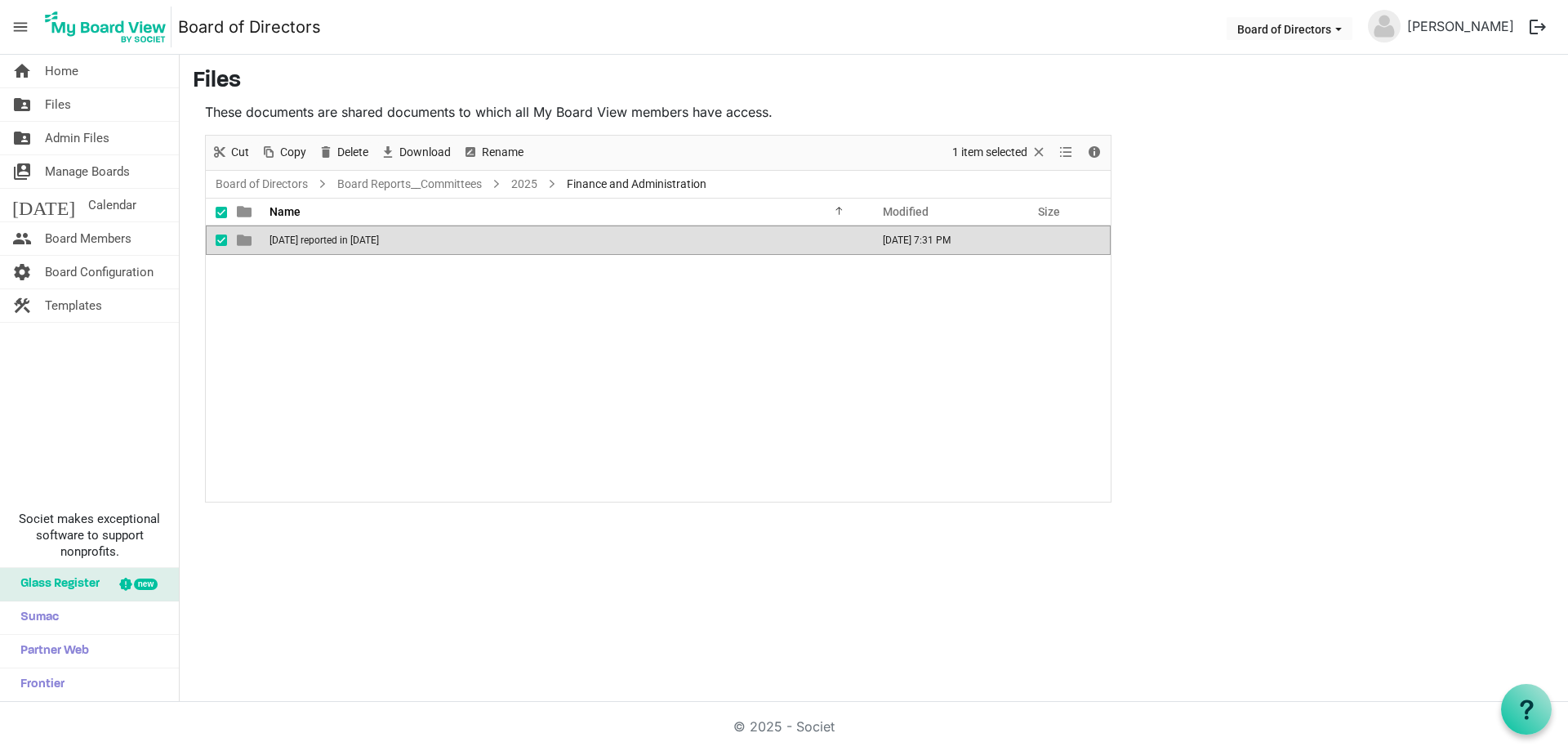
click at [374, 241] on span "[DATE] reported in [DATE]" at bounding box center [325, 241] width 109 height 12
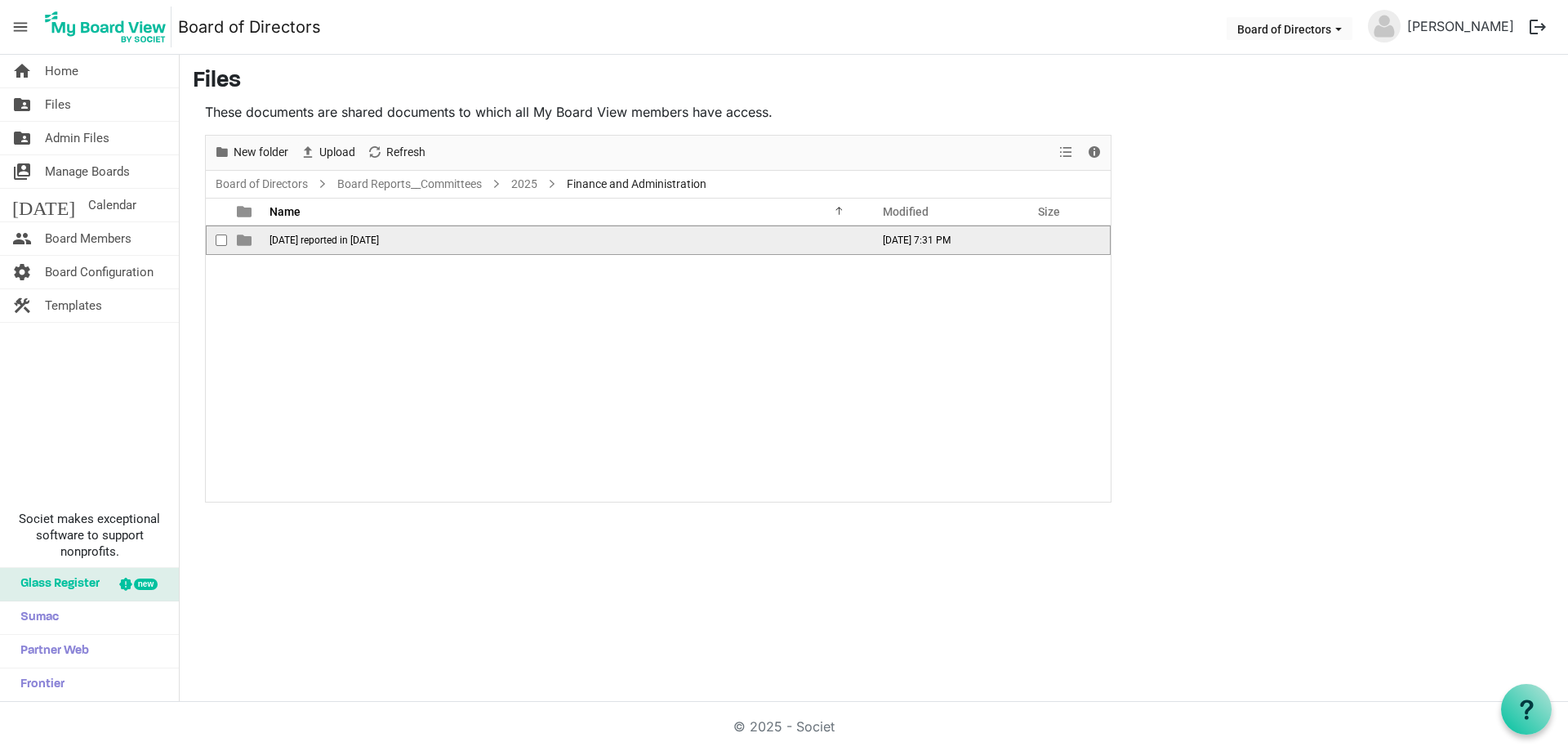
click at [374, 241] on span "[DATE] reported in [DATE]" at bounding box center [325, 241] width 109 height 12
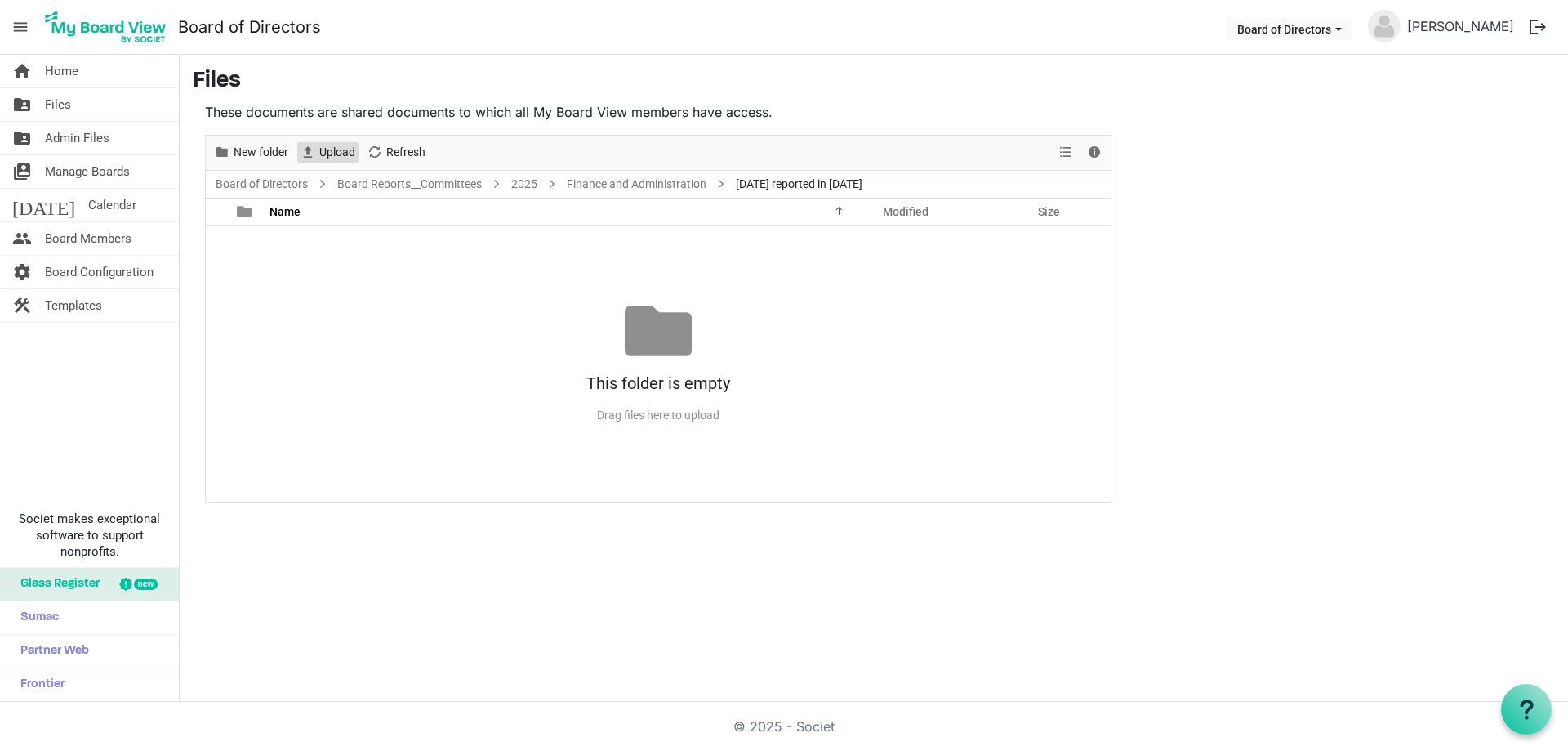
click at [349, 156] on span "Upload" at bounding box center [337, 152] width 39 height 21
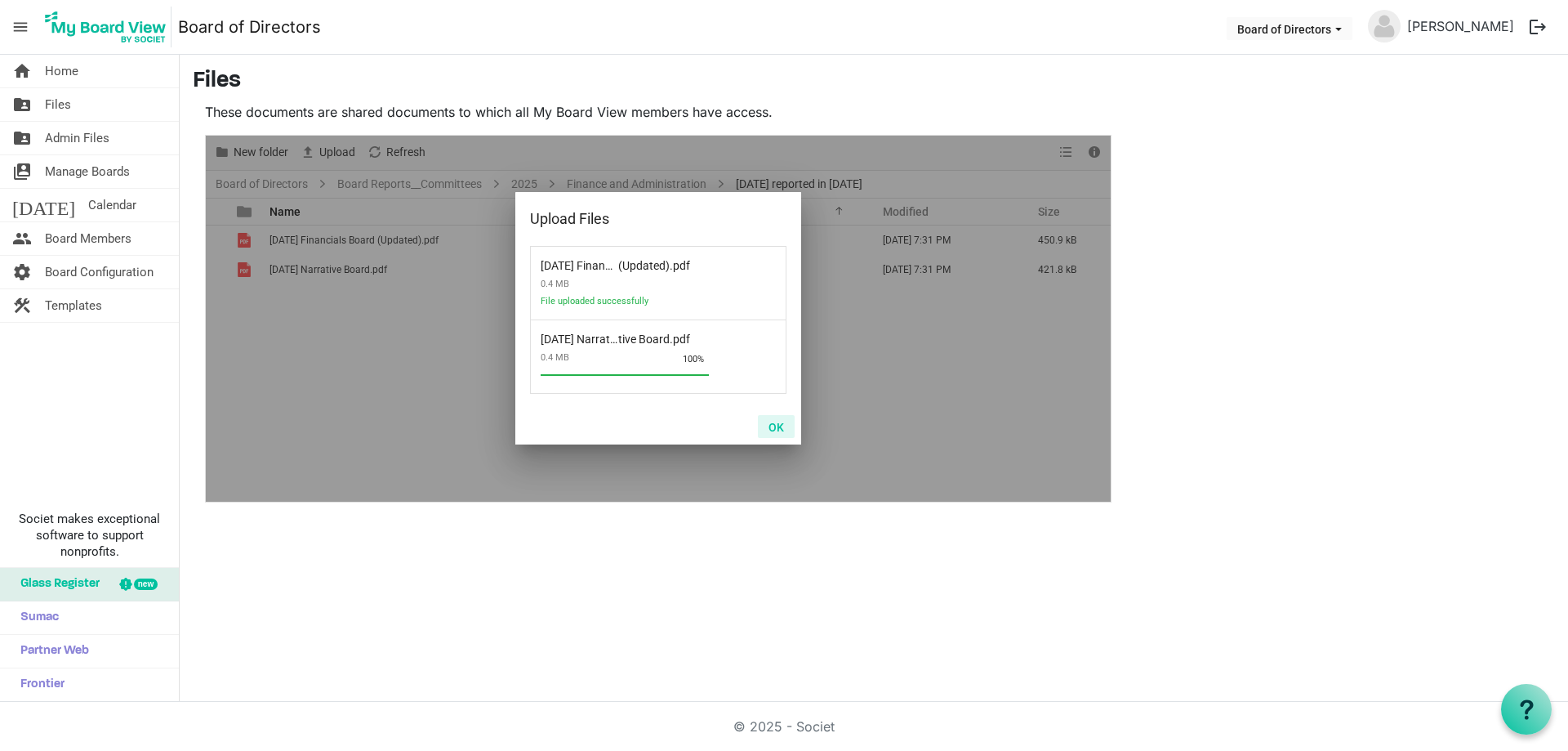
click at [772, 425] on button "OK" at bounding box center [776, 425] width 37 height 22
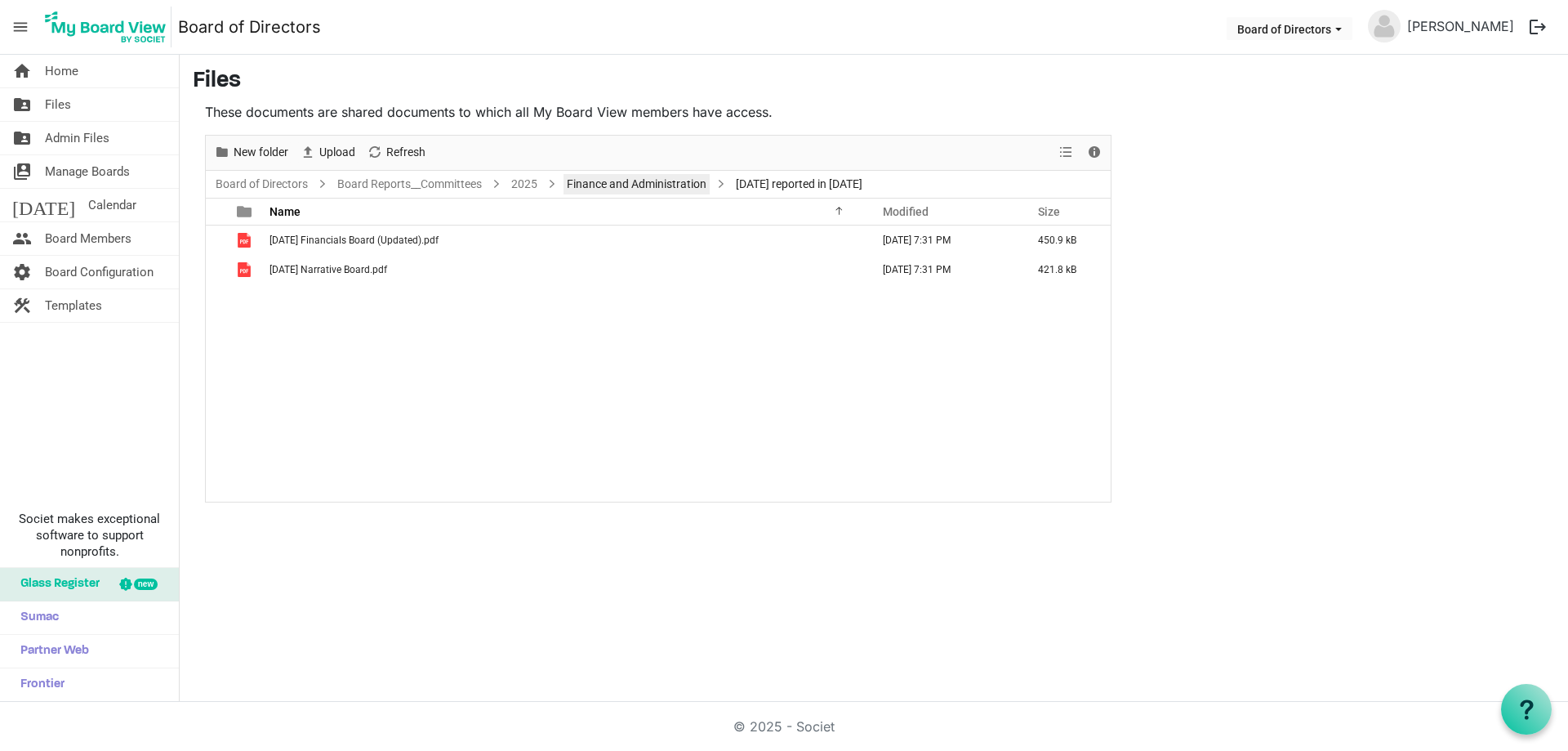
click at [643, 184] on link "Finance and Administration" at bounding box center [636, 184] width 147 height 21
click at [271, 185] on link "Board of Directors" at bounding box center [261, 184] width 99 height 21
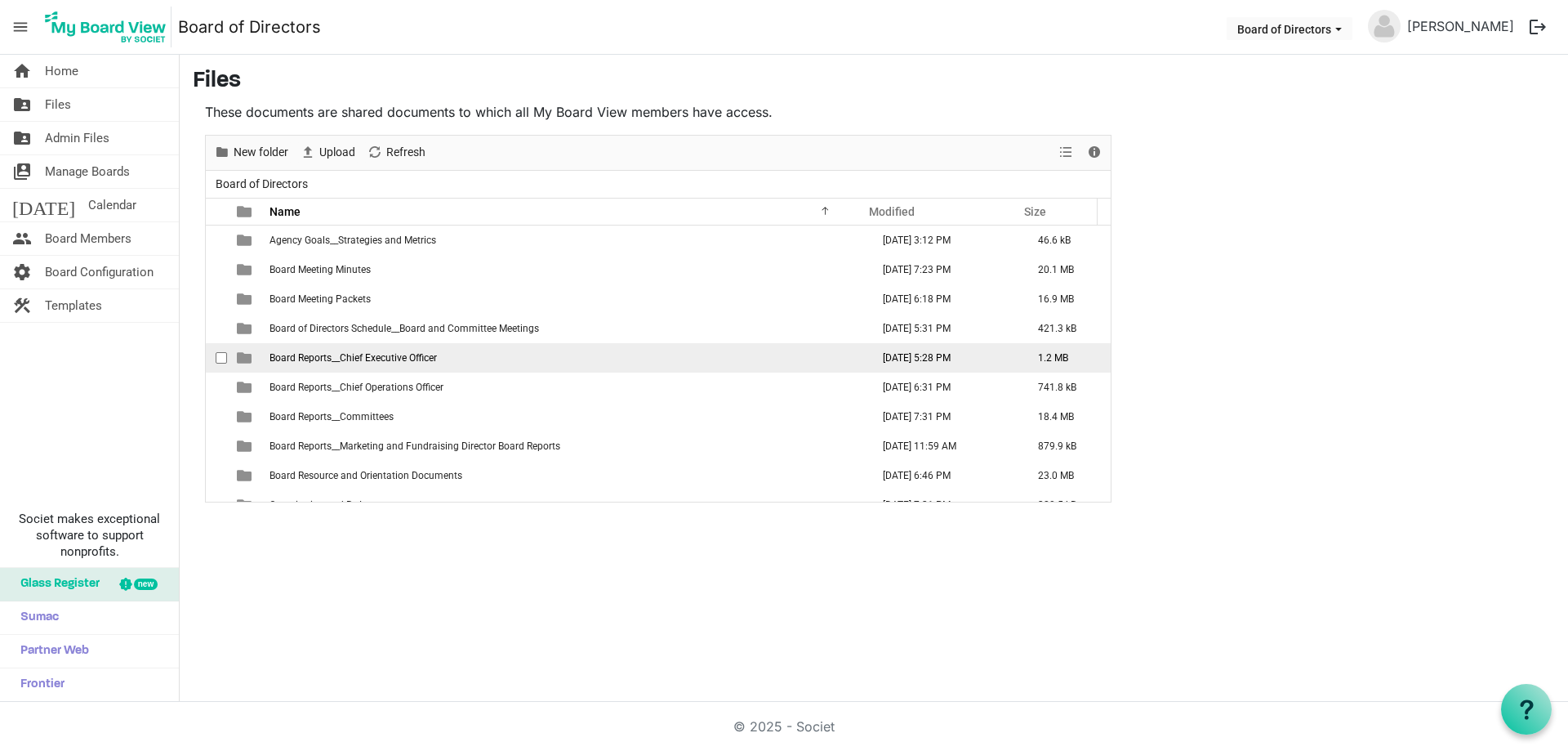
click at [434, 358] on span "Board Reports__Chief Executive Officer" at bounding box center [353, 358] width 167 height 12
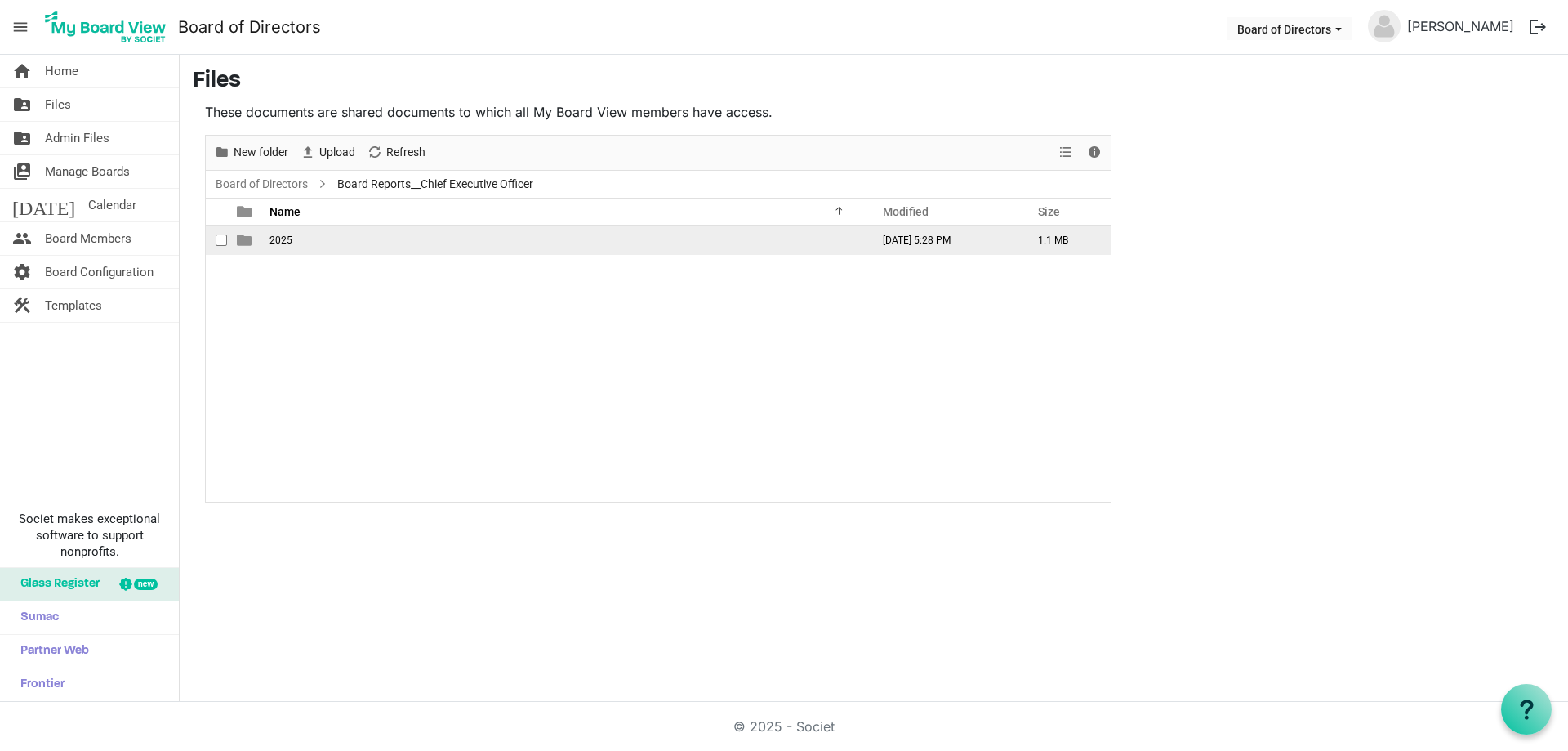
click at [287, 242] on span "2025" at bounding box center [281, 241] width 22 height 12
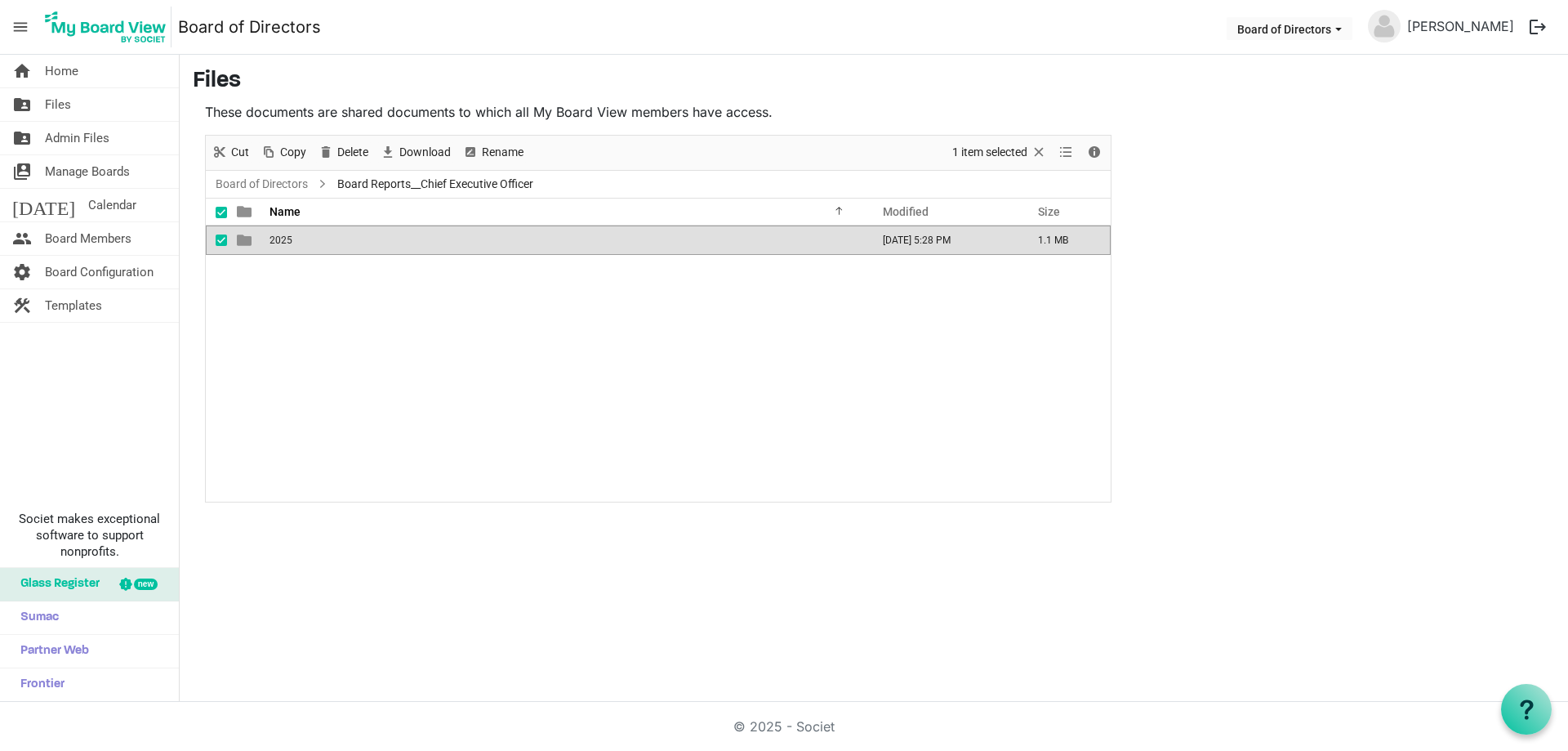
click at [286, 242] on span "2025" at bounding box center [281, 241] width 22 height 12
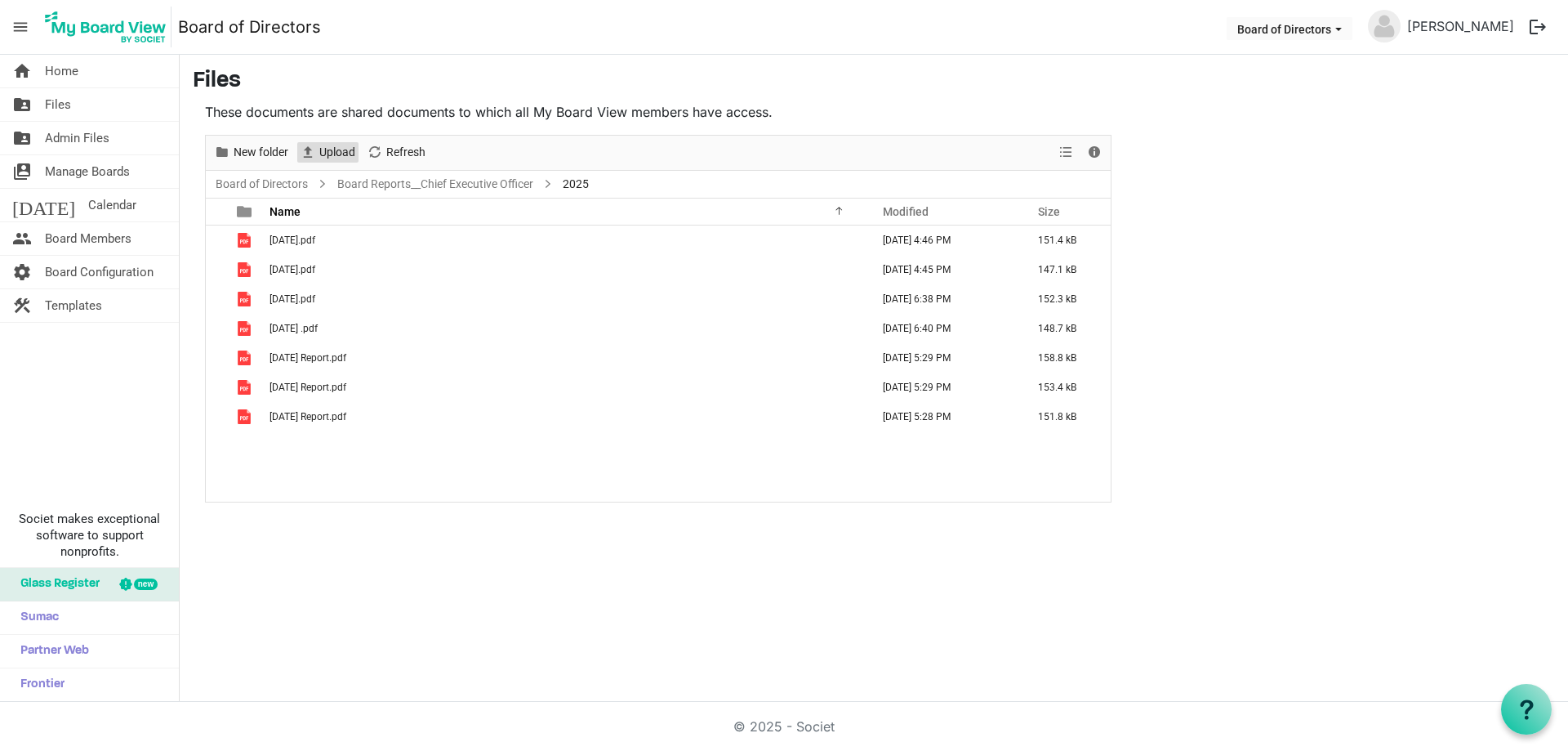
click at [342, 153] on span "Upload" at bounding box center [337, 152] width 39 height 21
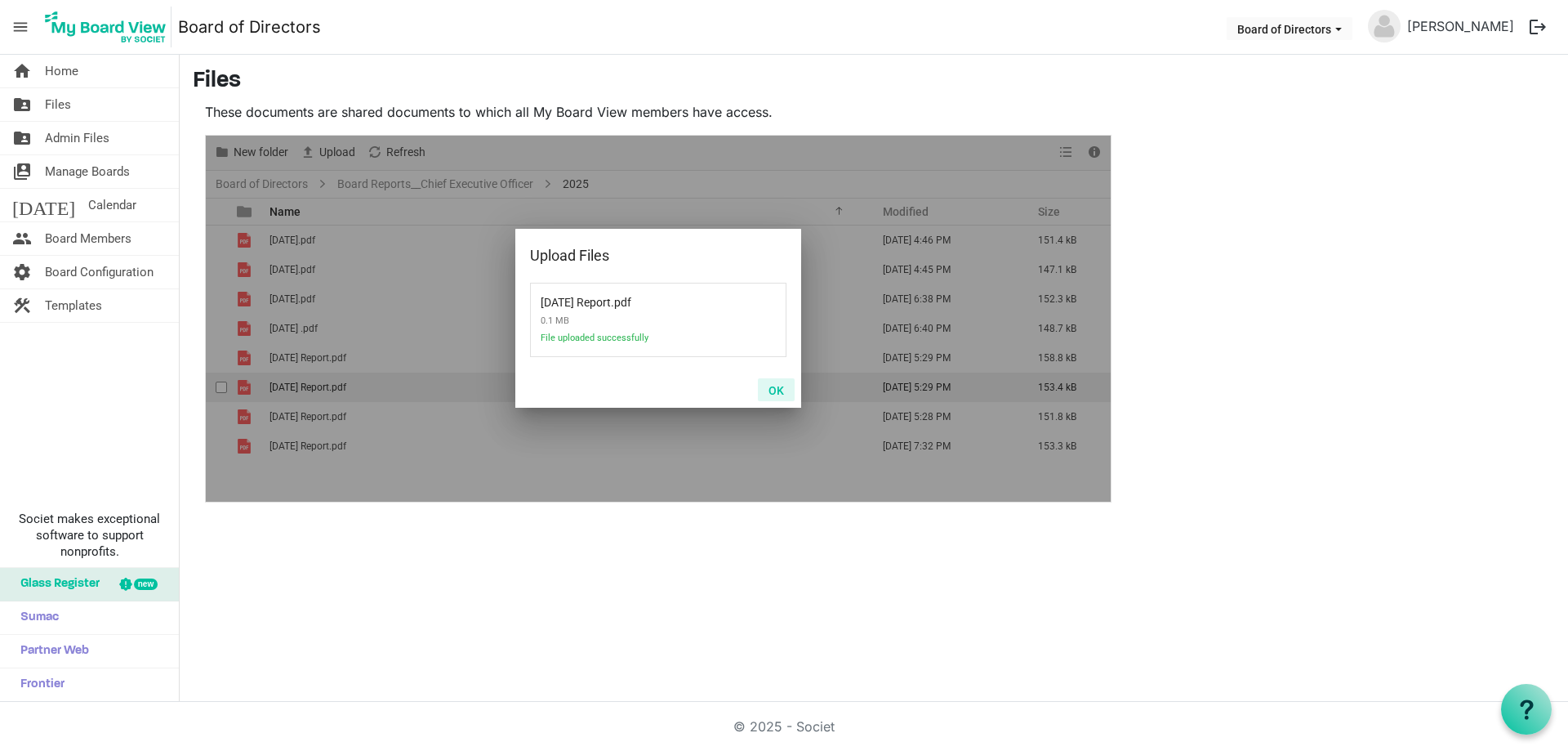
click at [773, 386] on button "OK" at bounding box center [776, 389] width 37 height 22
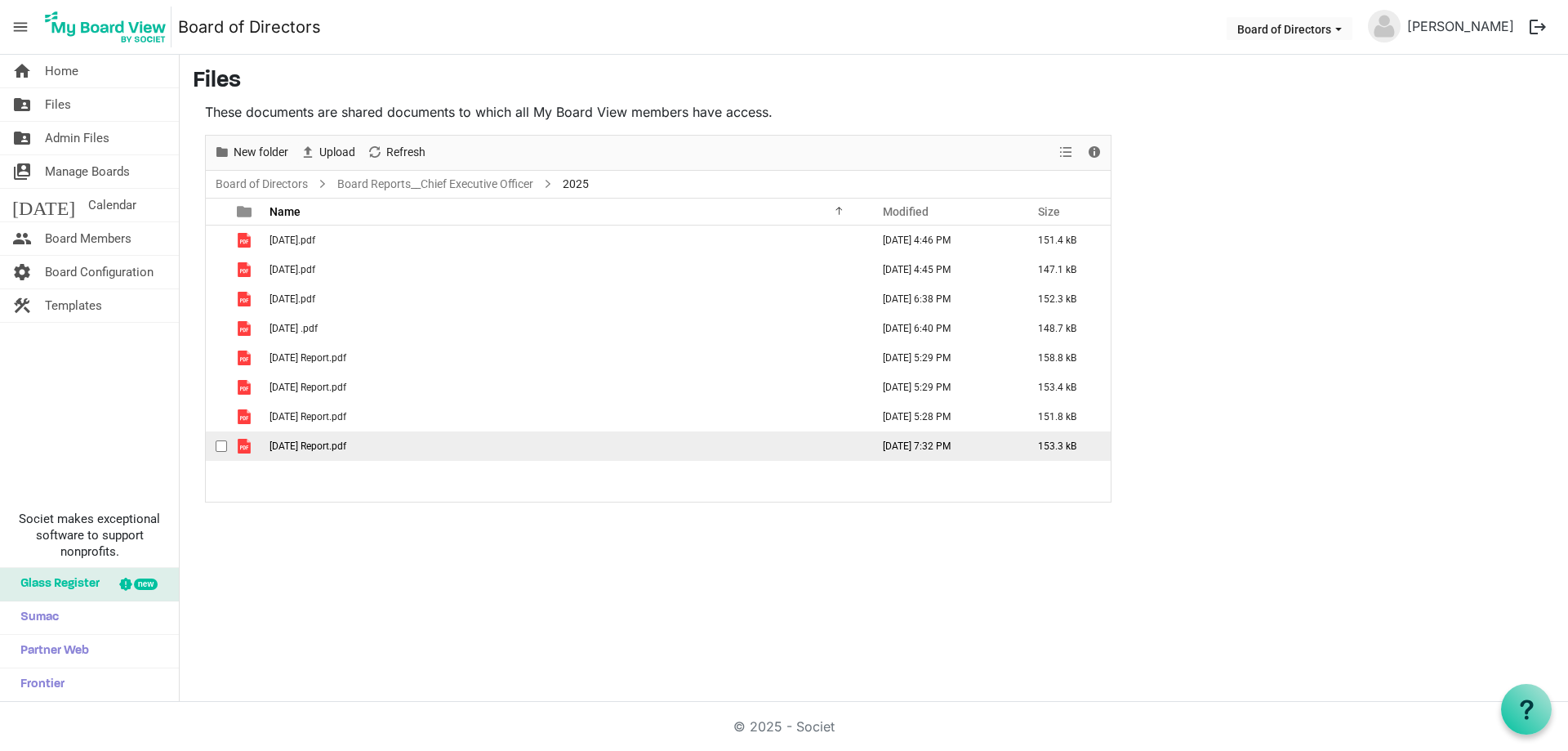
click at [346, 447] on span "[DATE] Report.pdf" at bounding box center [308, 446] width 77 height 12
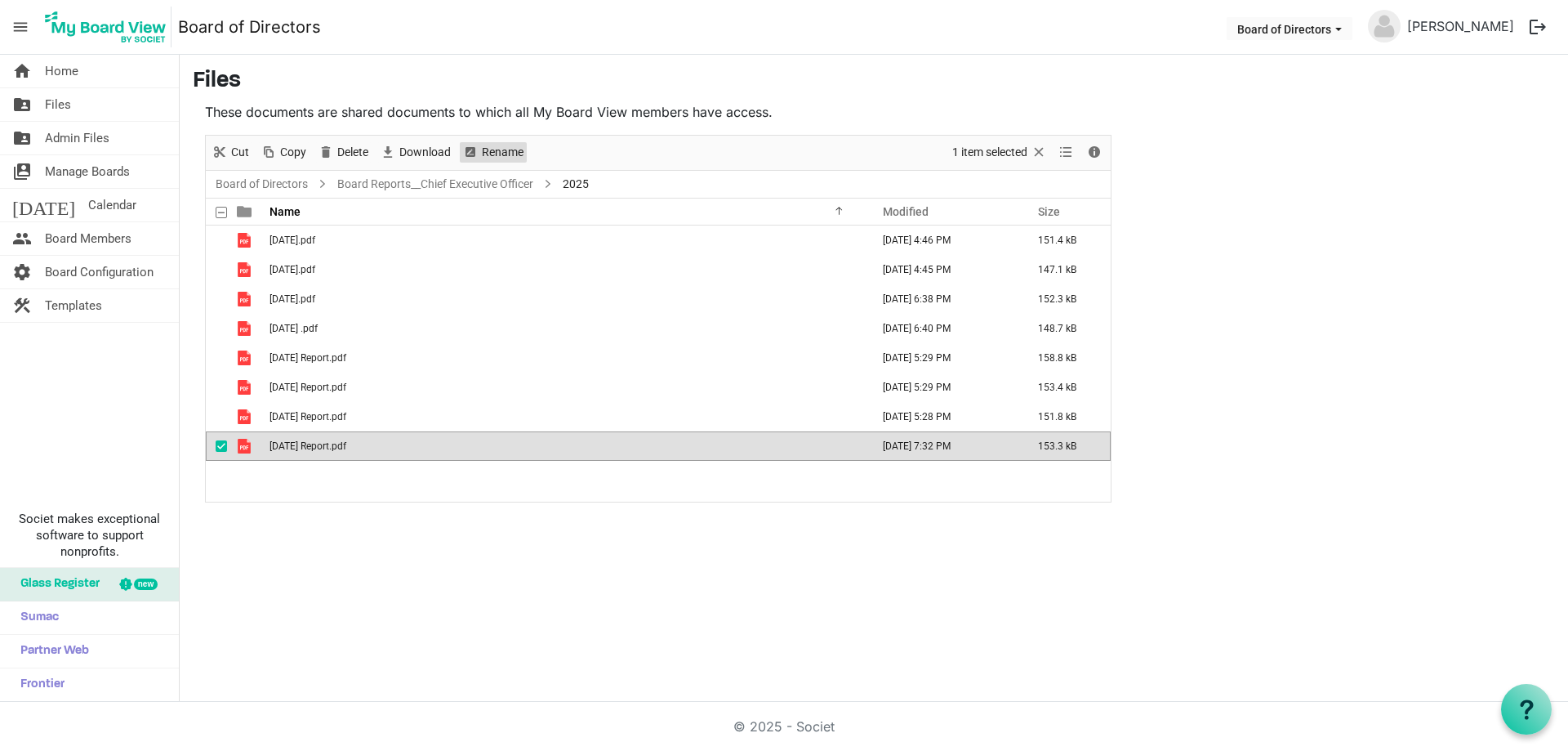
click at [503, 152] on span "Rename" at bounding box center [502, 152] width 45 height 21
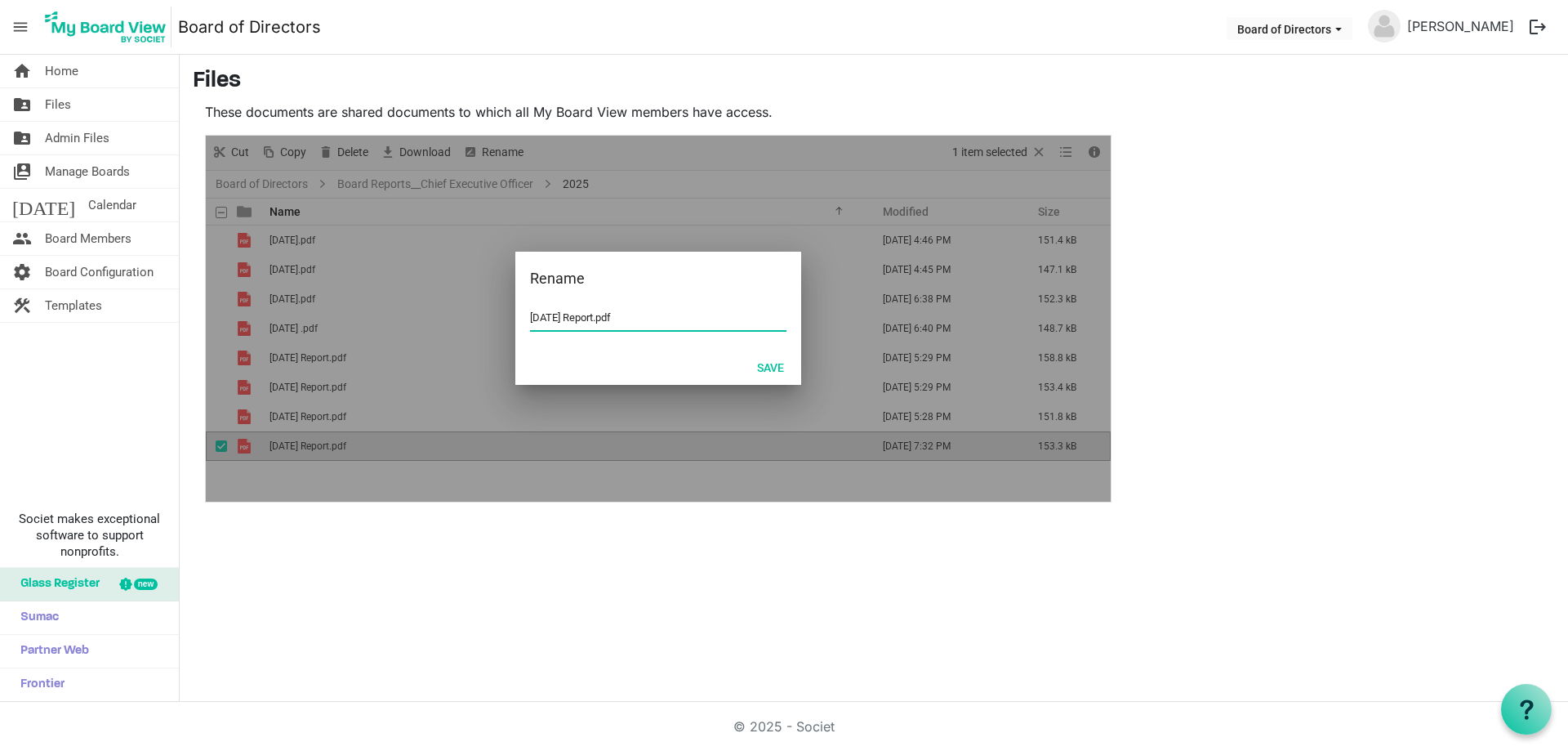
click at [531, 315] on input "[DATE] Report.pdf" at bounding box center [658, 317] width 256 height 24
type input "[DATE] Report.pdf"
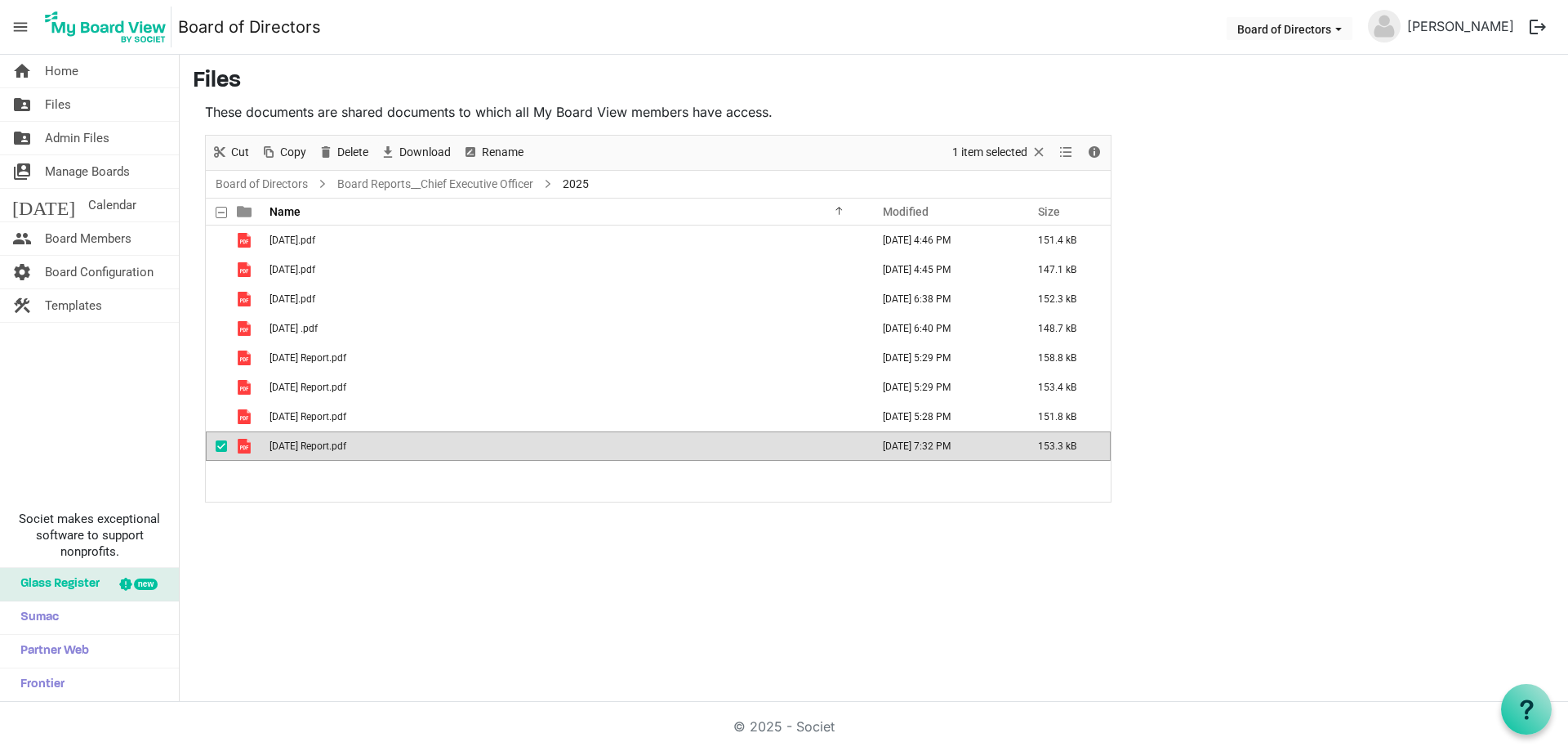
click at [413, 494] on div "[DATE].pdf [DATE] 4:46 PM 151.4 kB [DATE].pdf [DATE] 4:45 PM 147.1 kB [DATE].pd…" at bounding box center [659, 364] width 905 height 276
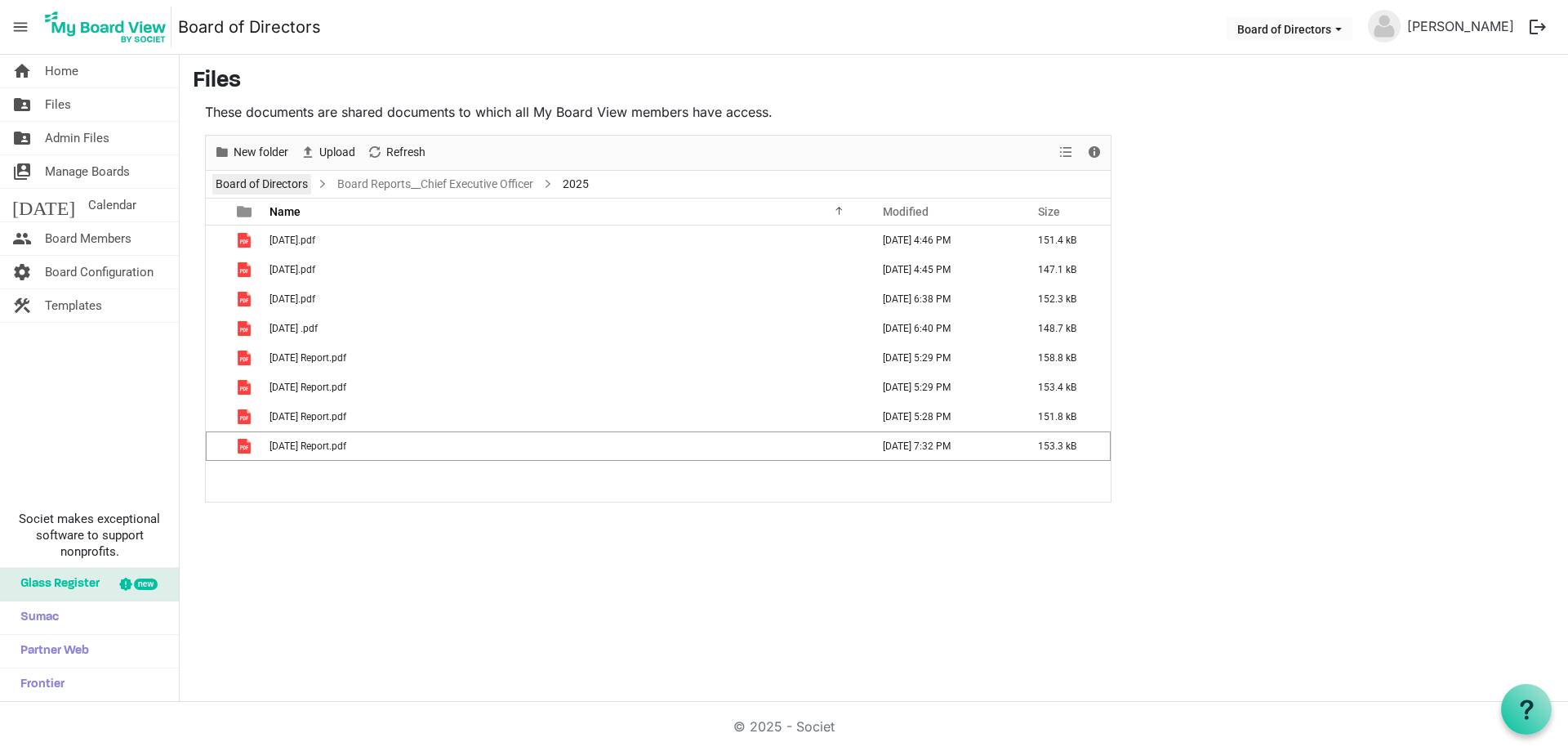
click at [271, 186] on link "Board of Directors" at bounding box center [261, 184] width 99 height 21
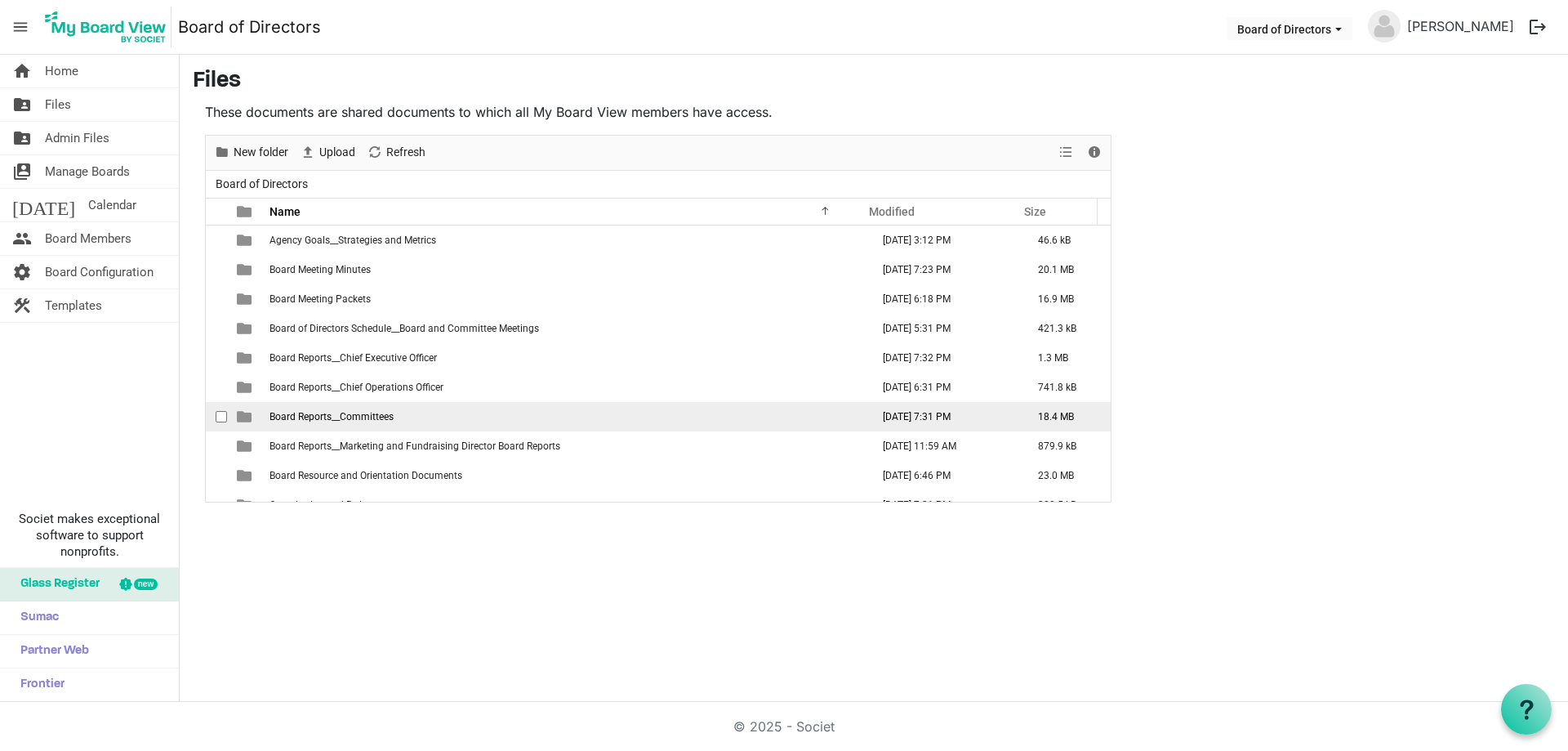
click at [362, 416] on span "Board Reports__Committees" at bounding box center [331, 417] width 124 height 12
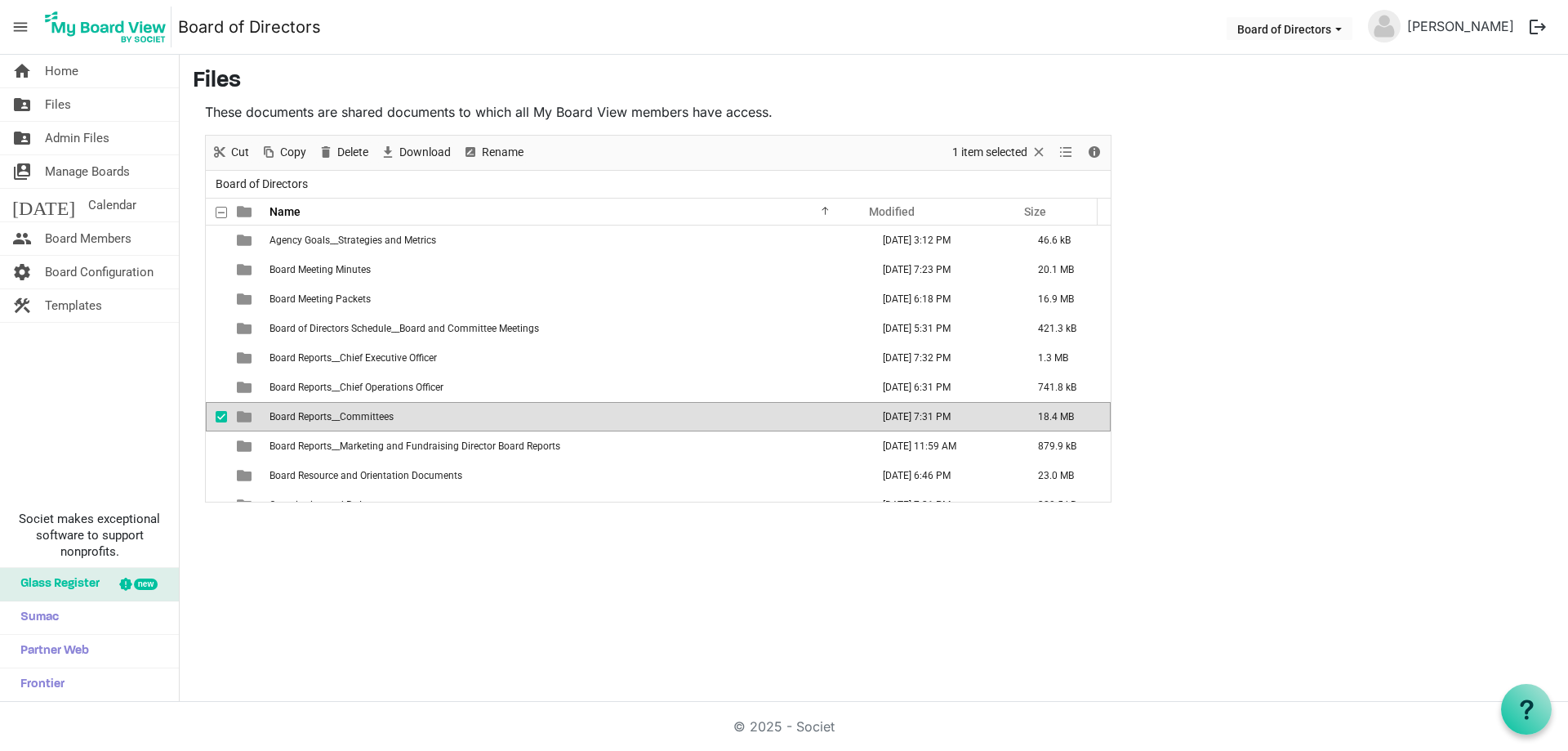
click at [362, 416] on span "Board Reports__Committees" at bounding box center [331, 417] width 124 height 12
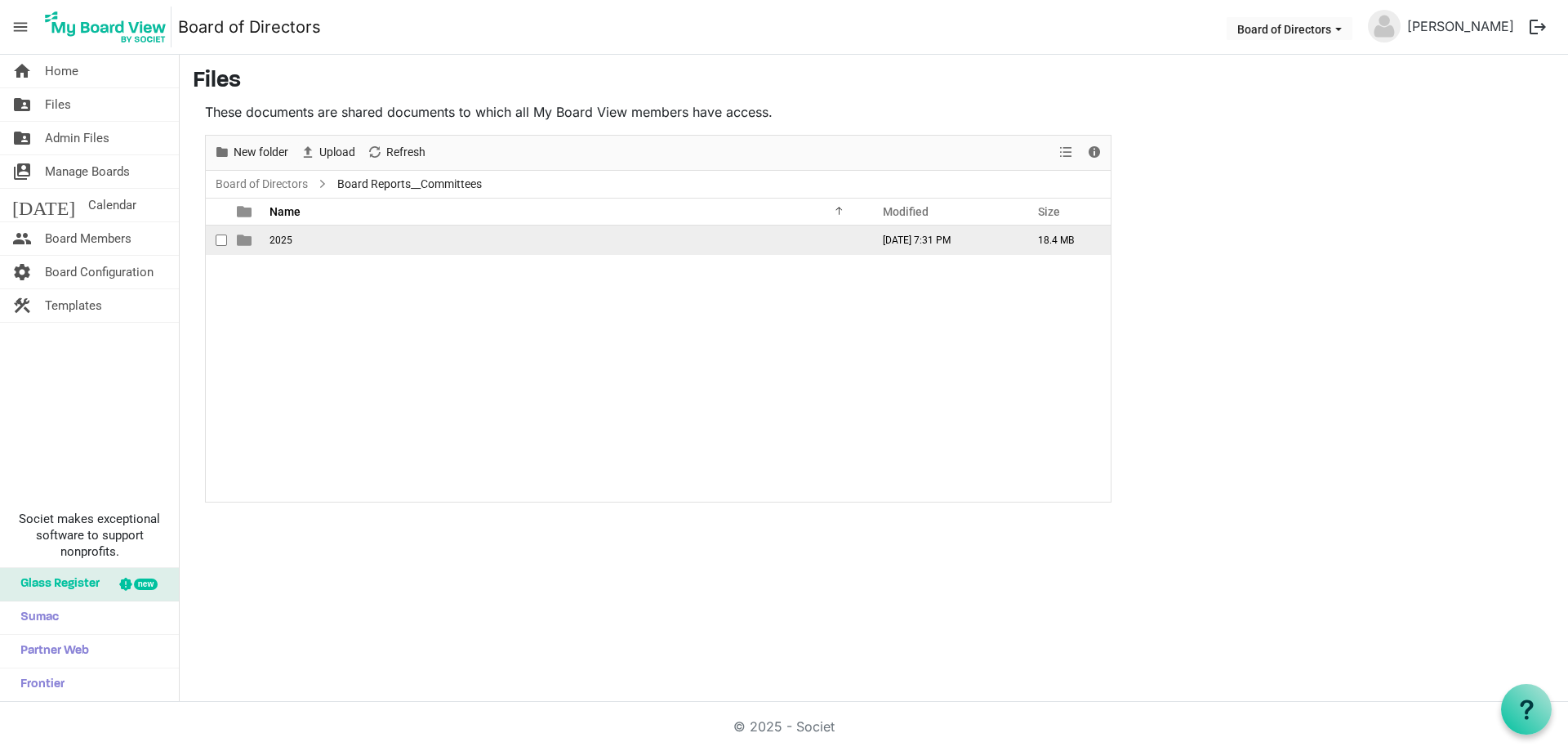
click at [286, 241] on span "2025" at bounding box center [281, 241] width 22 height 12
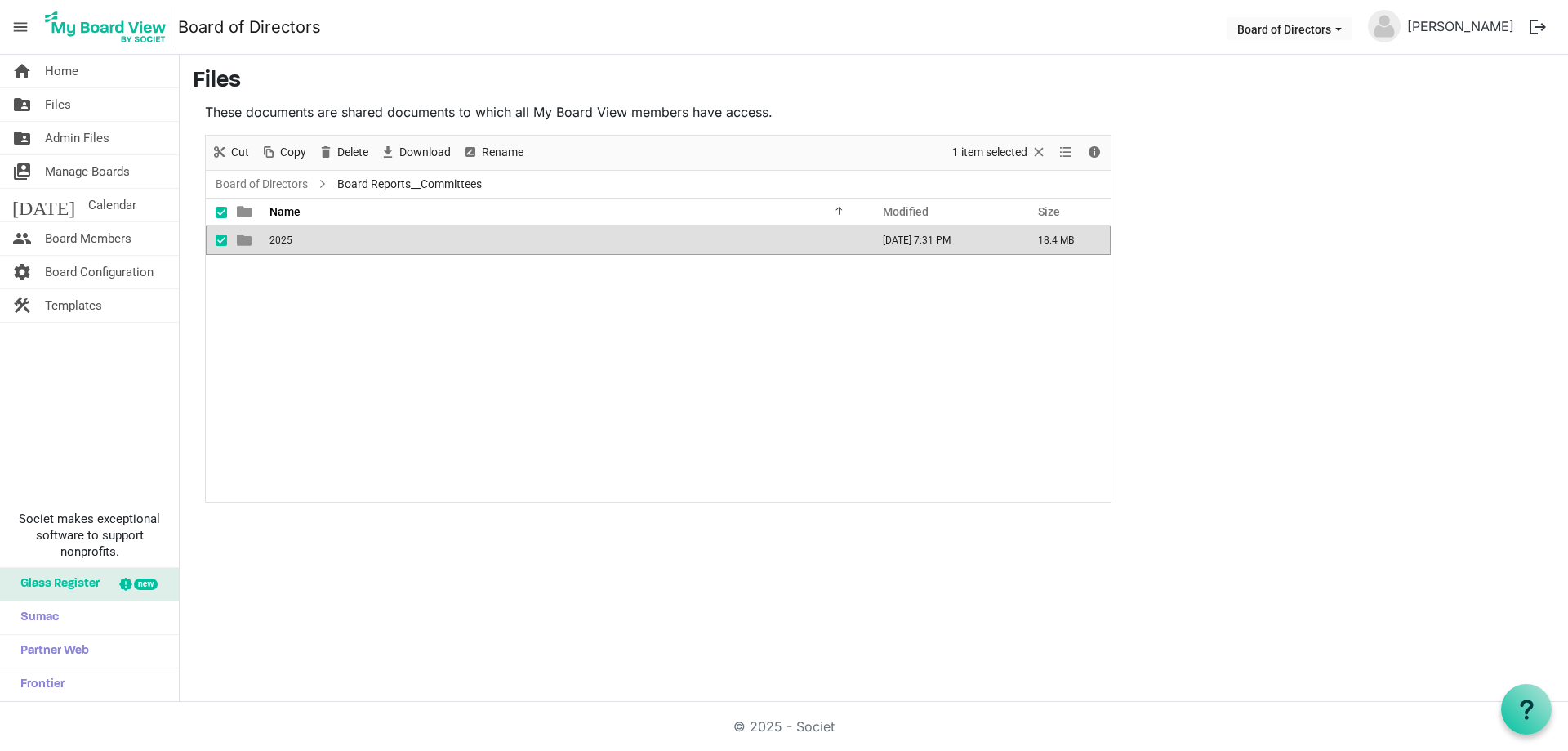
click at [286, 241] on span "2025" at bounding box center [281, 241] width 22 height 12
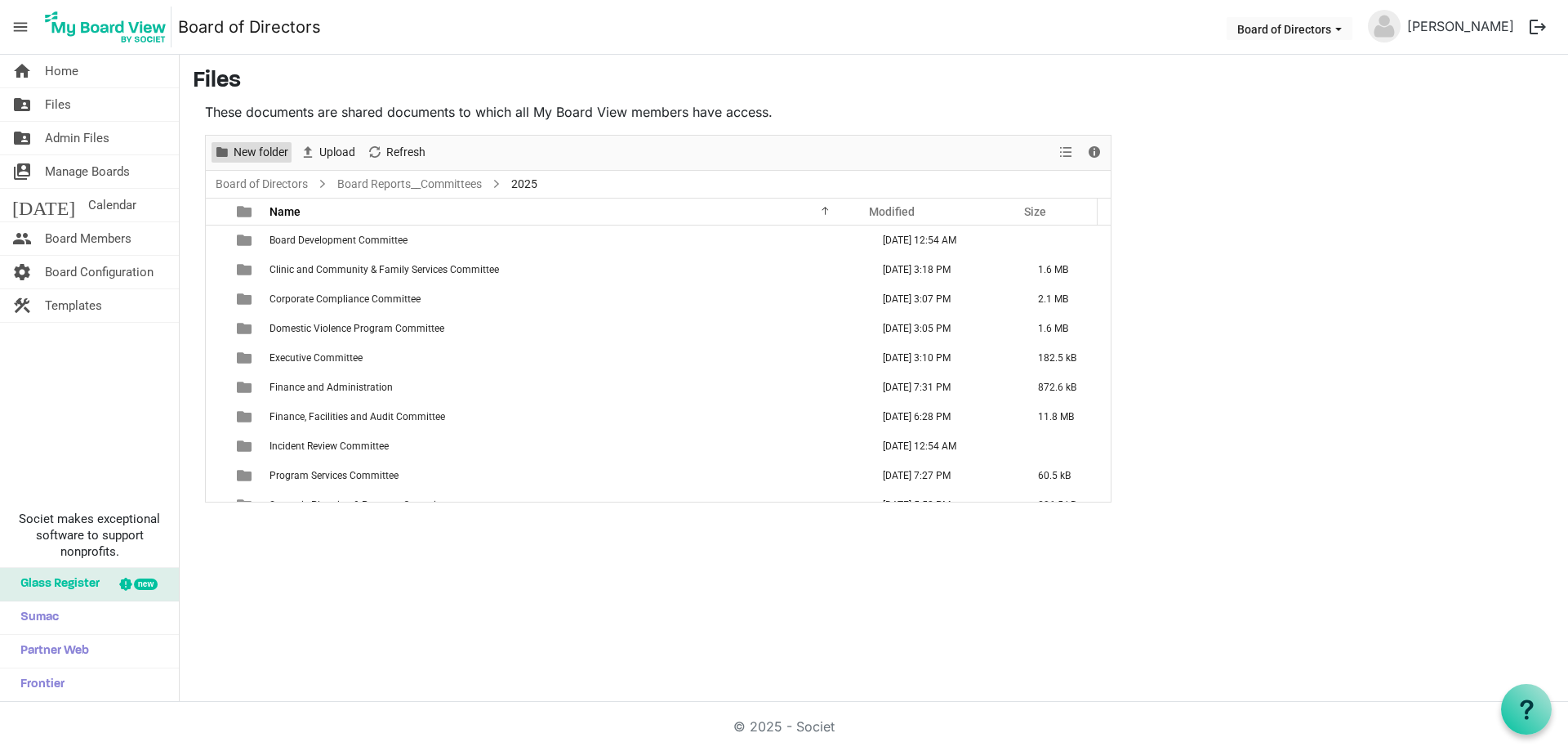
click at [266, 149] on span "New folder" at bounding box center [260, 152] width 58 height 21
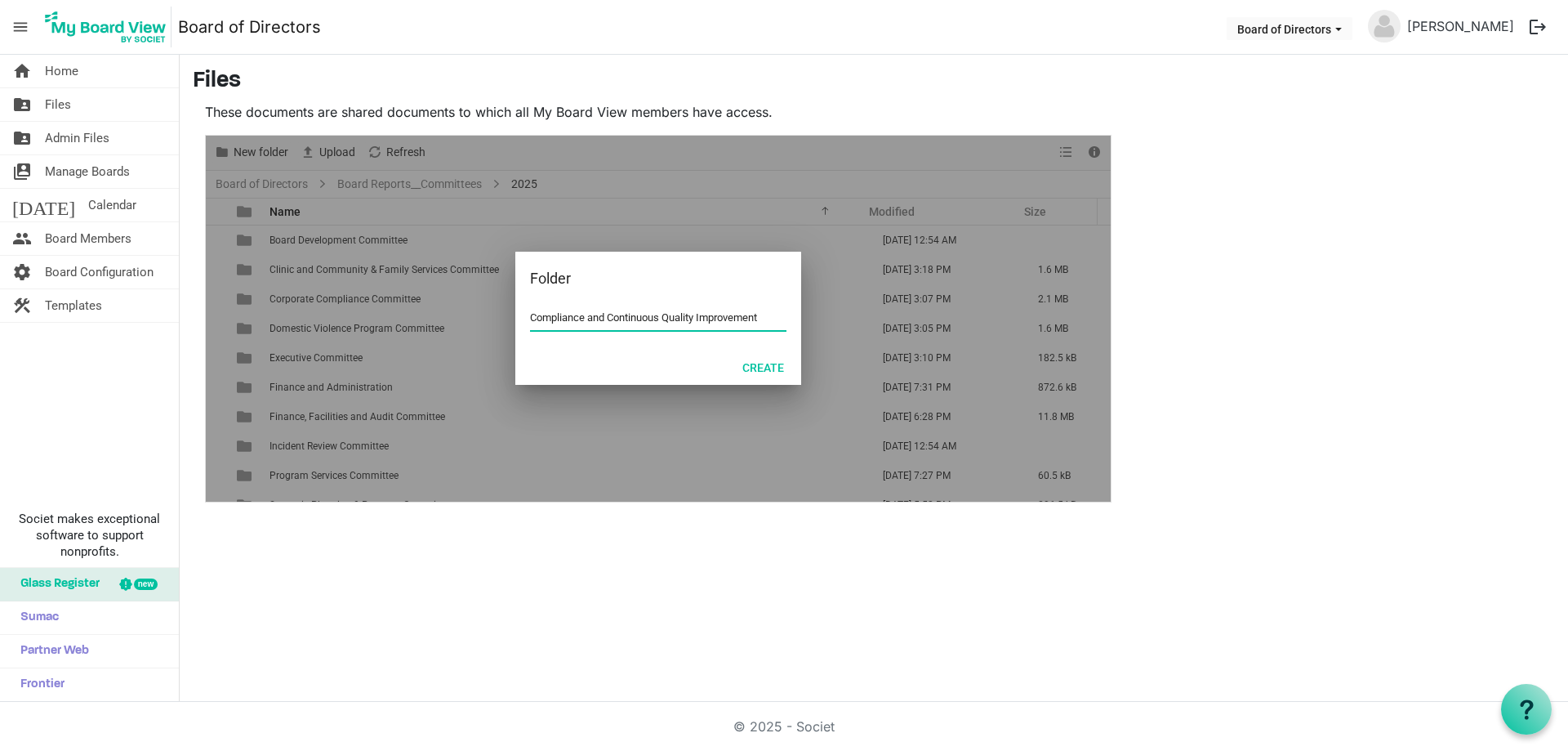
type input "Compliance and Continuous Quality Improvement"
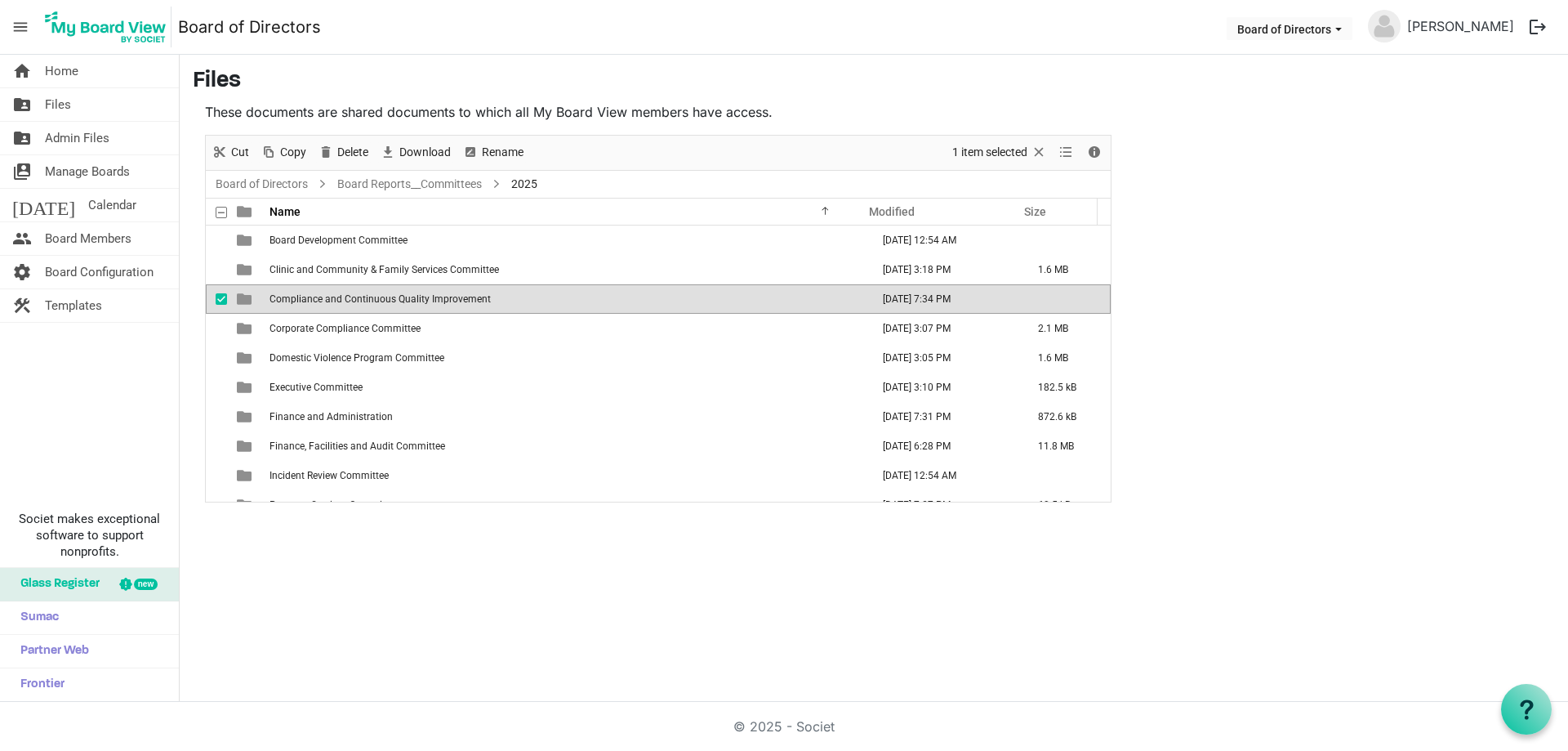
click at [468, 299] on span "Compliance and Continuous Quality Improvement" at bounding box center [380, 299] width 221 height 12
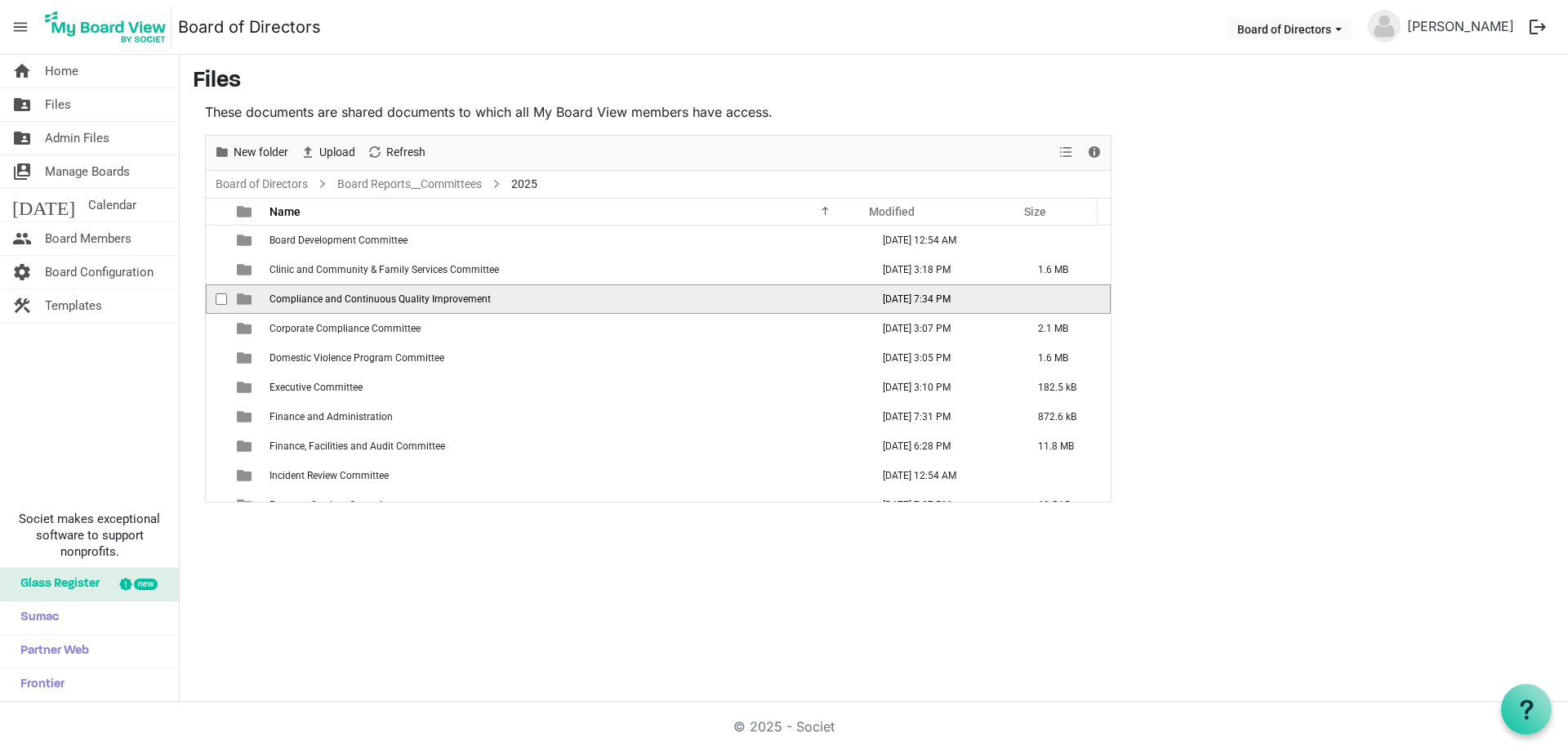
click at [468, 299] on span "Compliance and Continuous Quality Improvement" at bounding box center [380, 299] width 221 height 12
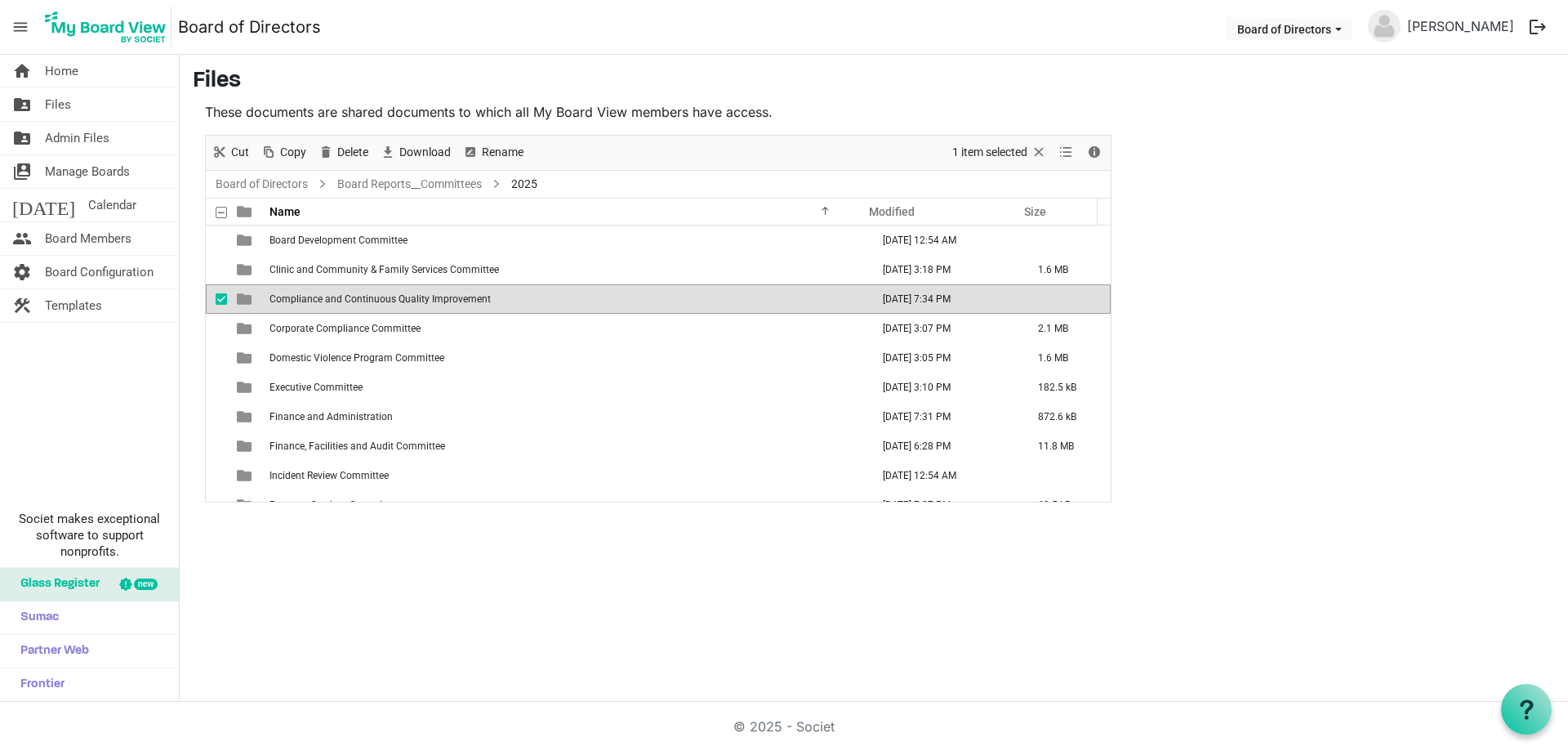
click at [468, 299] on span "Compliance and Continuous Quality Improvement" at bounding box center [380, 299] width 221 height 12
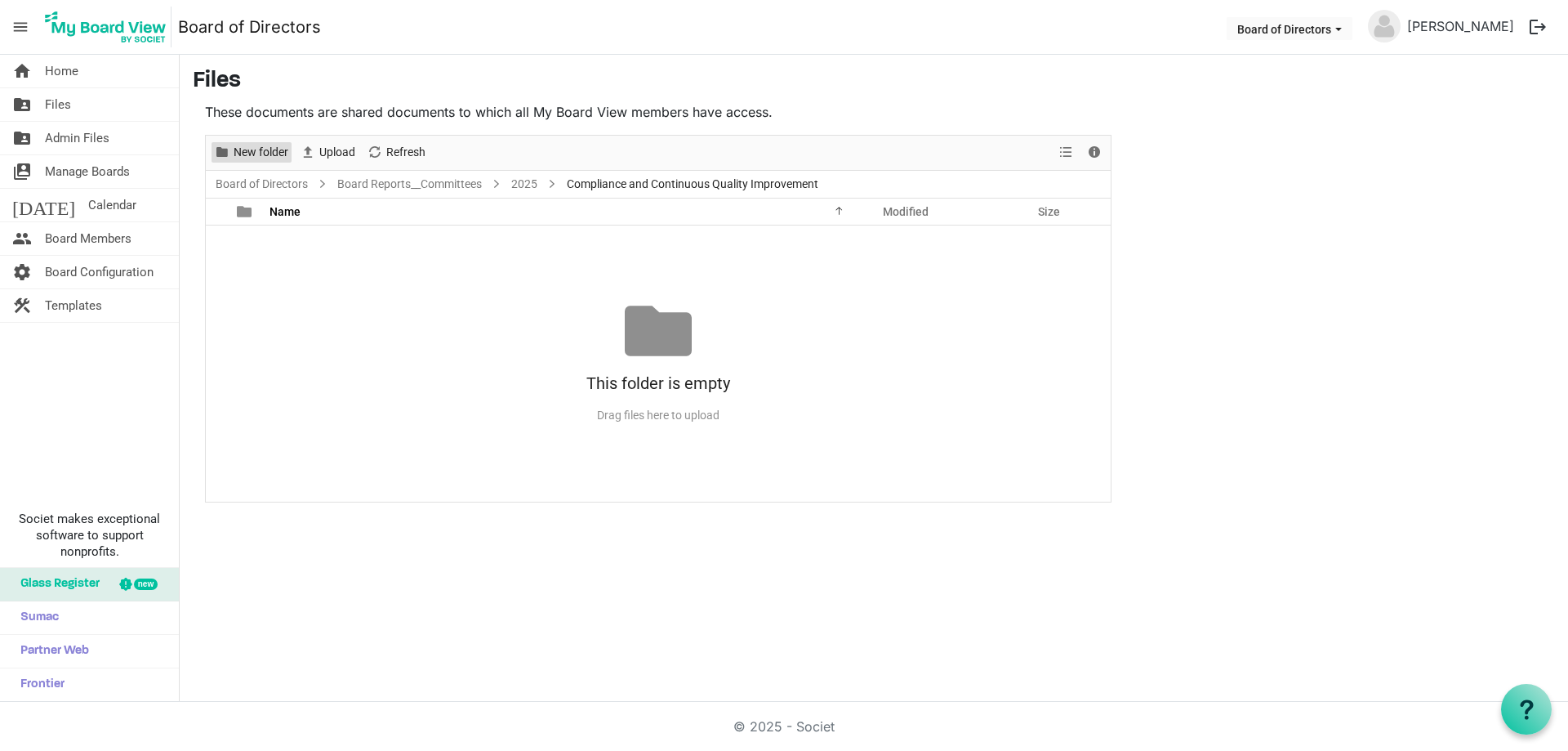
click at [262, 153] on span "New folder" at bounding box center [260, 152] width 58 height 21
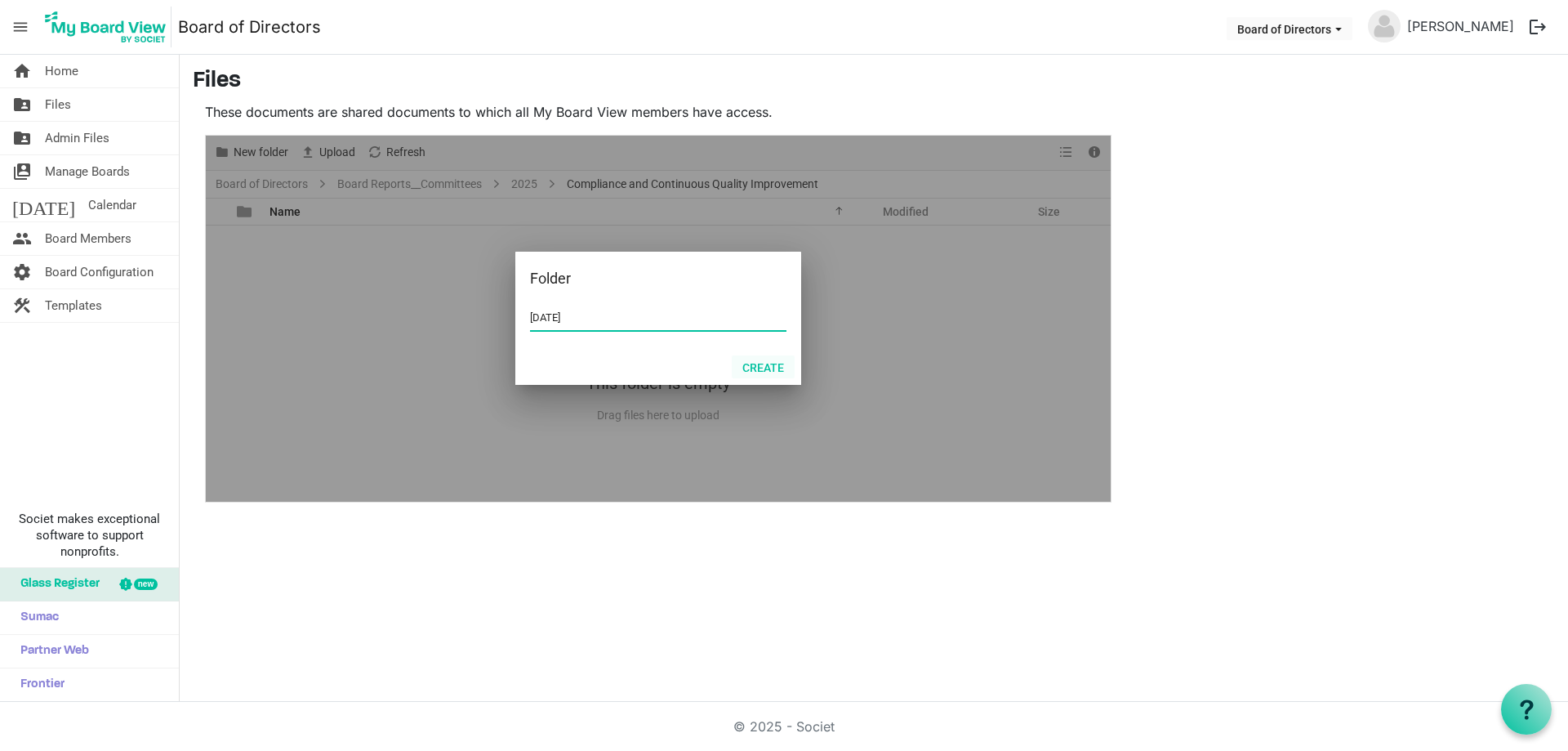
type input "[DATE]"
click at [742, 365] on button "Create" at bounding box center [763, 366] width 63 height 22
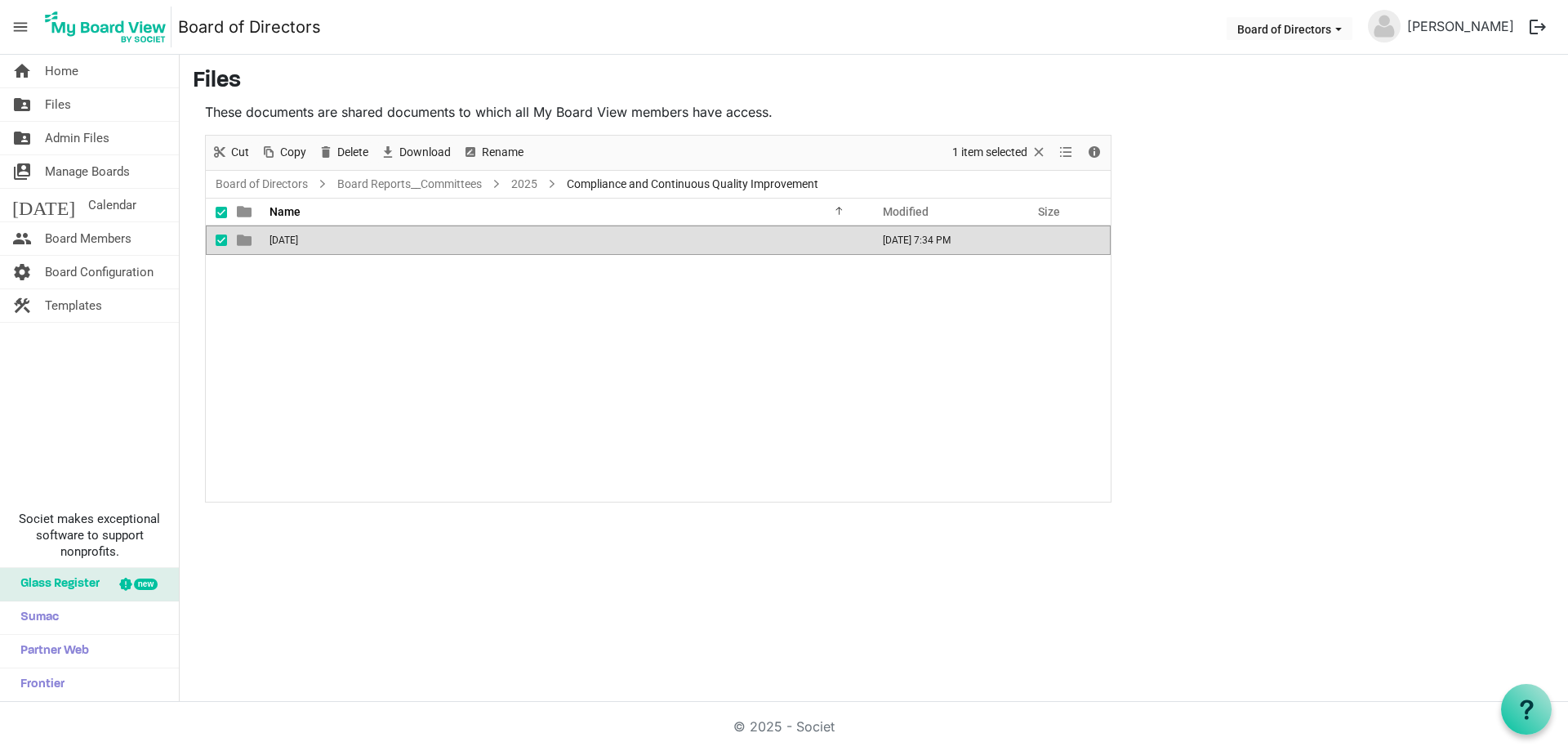
click at [297, 241] on span "[DATE]" at bounding box center [283, 241] width 28 height 12
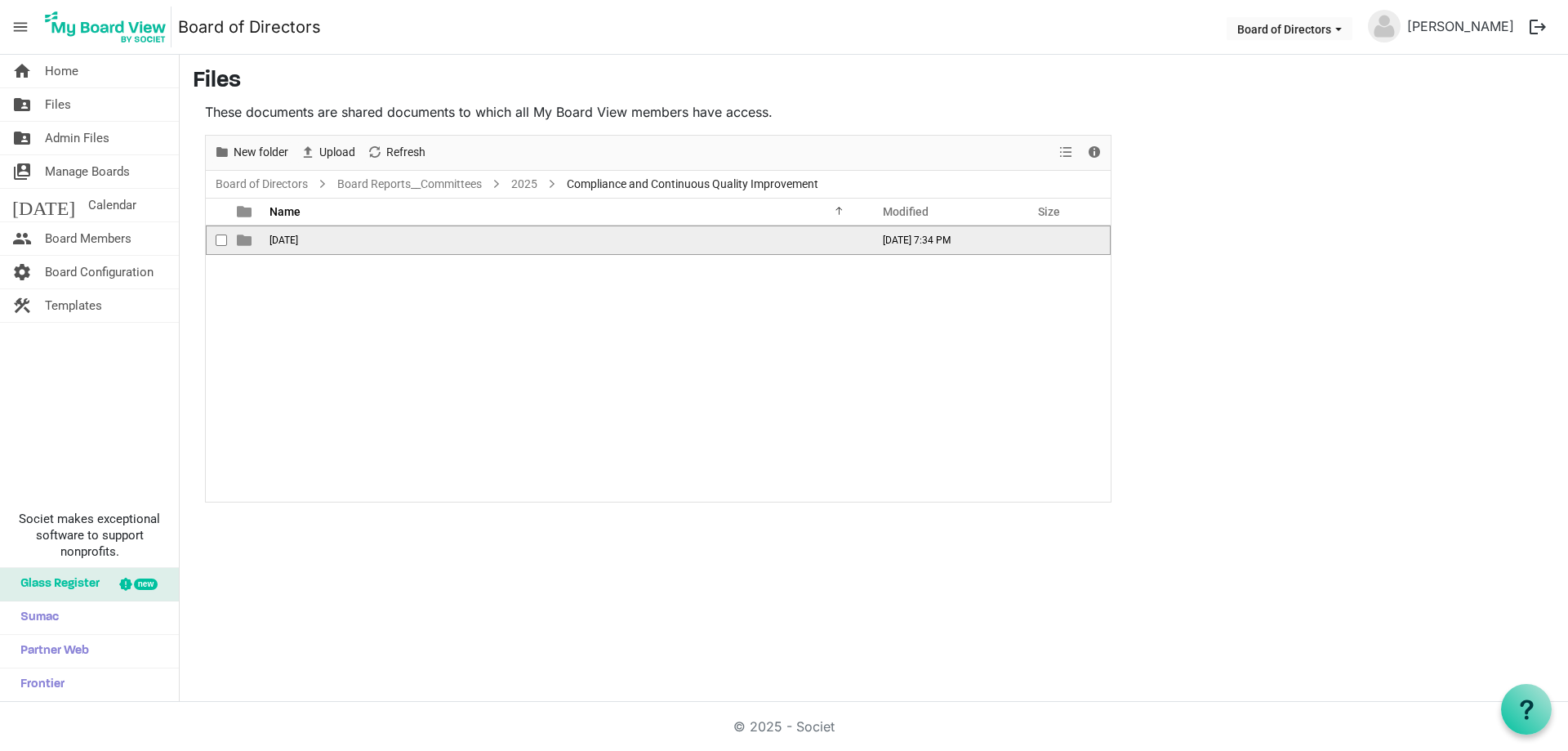
click at [298, 239] on span "[DATE]" at bounding box center [283, 241] width 28 height 12
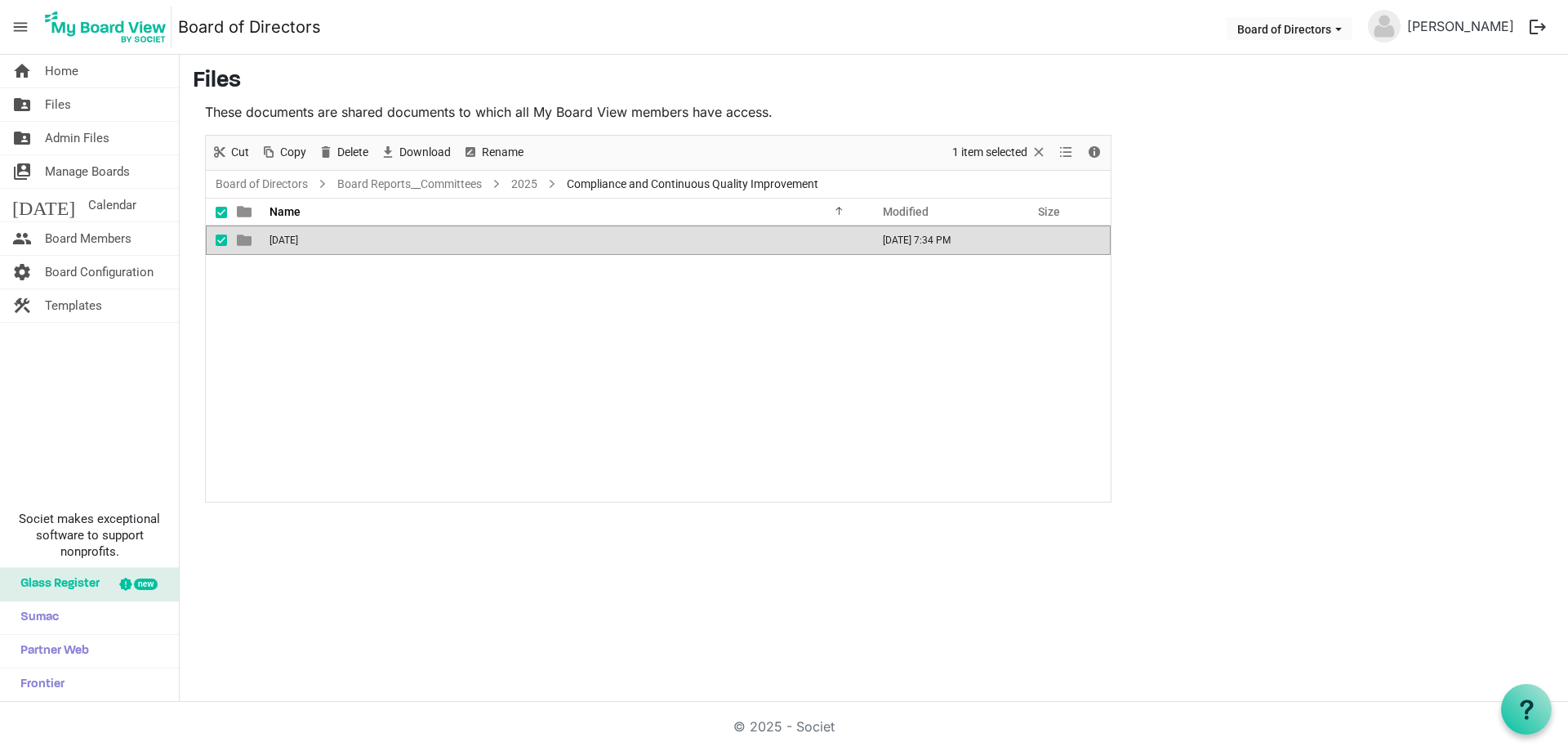
click at [298, 239] on span "[DATE]" at bounding box center [283, 241] width 28 height 12
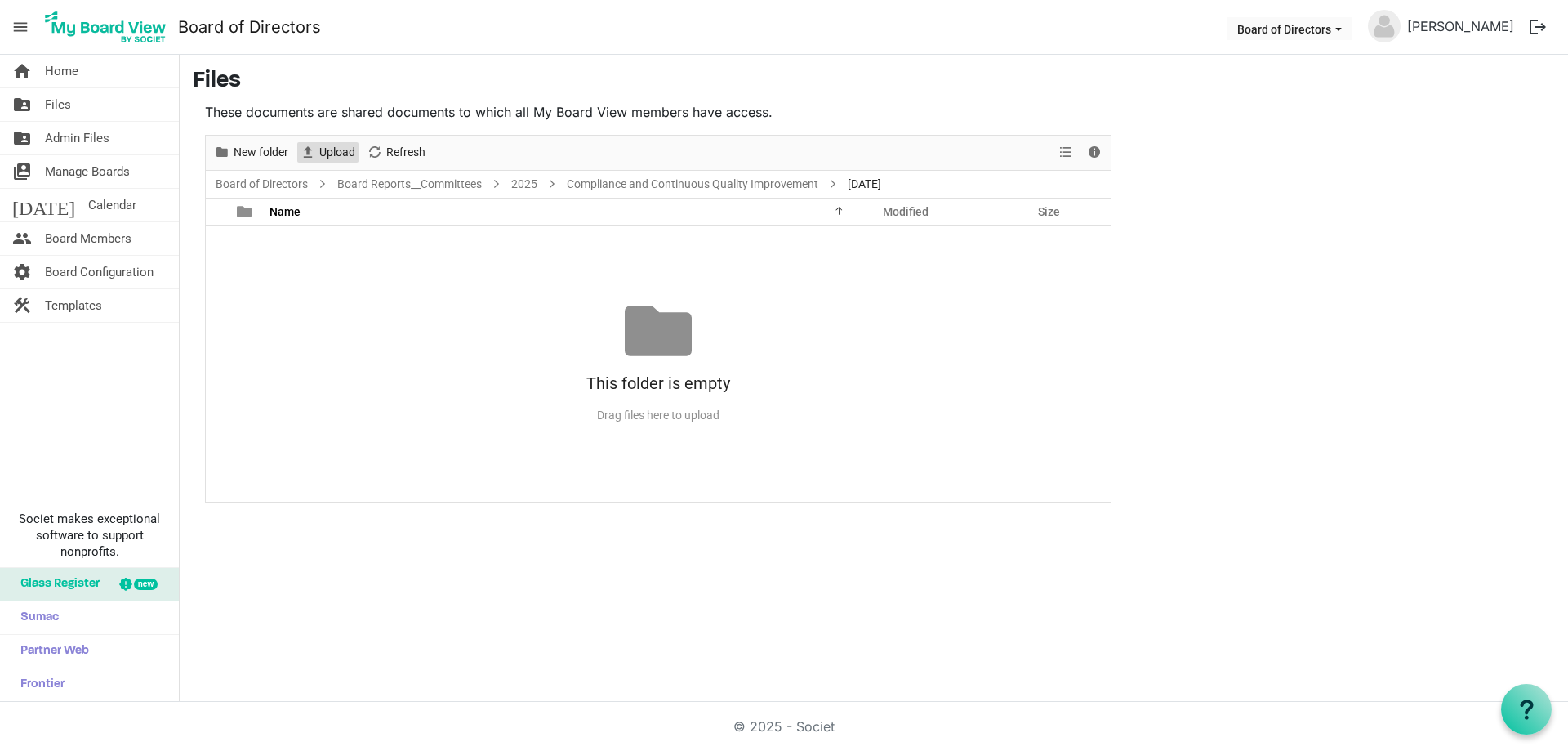
click at [351, 152] on span "Upload" at bounding box center [337, 152] width 39 height 21
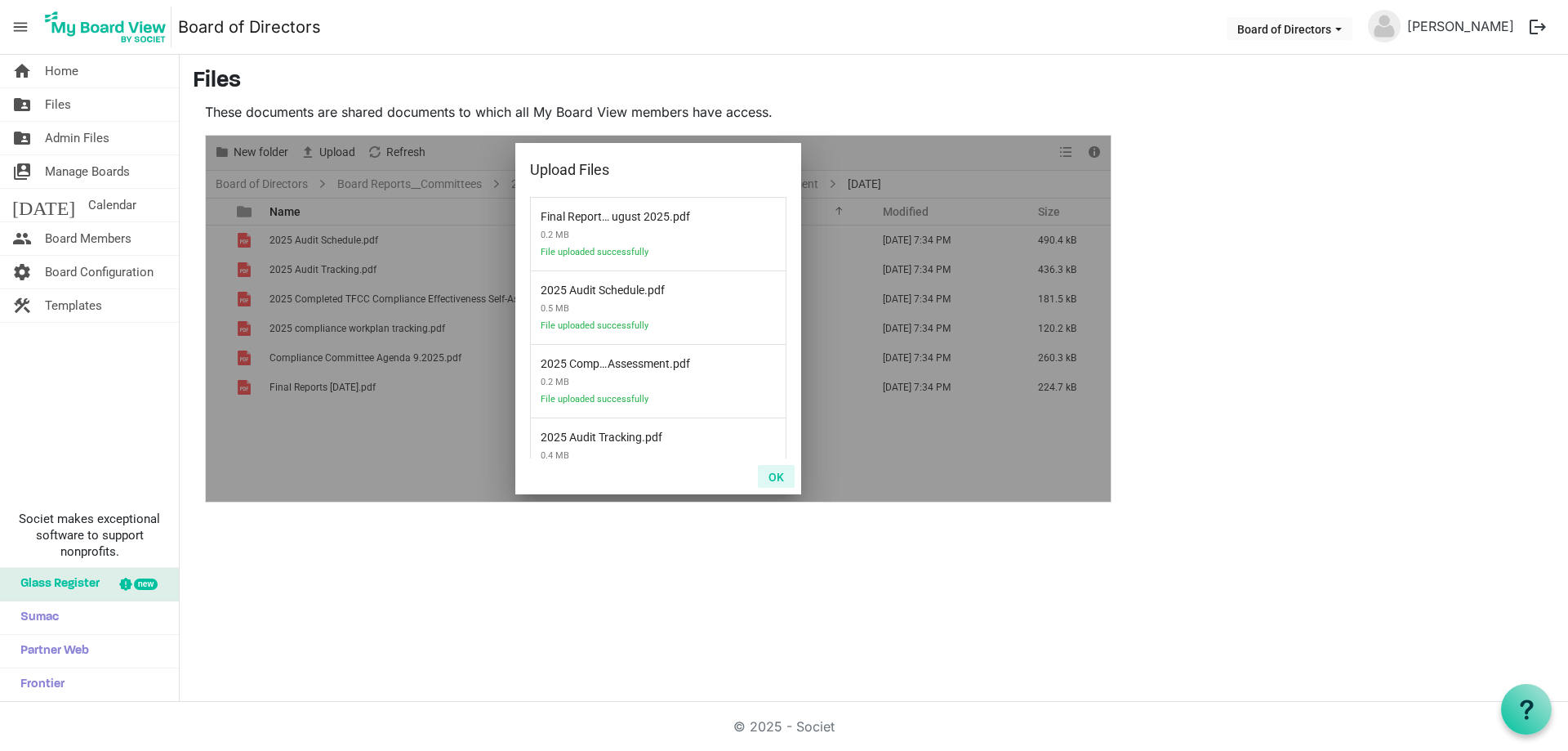
click at [772, 477] on button "OK" at bounding box center [776, 475] width 37 height 22
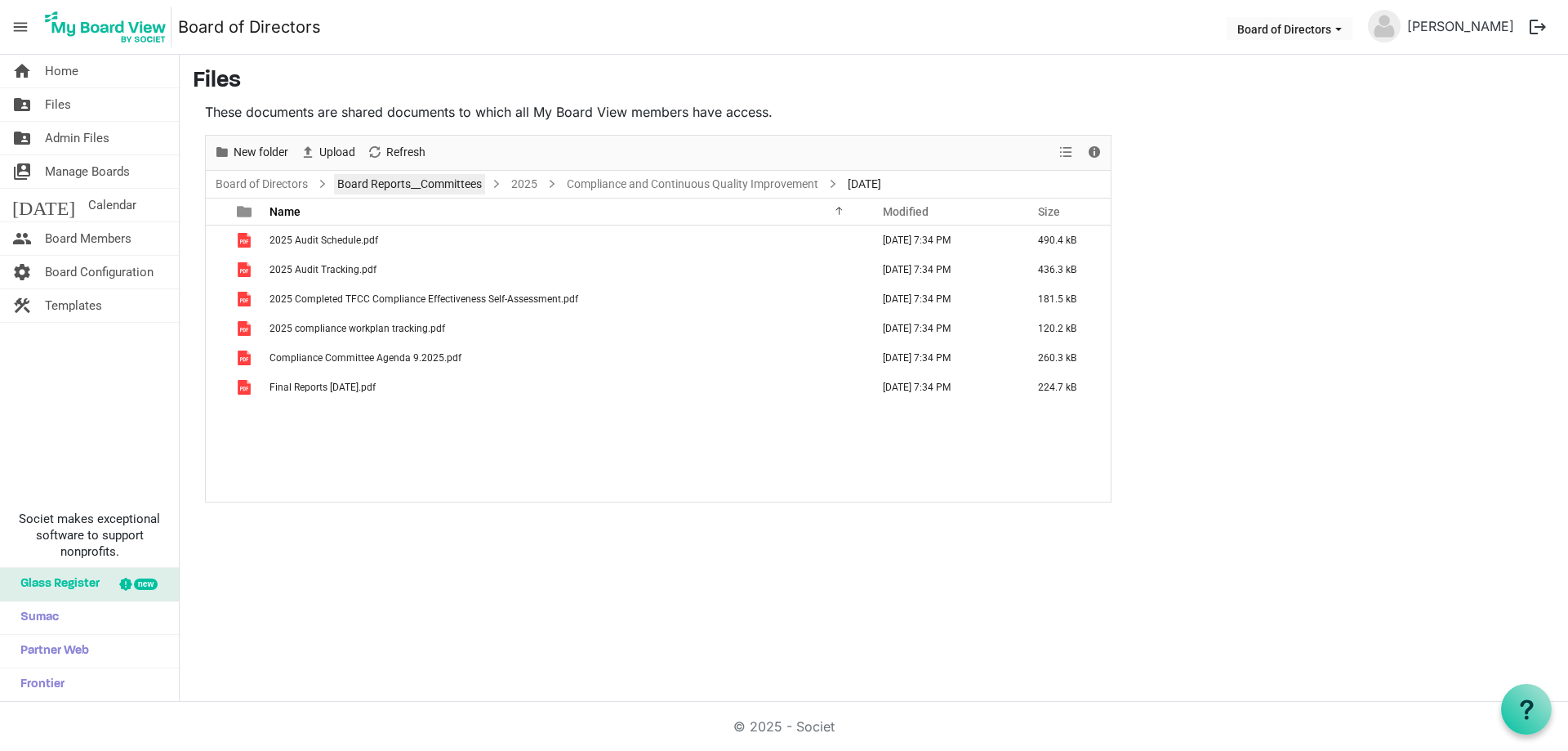
click at [425, 181] on link "Board Reports__Committees" at bounding box center [410, 184] width 152 height 21
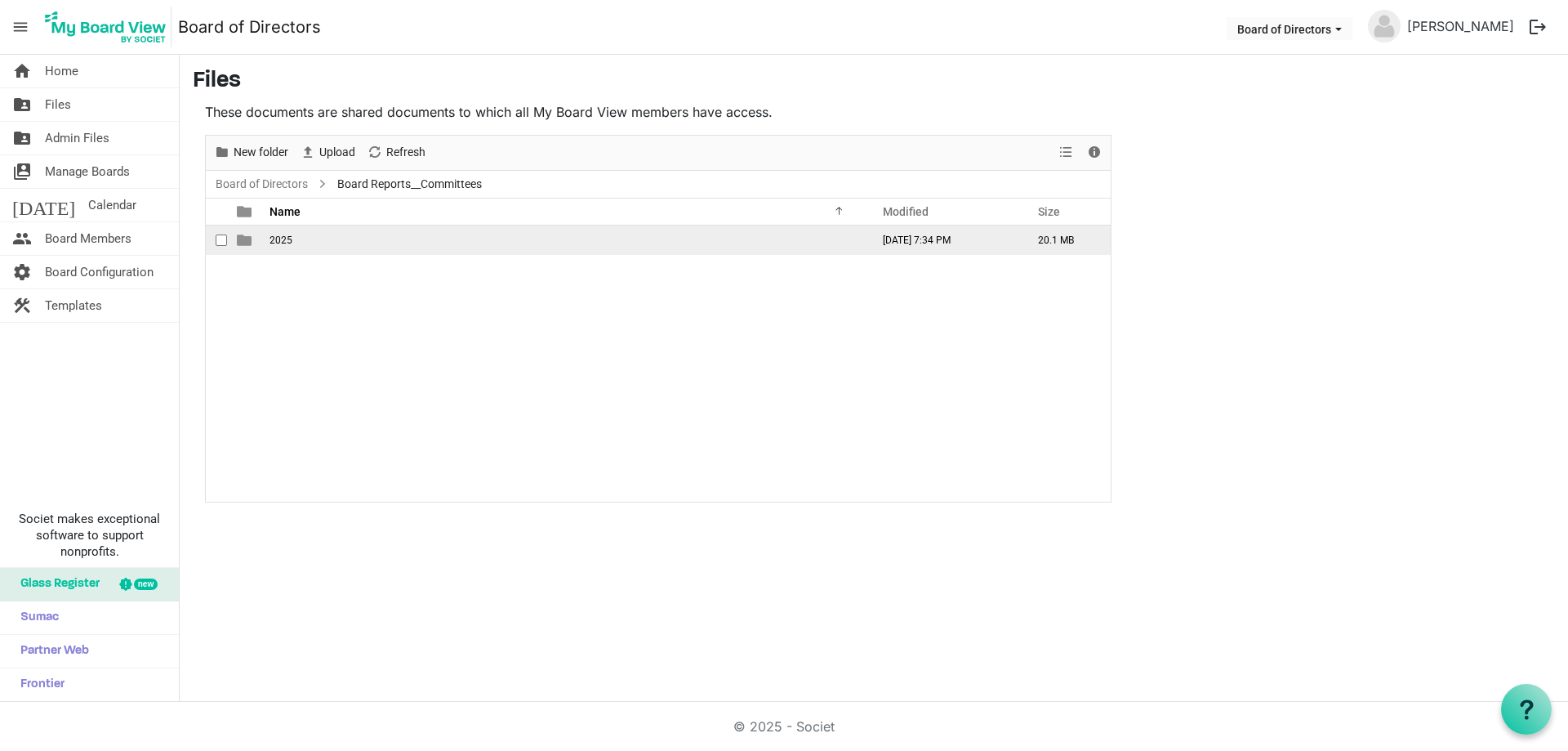
click at [287, 243] on span "2025" at bounding box center [281, 241] width 22 height 12
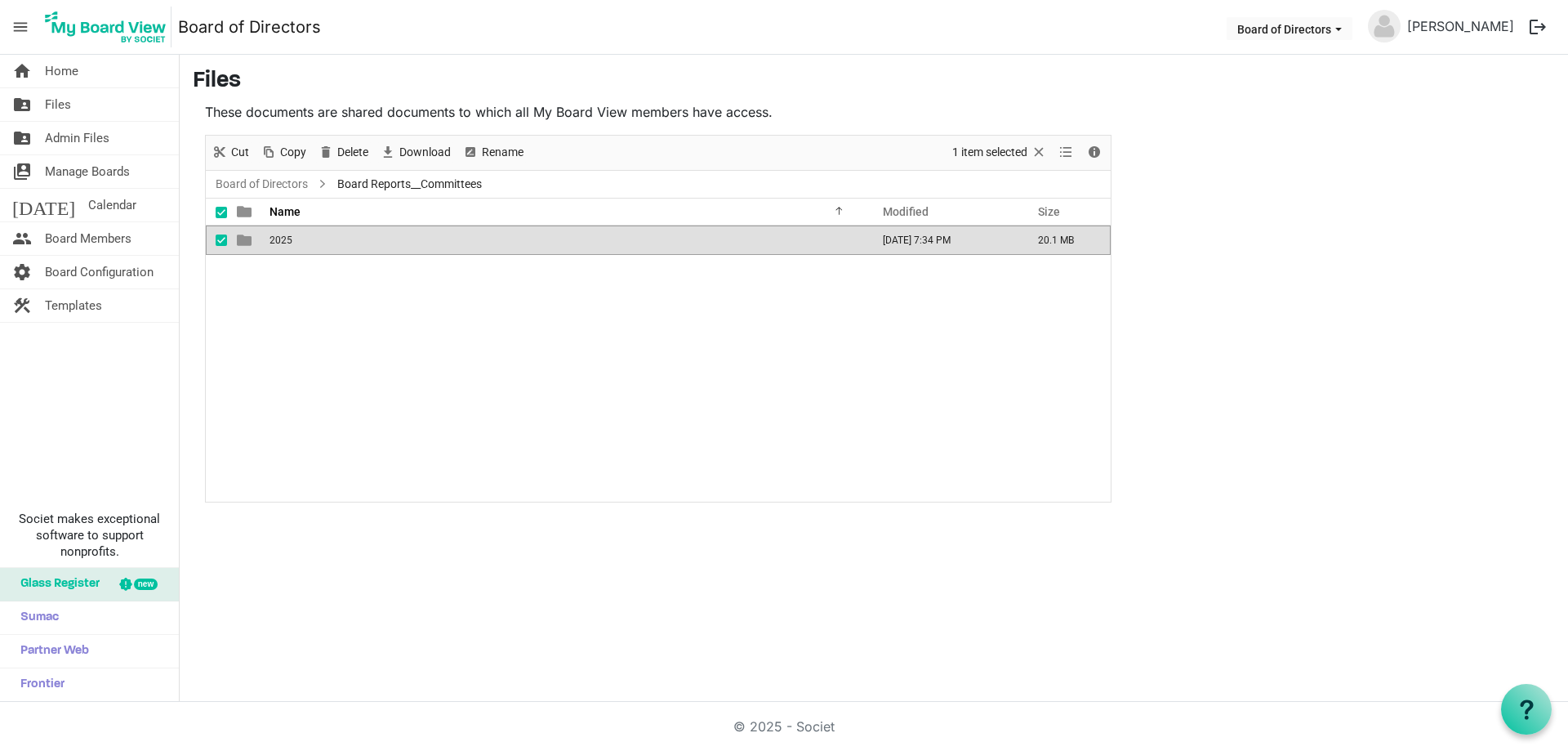
click at [287, 243] on span "2025" at bounding box center [281, 241] width 22 height 12
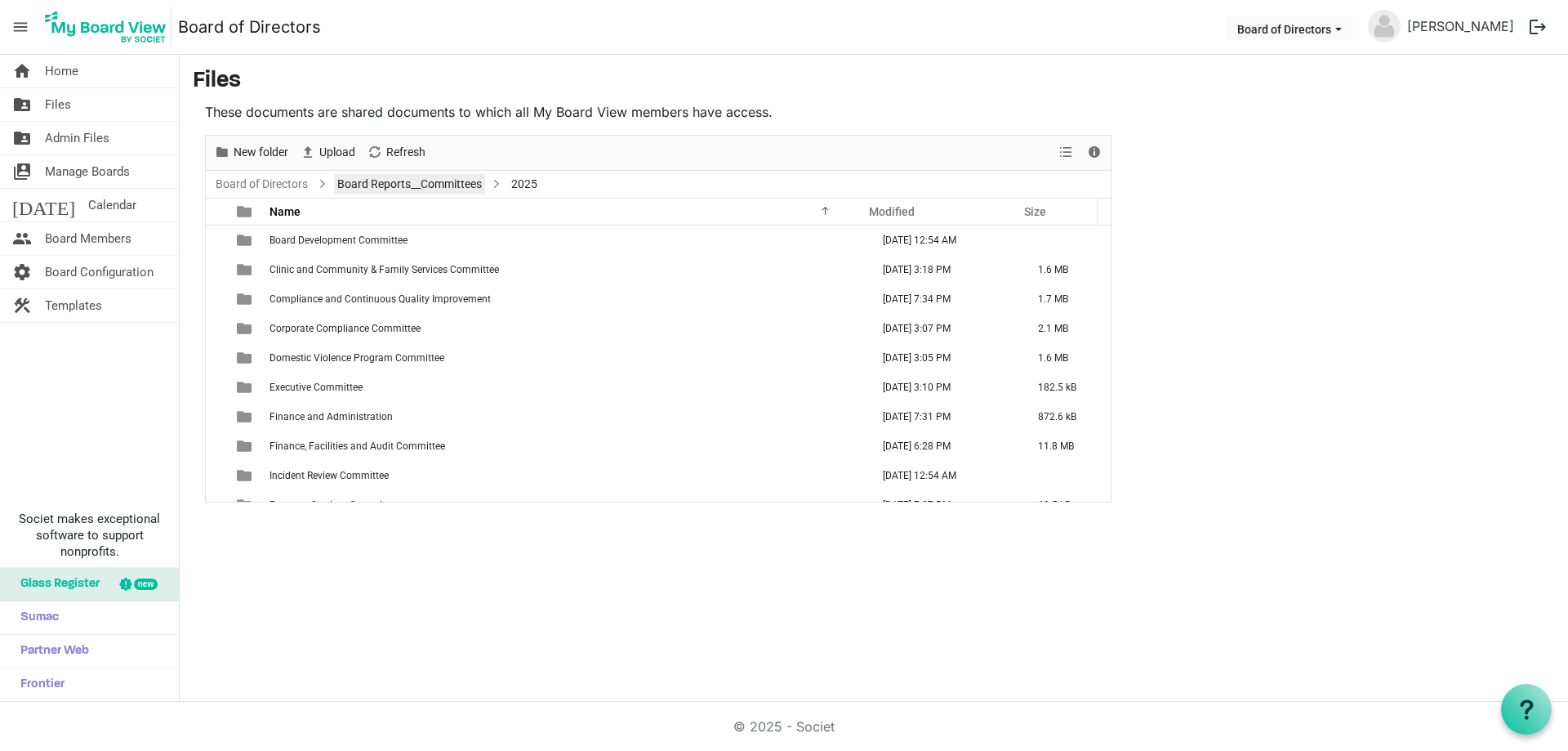
click at [457, 182] on link "Board Reports__Committees" at bounding box center [410, 184] width 152 height 21
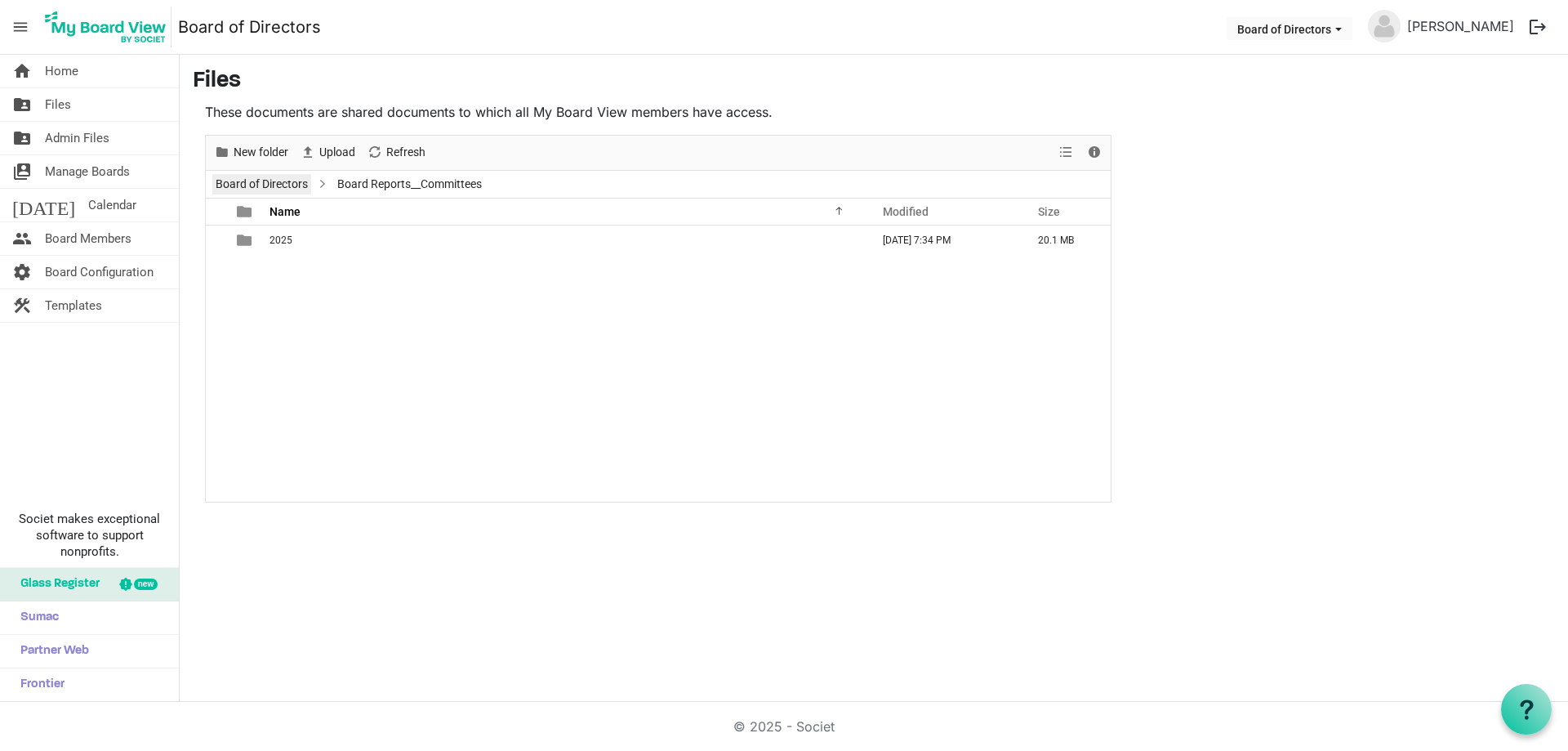
click at [276, 182] on link "Board of Directors" at bounding box center [261, 184] width 99 height 21
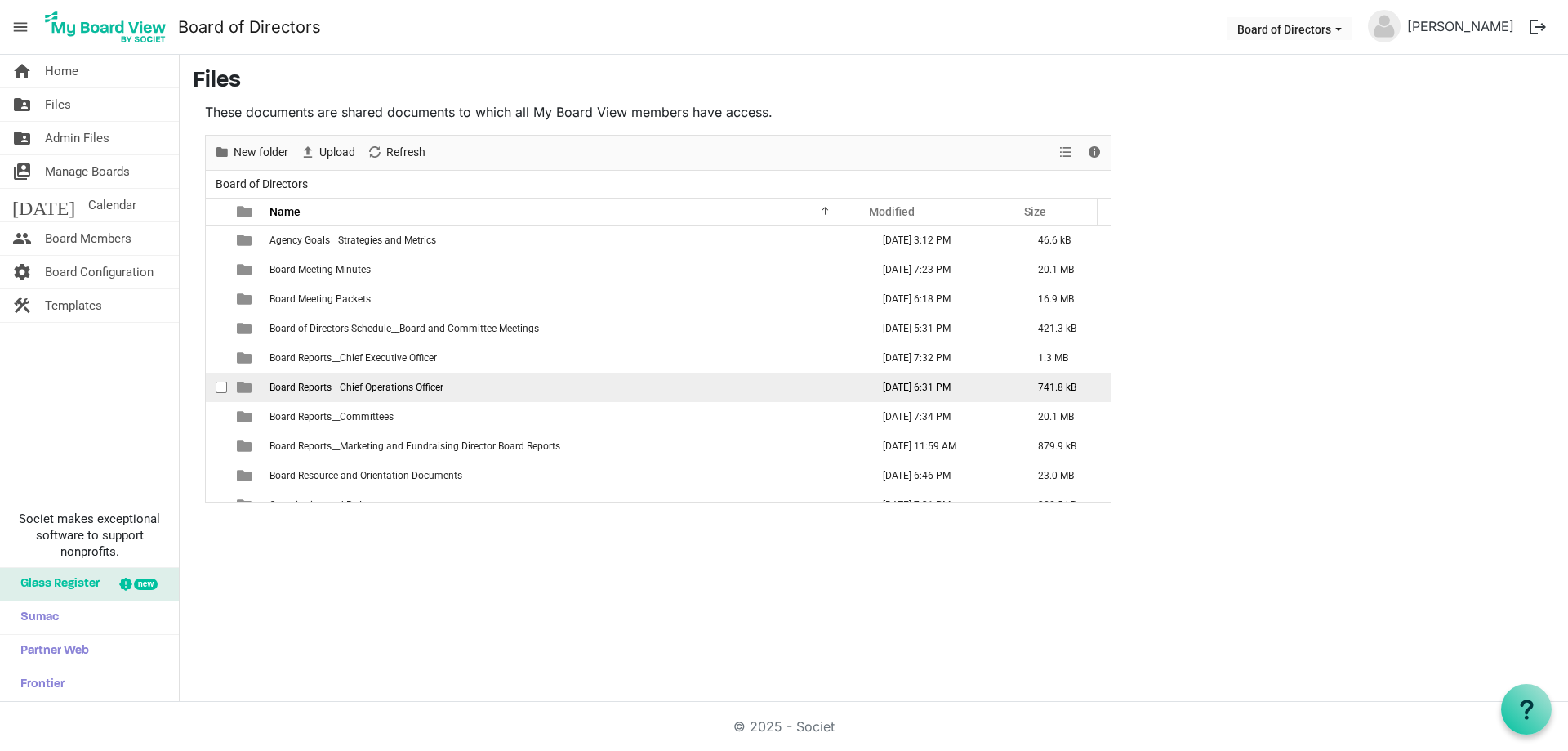
click at [400, 386] on span "Board Reports__Chief Operations Officer" at bounding box center [357, 387] width 174 height 12
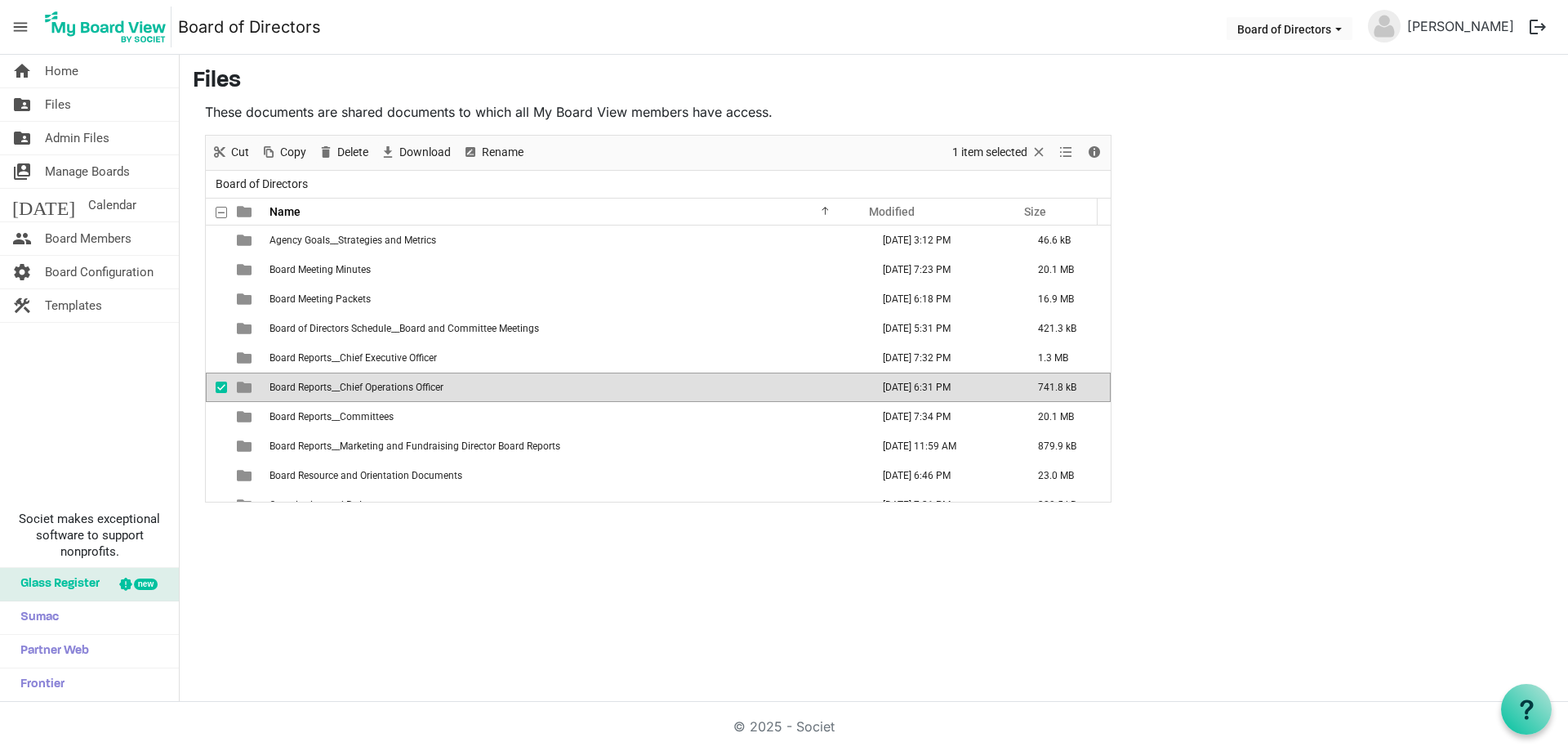
click at [400, 386] on span "Board Reports__Chief Operations Officer" at bounding box center [357, 387] width 174 height 12
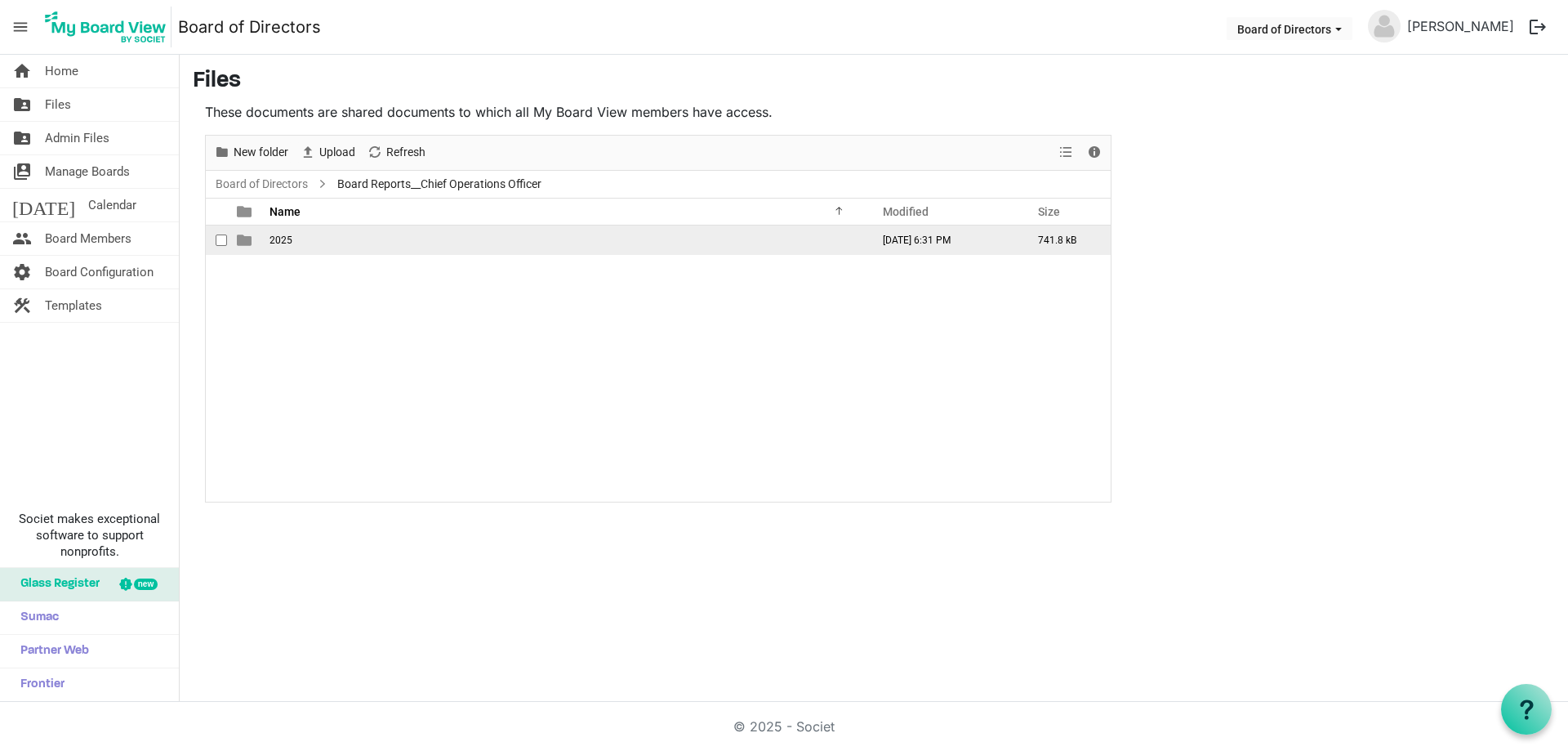
click at [283, 236] on span "2025" at bounding box center [281, 241] width 22 height 12
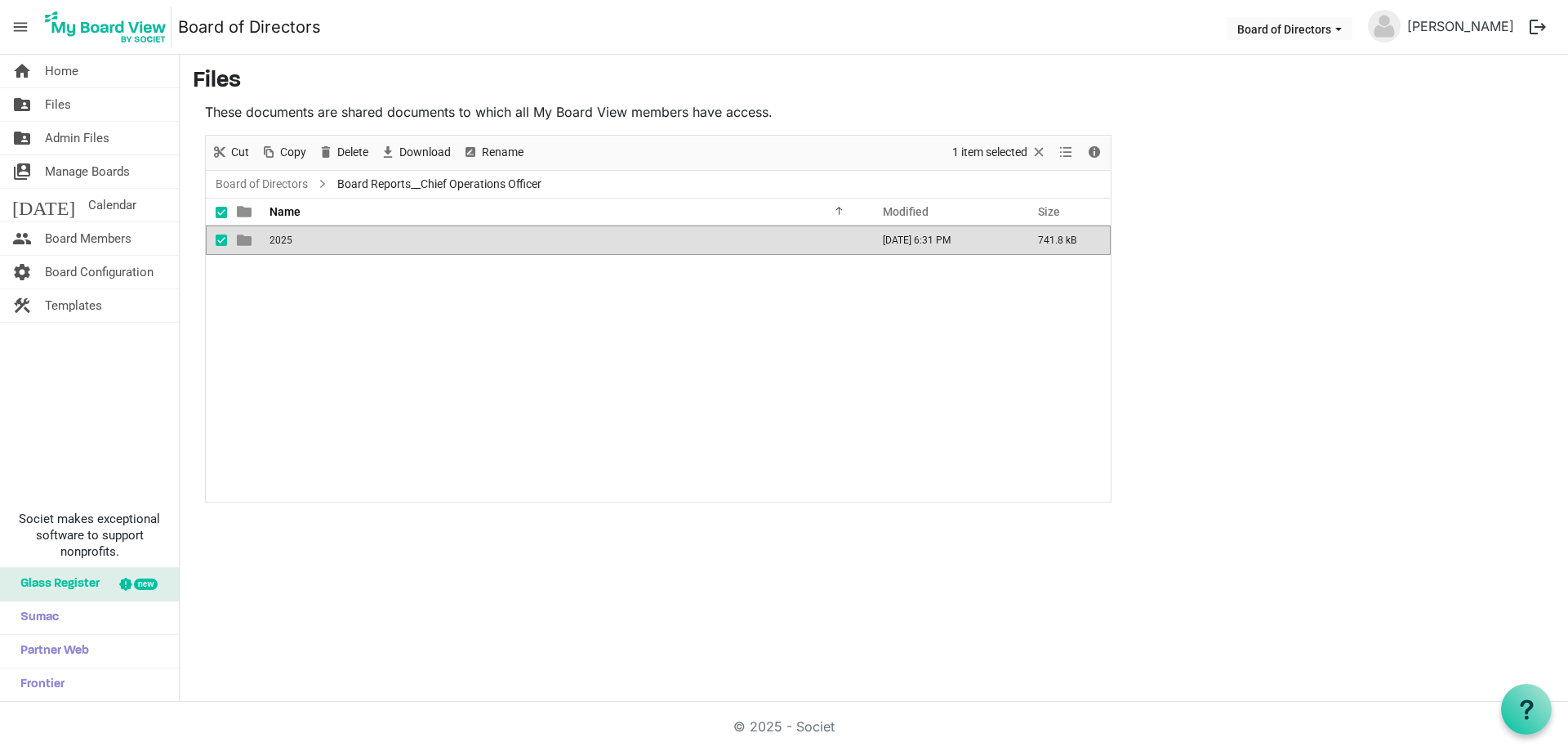
click at [283, 236] on span "2025" at bounding box center [281, 241] width 22 height 12
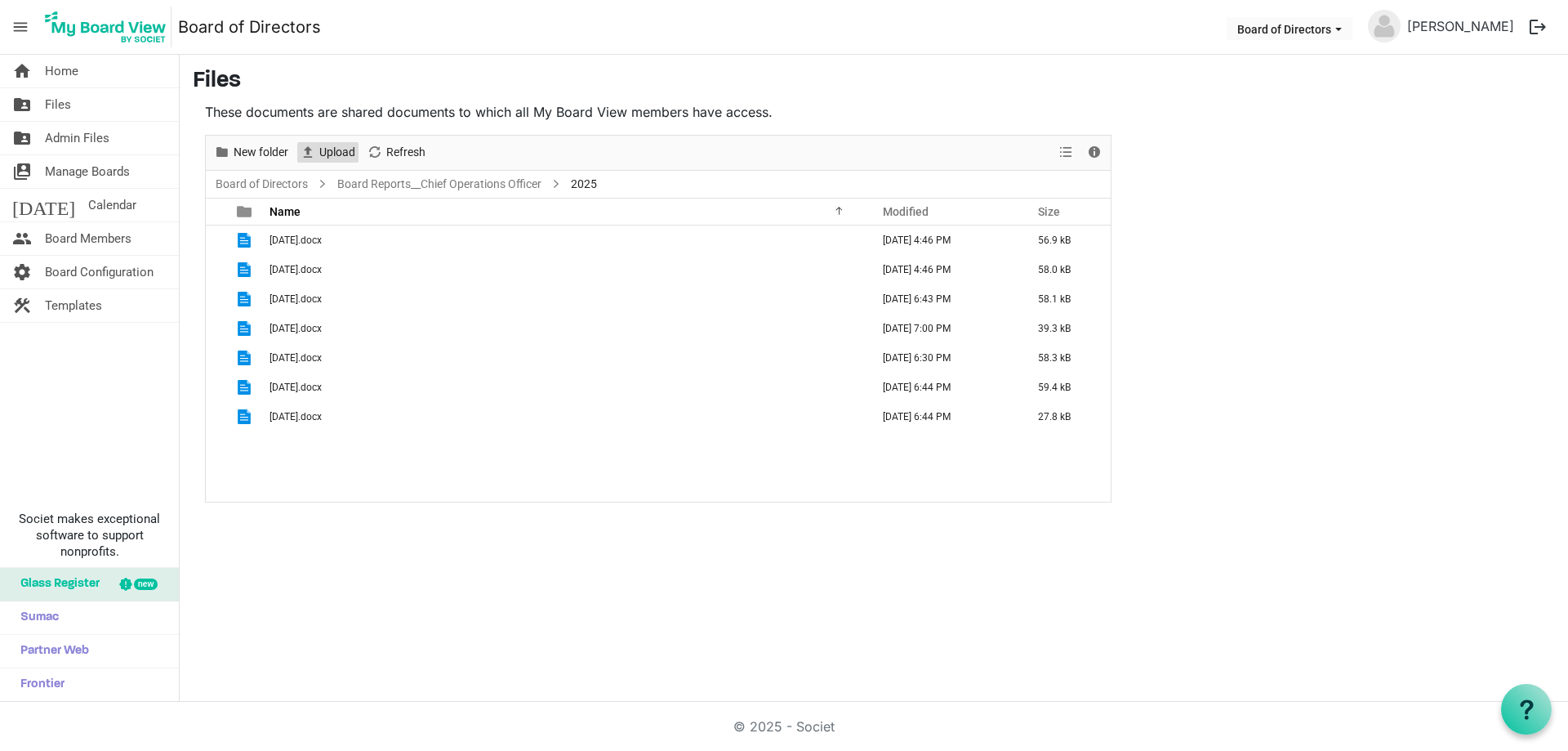
click at [341, 152] on span "Upload" at bounding box center [337, 152] width 39 height 21
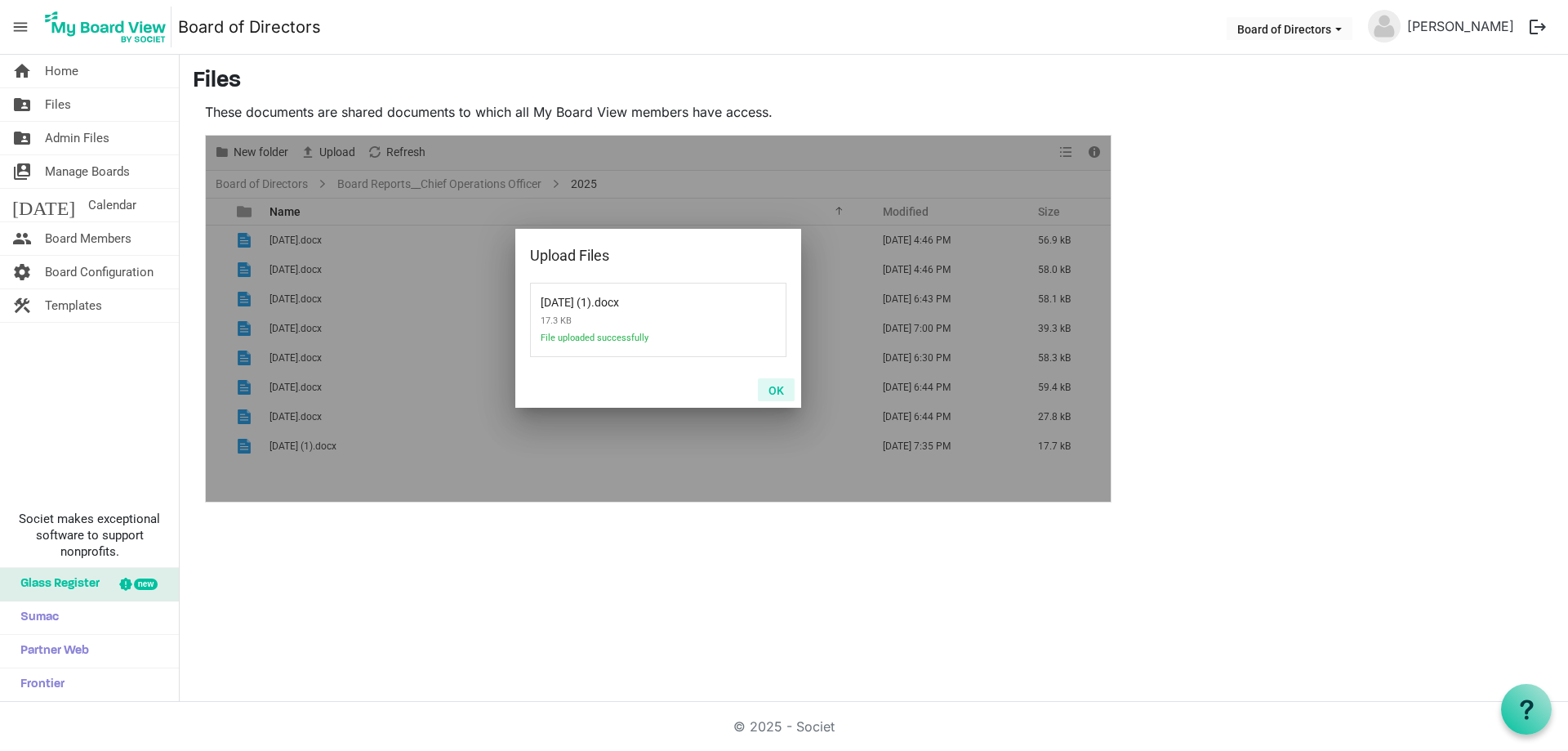
click at [780, 394] on button "OK" at bounding box center [776, 389] width 37 height 22
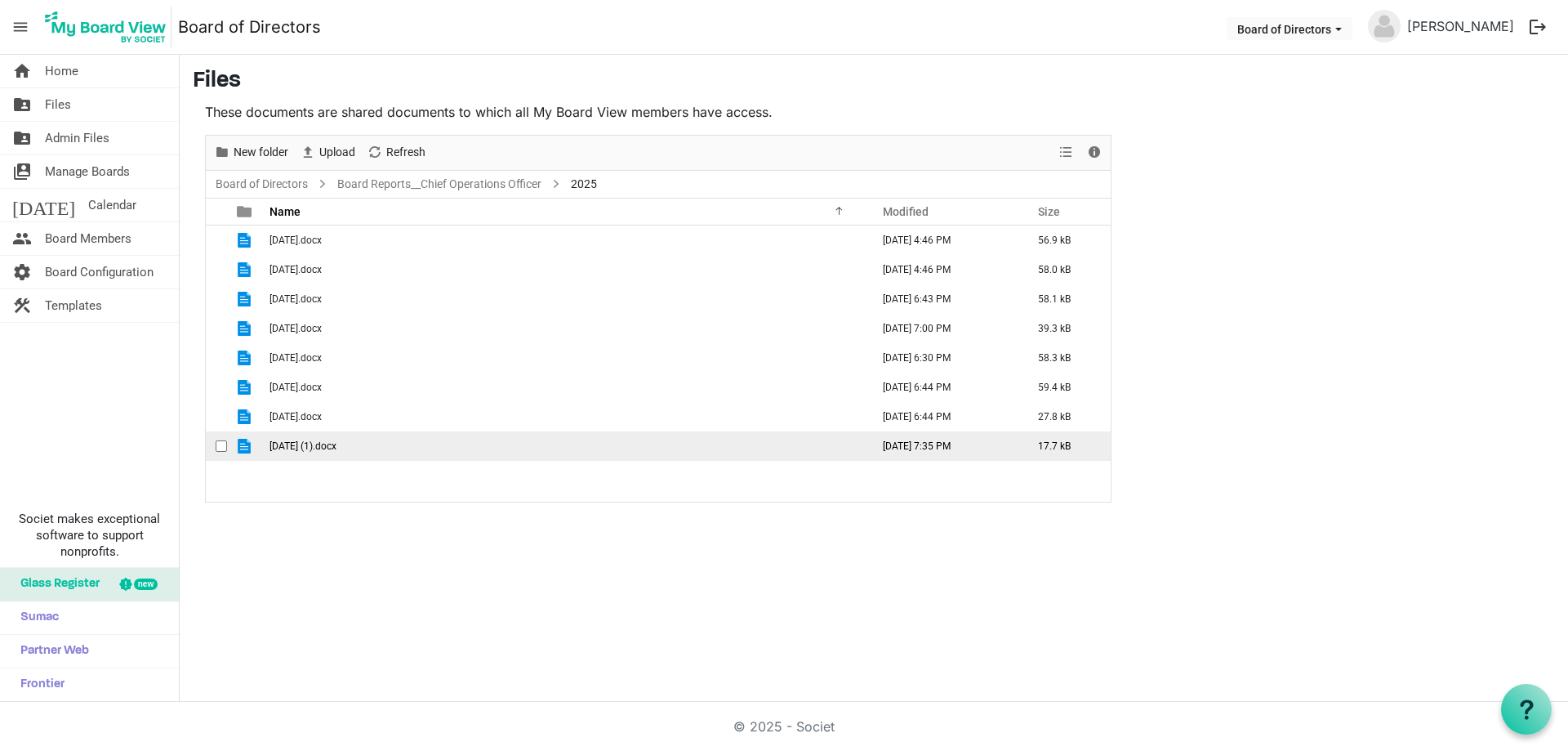
click at [456, 454] on td "[DATE] (1).docx" at bounding box center [565, 446] width 601 height 29
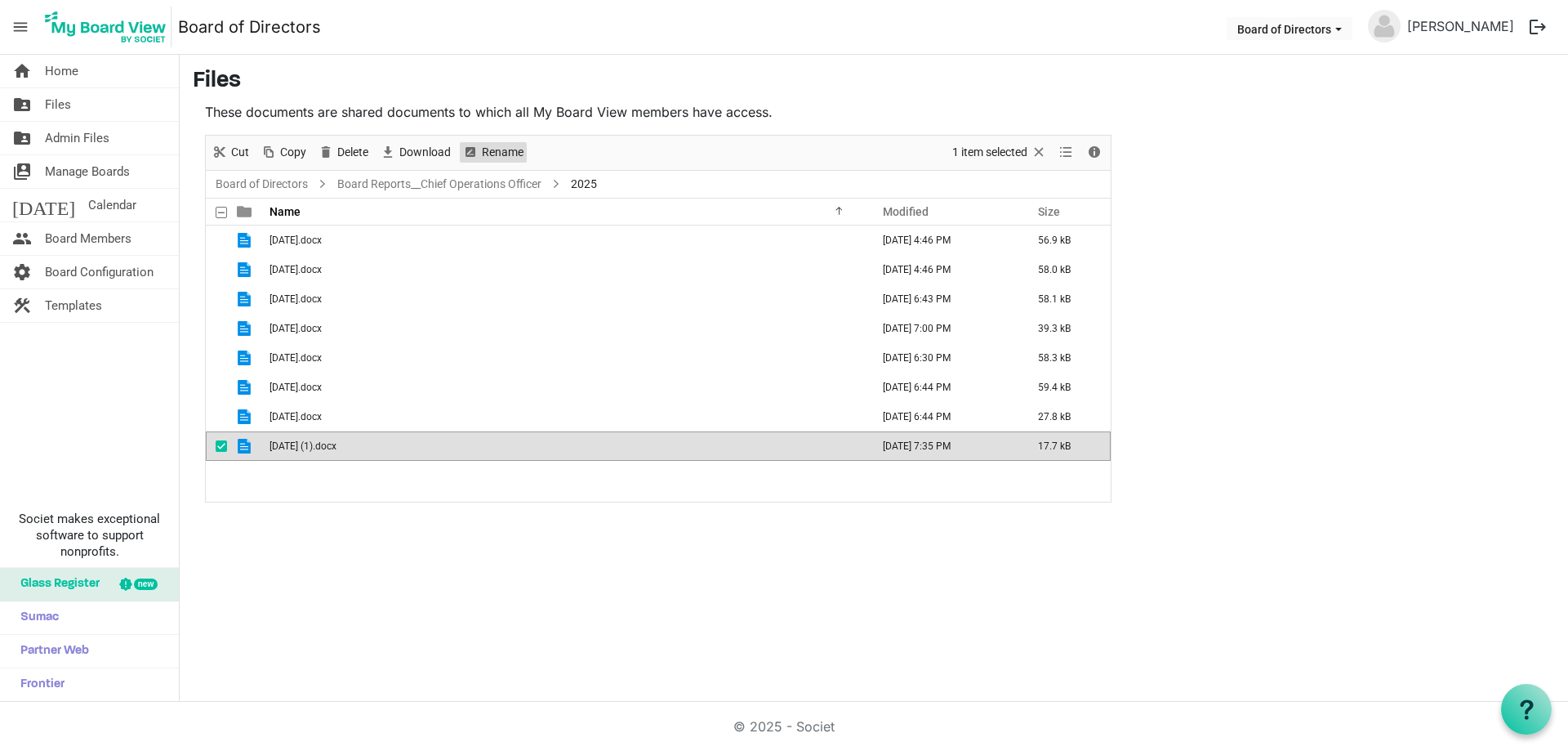
click at [506, 149] on span "Rename" at bounding box center [502, 152] width 45 height 21
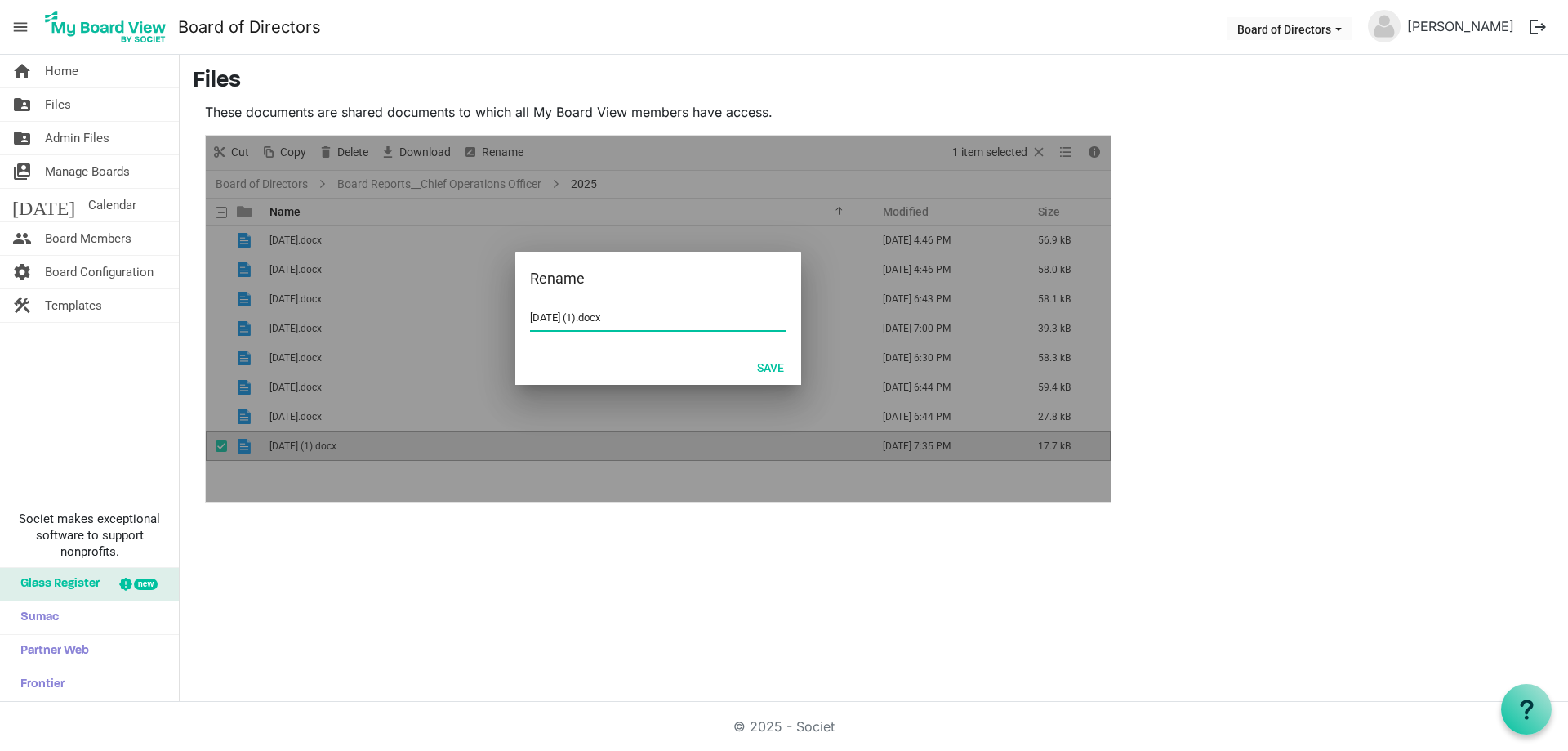
click at [541, 319] on input "[DATE] (1).docx" at bounding box center [658, 317] width 256 height 24
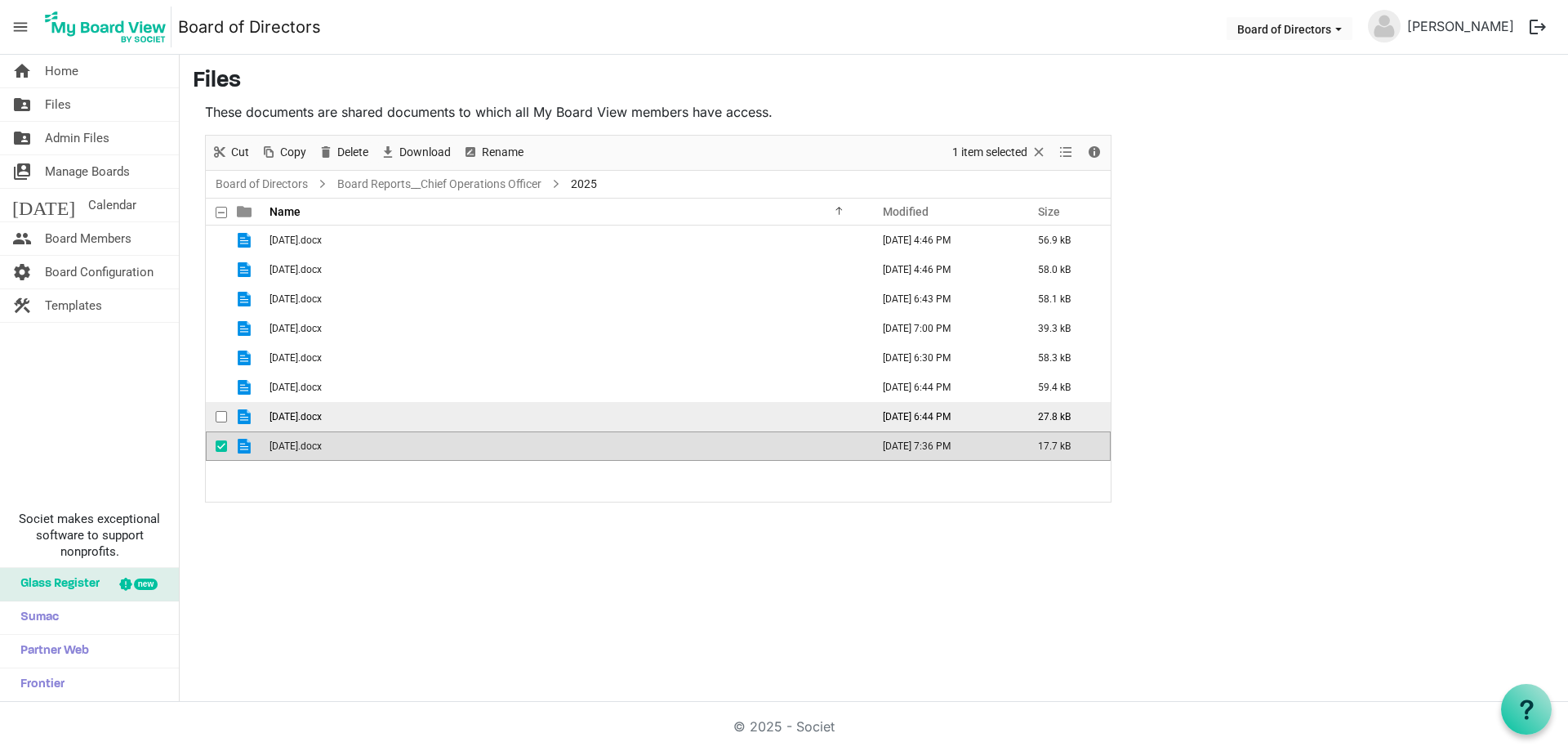
click at [310, 415] on span "[DATE].docx" at bounding box center [295, 417] width 52 height 12
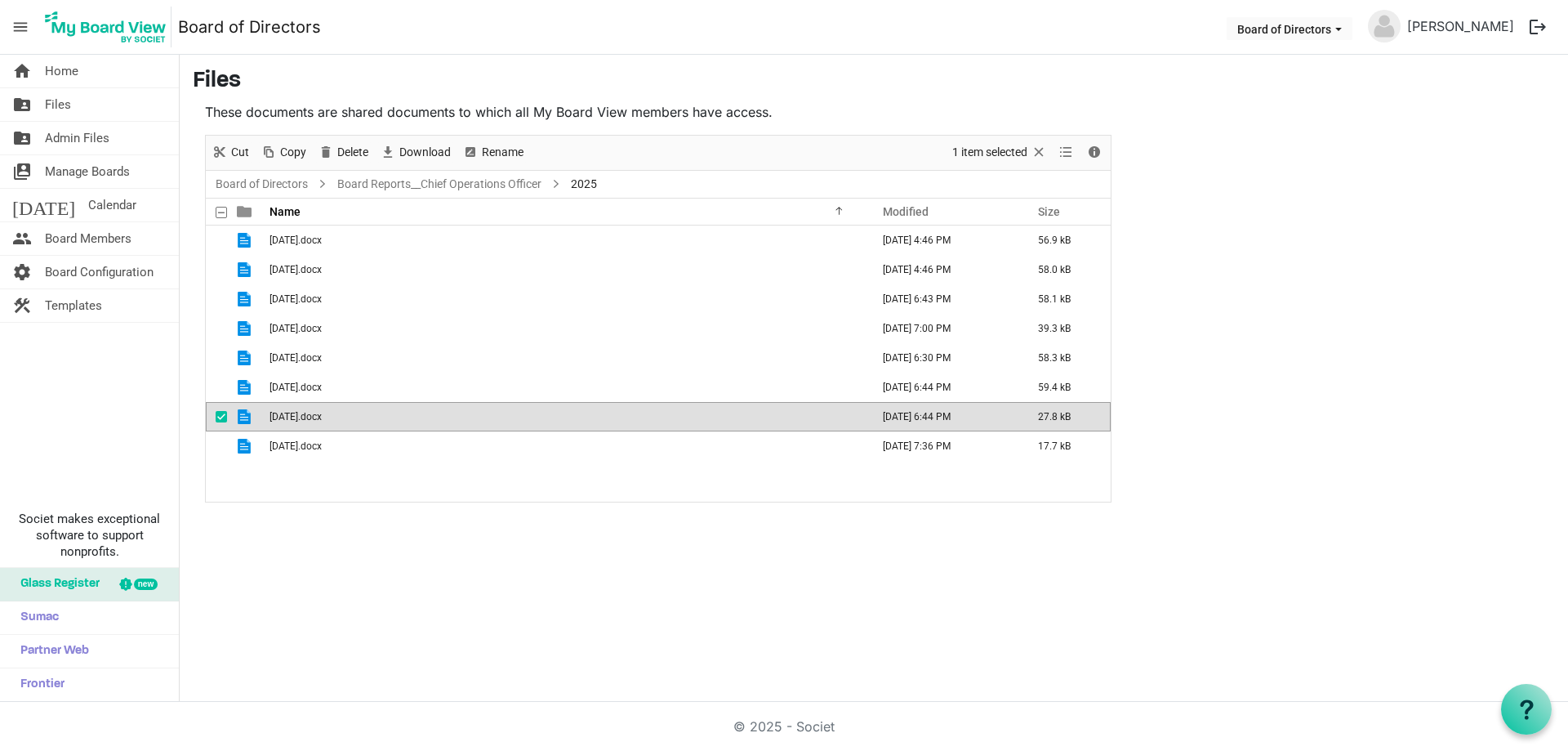
click at [578, 182] on span "2025" at bounding box center [584, 184] width 32 height 21
click at [578, 181] on span "2025" at bounding box center [584, 184] width 32 height 21
click at [476, 189] on link "Board Reports__Chief Operations Officer" at bounding box center [440, 184] width 211 height 21
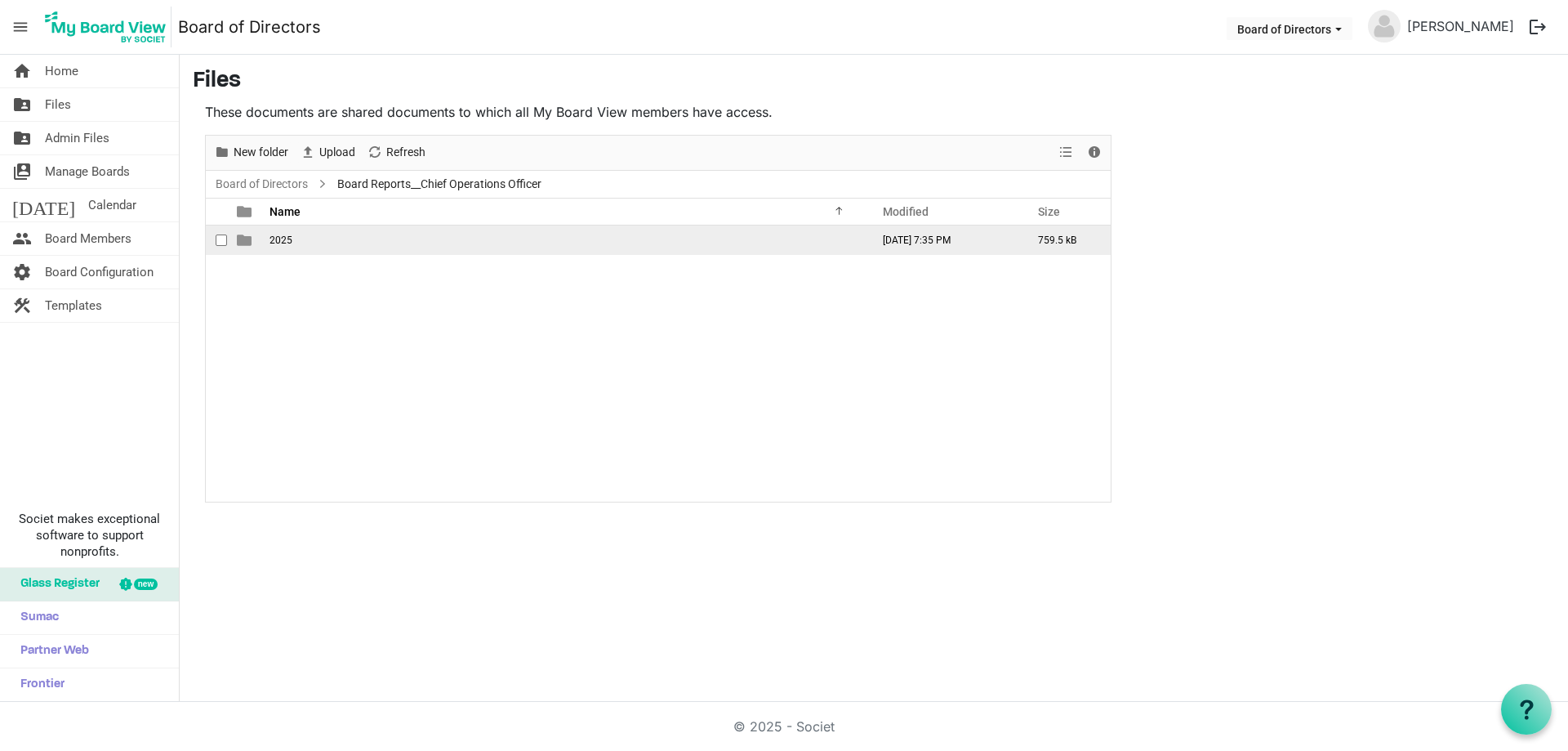
click at [284, 240] on span "2025" at bounding box center [281, 241] width 22 height 12
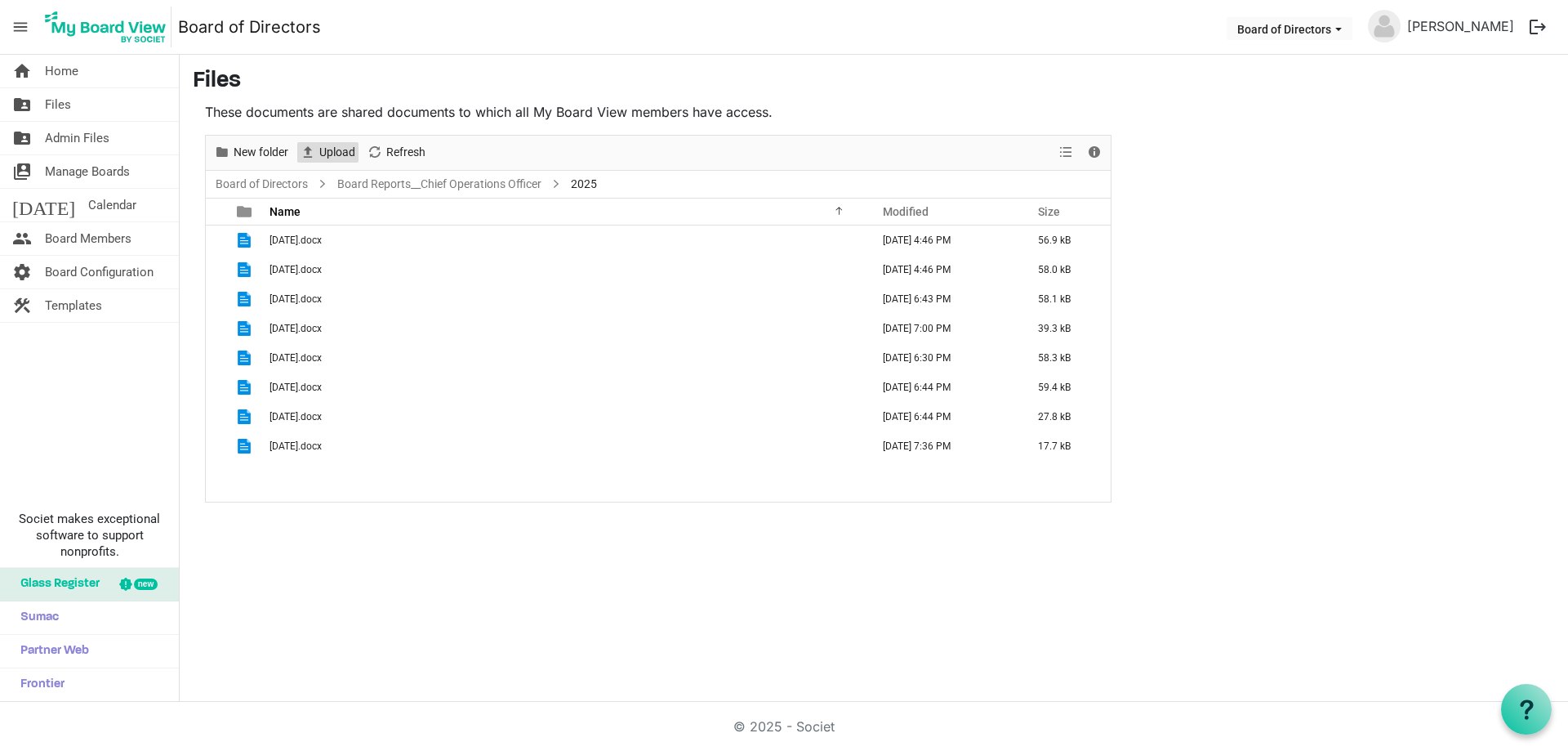
click at [335, 148] on span "Upload" at bounding box center [337, 152] width 39 height 21
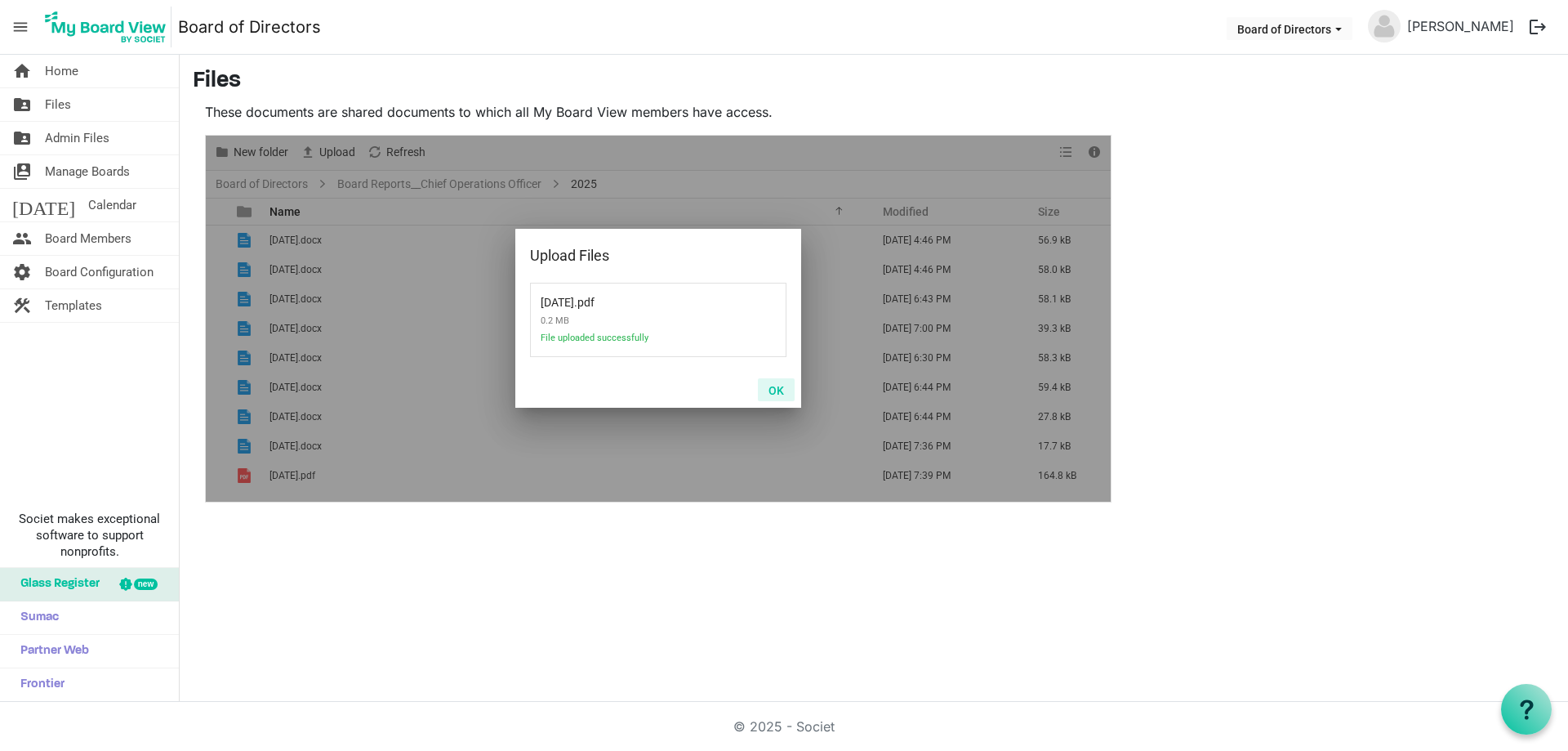
click at [791, 388] on button "OK" at bounding box center [776, 389] width 37 height 22
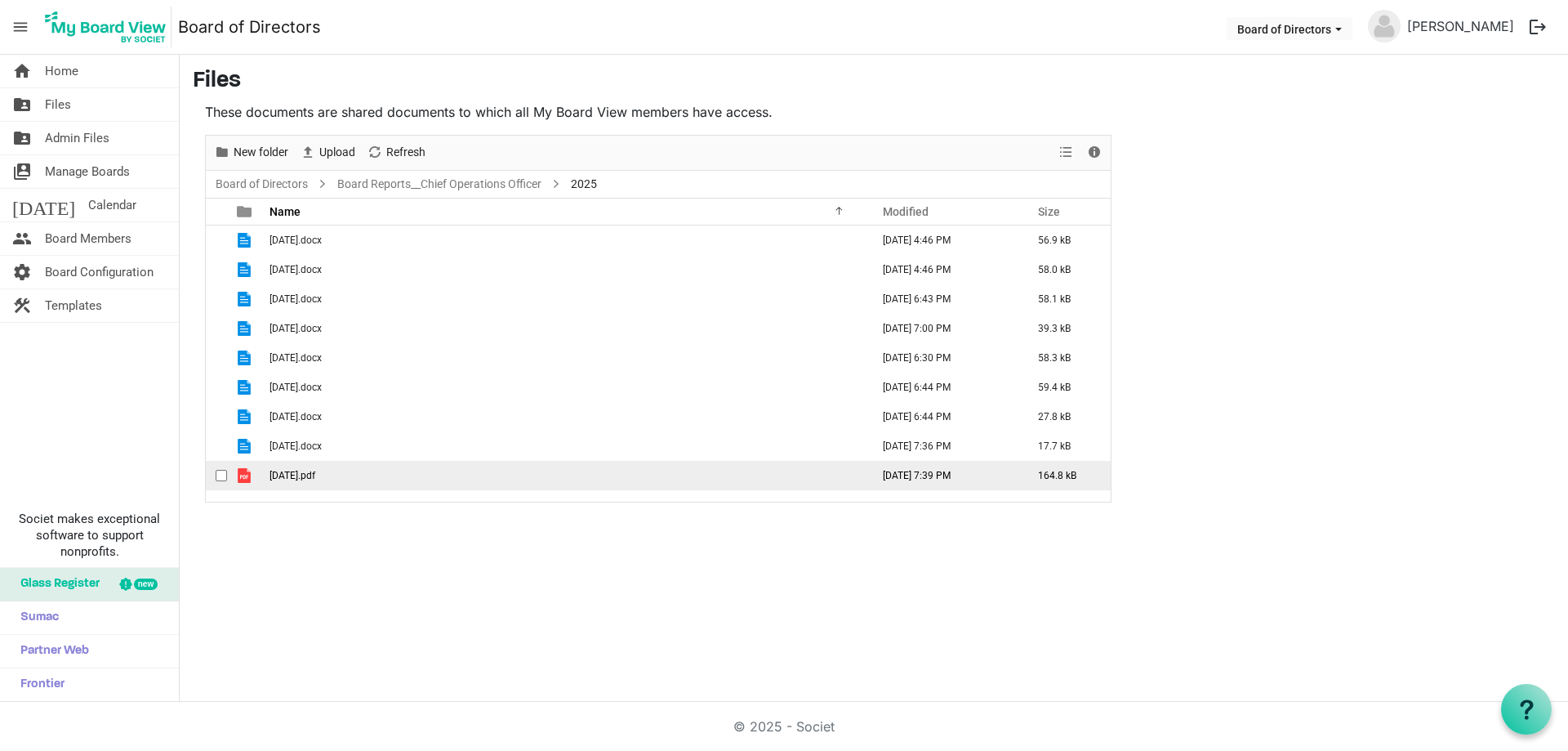
click at [287, 475] on span "[DATE].pdf" at bounding box center [292, 475] width 46 height 12
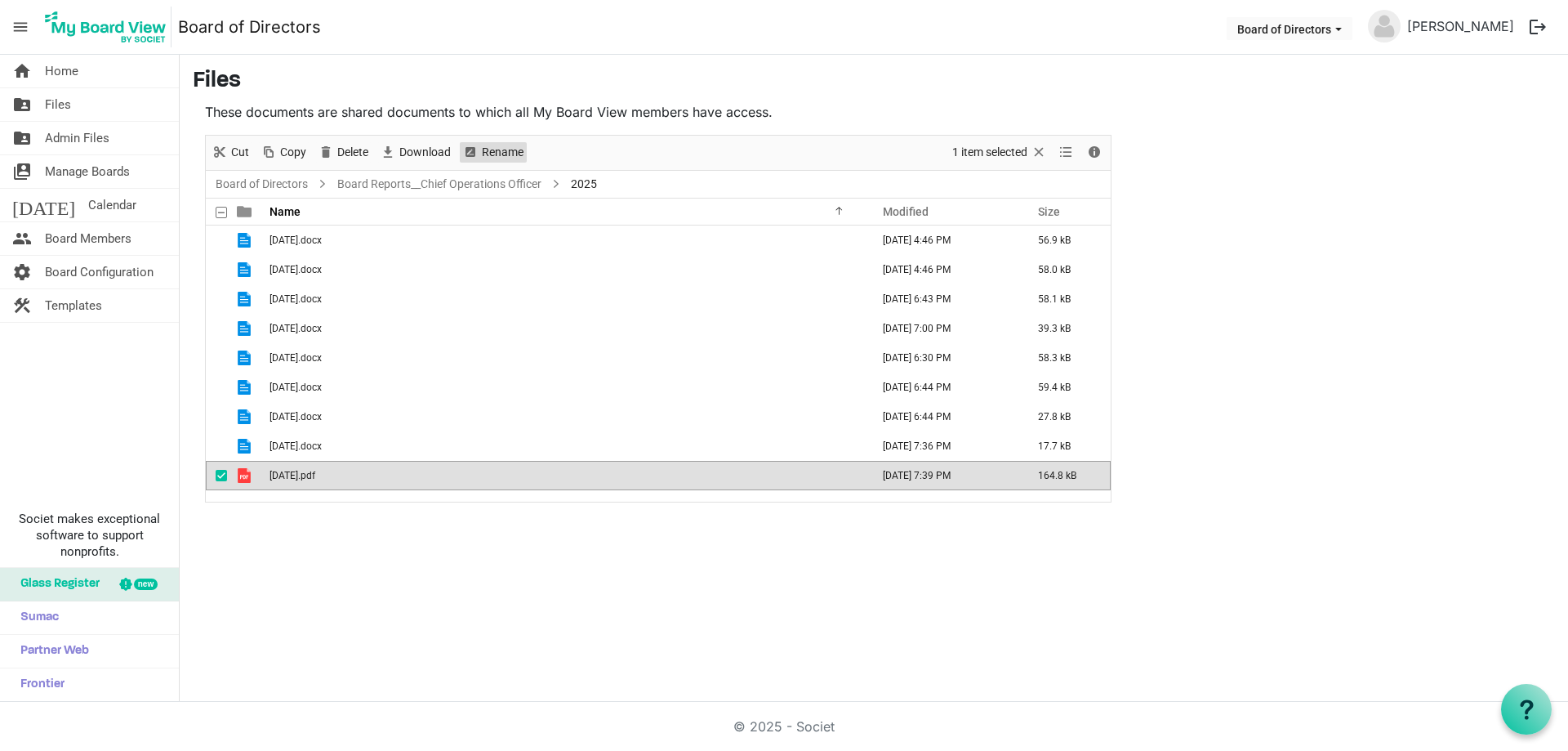
click at [499, 145] on span "Rename" at bounding box center [502, 152] width 45 height 21
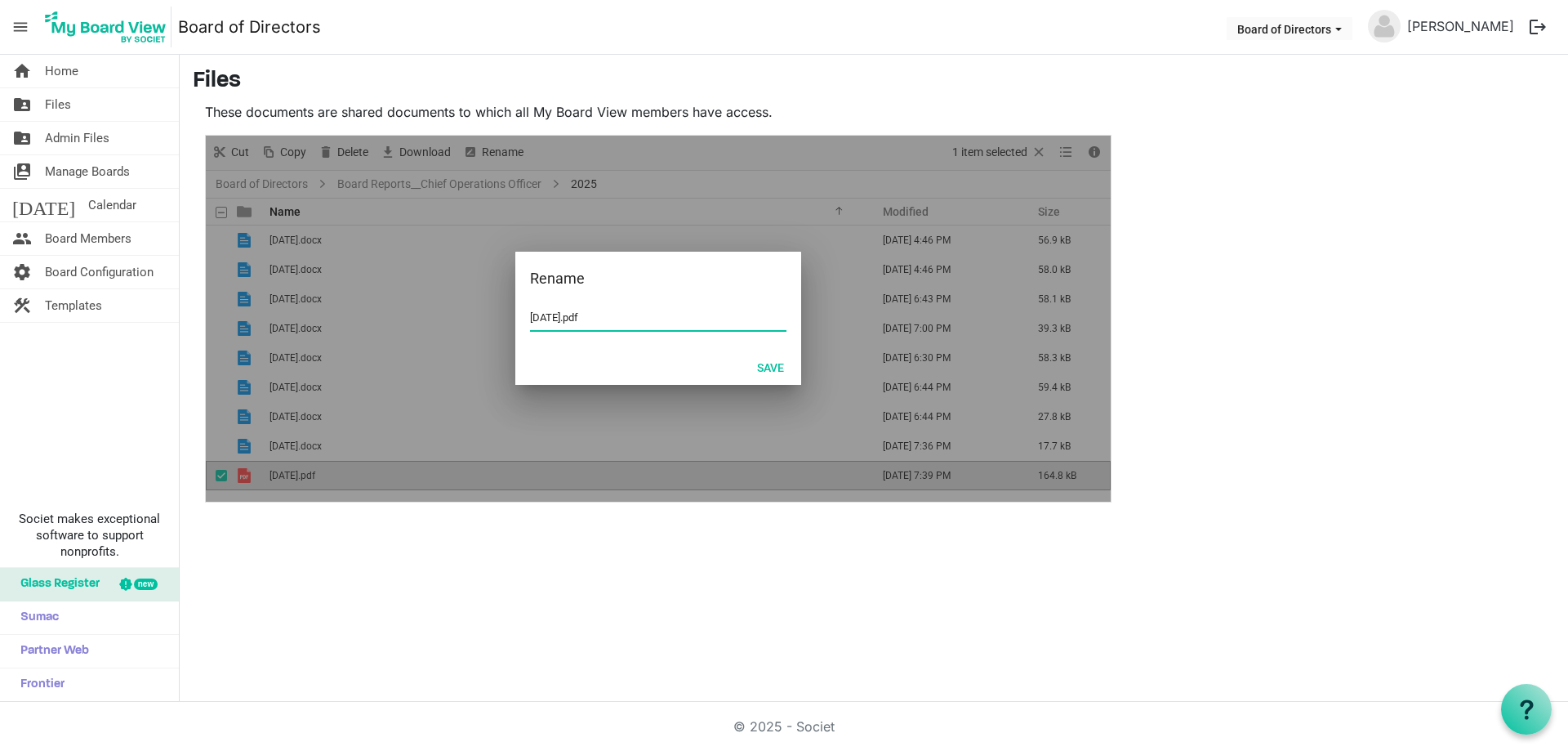
click at [545, 319] on input "[DATE].pdf" at bounding box center [658, 317] width 256 height 24
type input "[DATE].pdf"
click at [775, 364] on button "Save" at bounding box center [770, 366] width 48 height 22
